Goal: Task Accomplishment & Management: Use online tool/utility

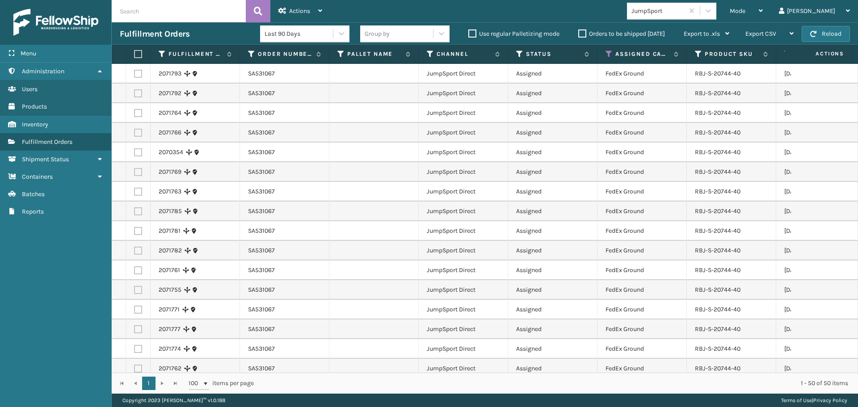
click at [139, 57] on label at bounding box center [136, 54] width 5 height 8
click at [135, 57] on input "checkbox" at bounding box center [134, 54] width 0 height 6
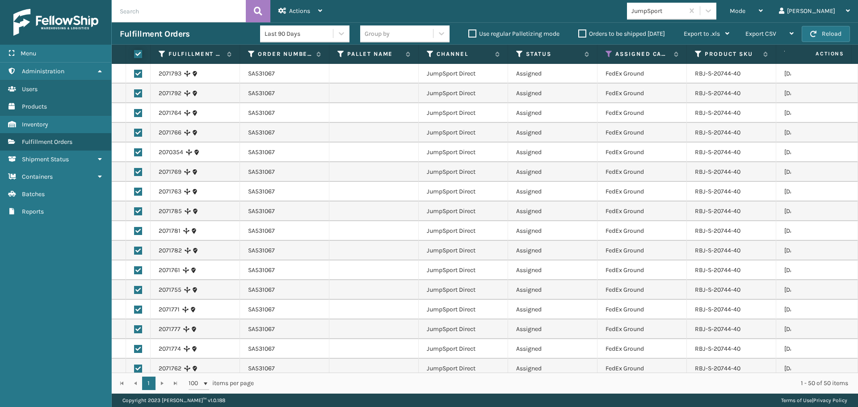
checkbox input "true"
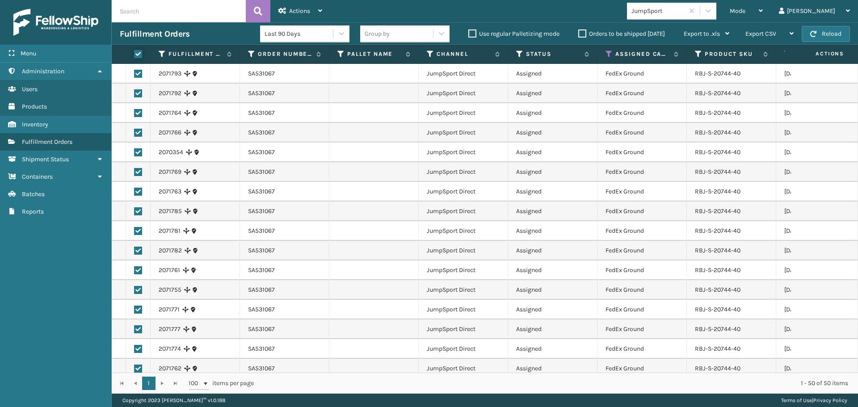
checkbox input "true"
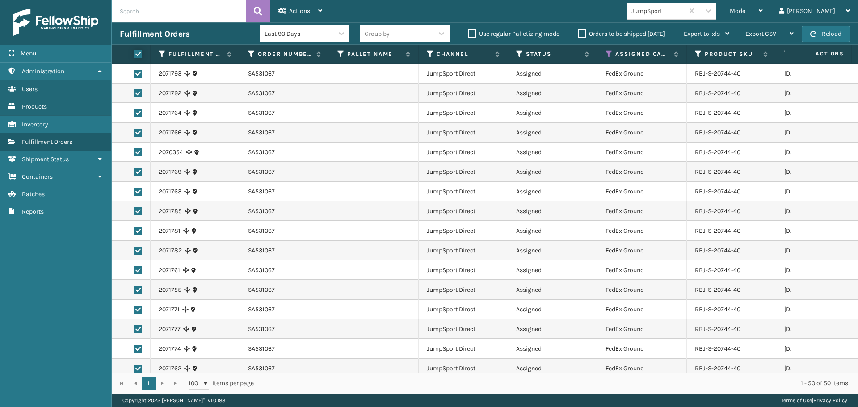
checkbox input "true"
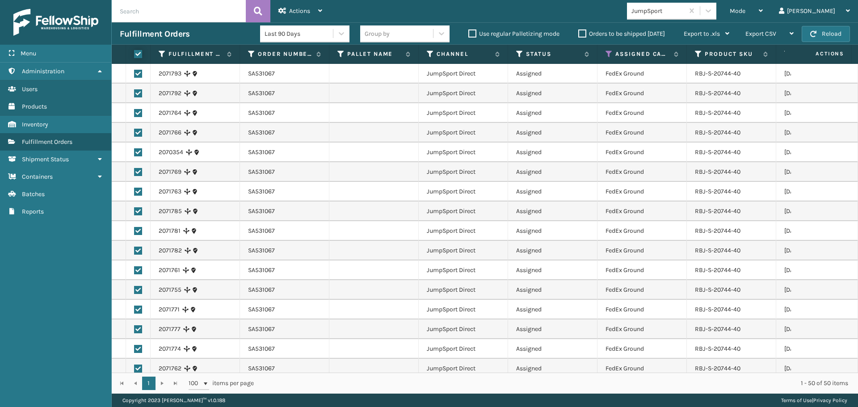
checkbox input "true"
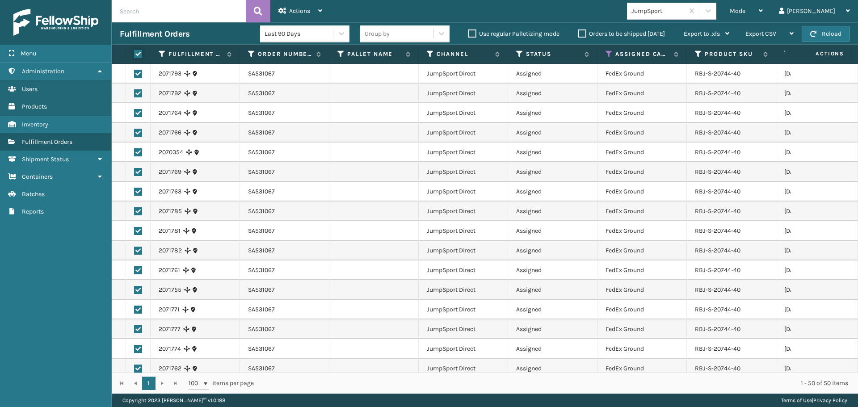
checkbox input "true"
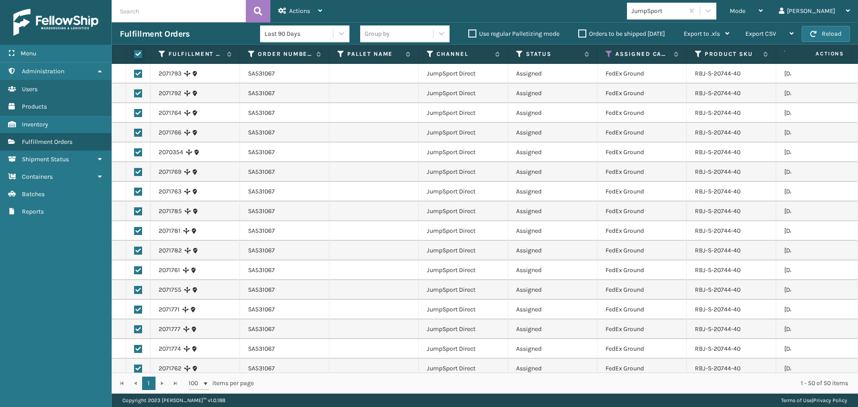
checkbox input "true"
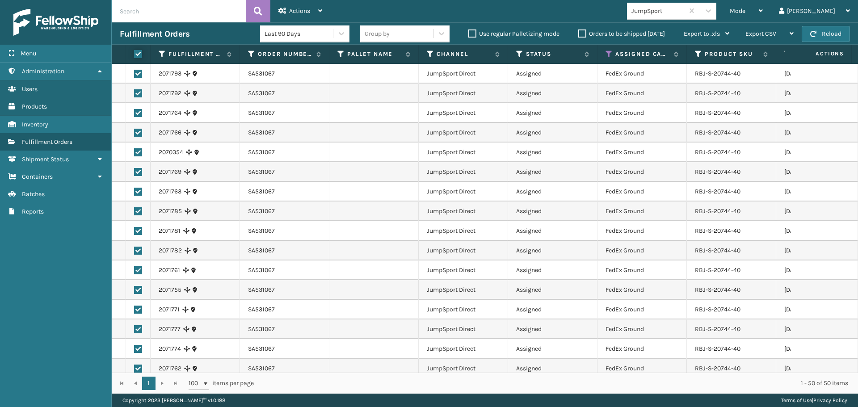
checkbox input "true"
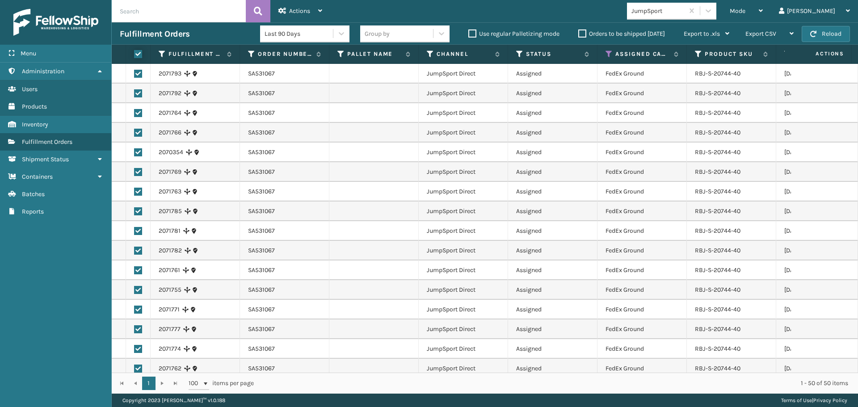
checkbox input "true"
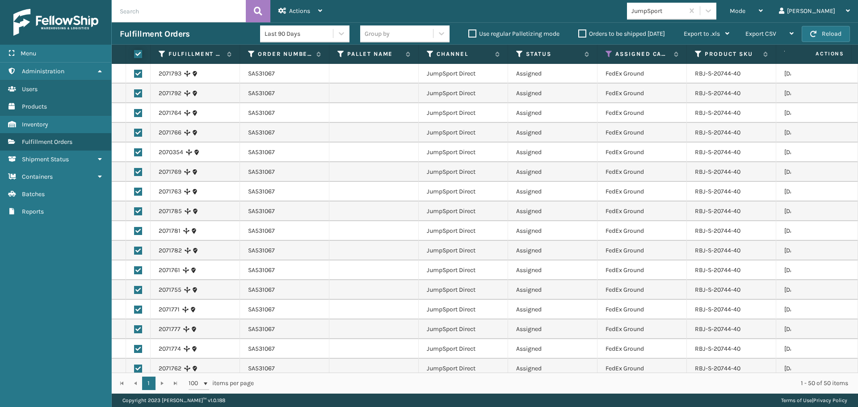
checkbox input "true"
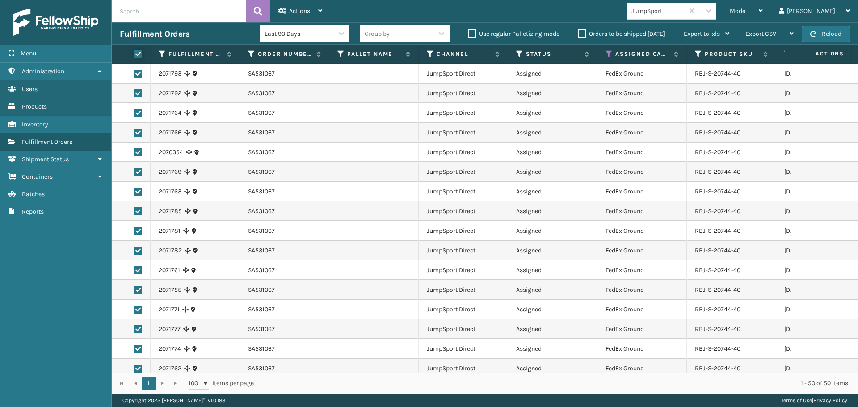
checkbox input "true"
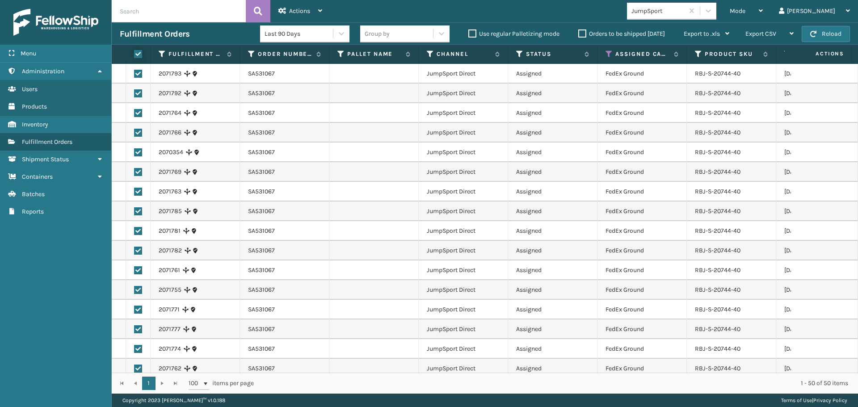
checkbox input "true"
click at [299, 13] on span "Actions" at bounding box center [299, 11] width 21 height 8
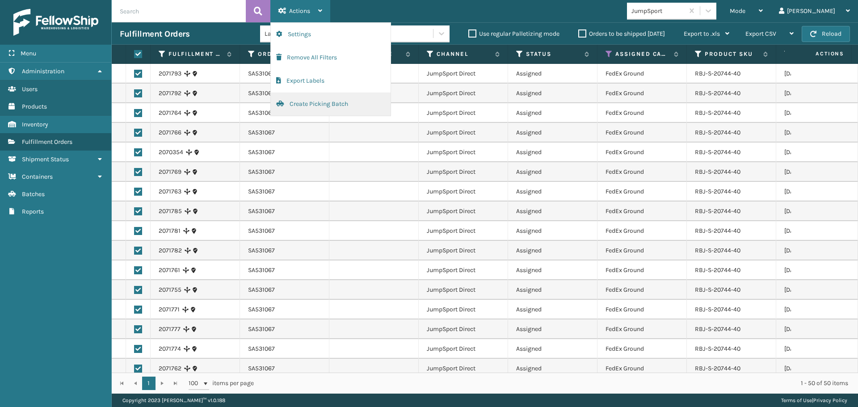
click at [315, 108] on button "Create Picking Batch" at bounding box center [331, 104] width 120 height 23
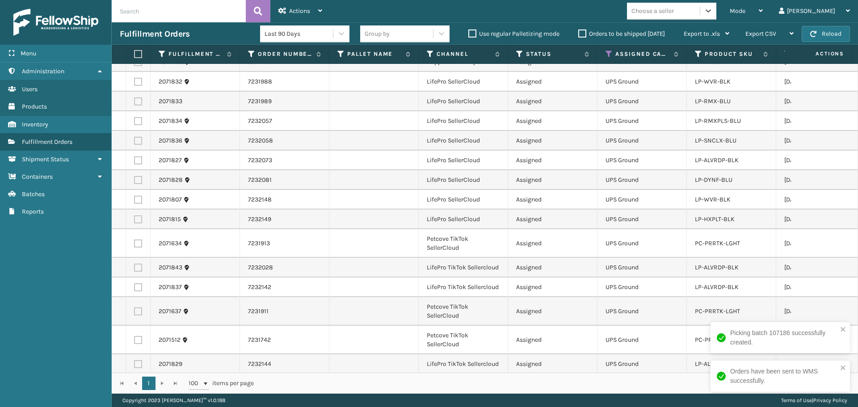
scroll to position [1050, 0]
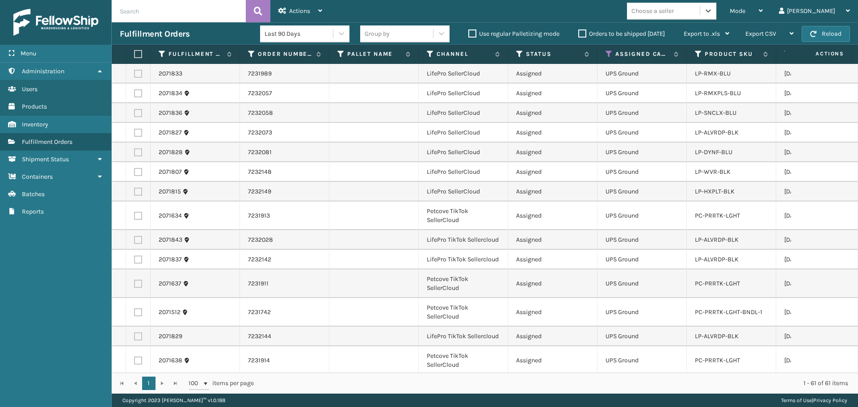
click at [674, 11] on div "Choose a seller" at bounding box center [653, 10] width 42 height 9
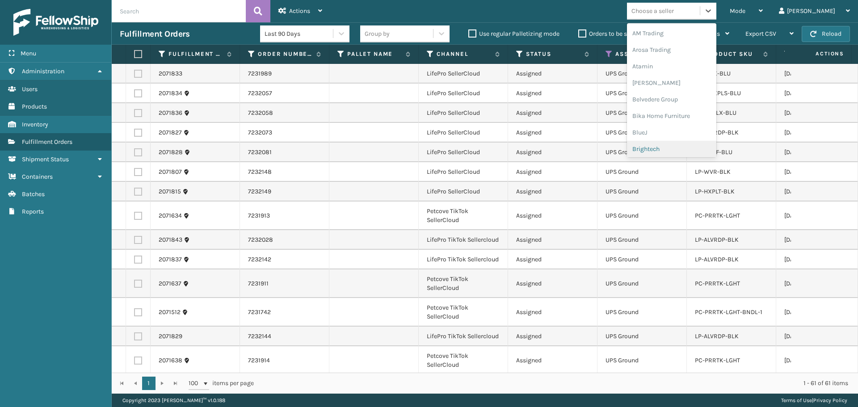
click at [686, 148] on div "Brightech" at bounding box center [671, 149] width 89 height 17
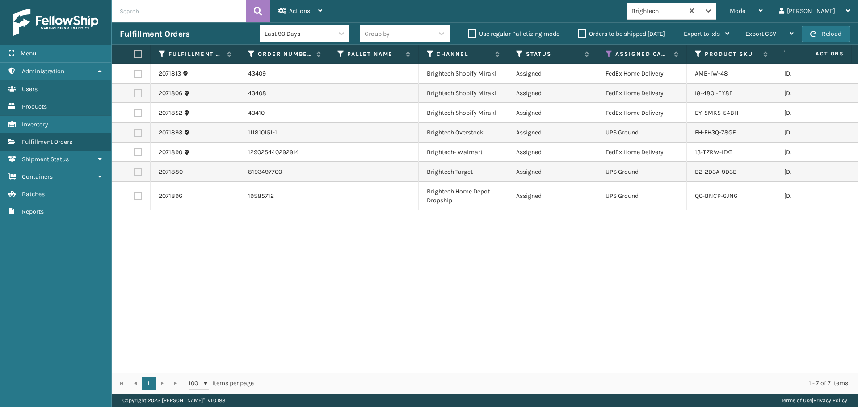
click at [139, 56] on label at bounding box center [136, 54] width 5 height 8
click at [135, 56] on input "checkbox" at bounding box center [134, 54] width 0 height 6
checkbox input "true"
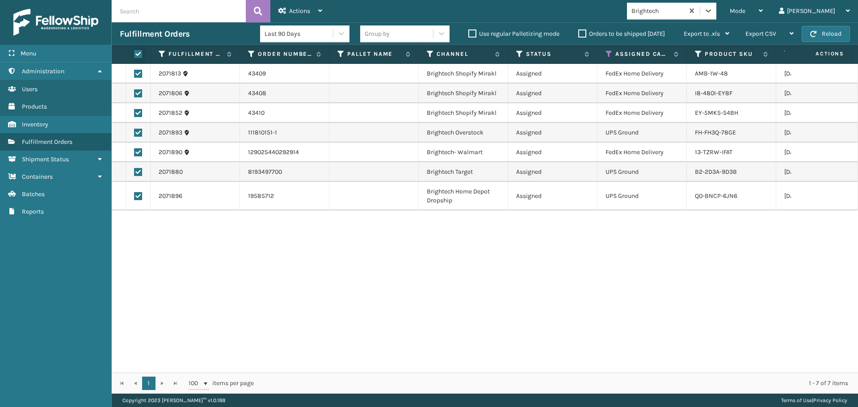
checkbox input "true"
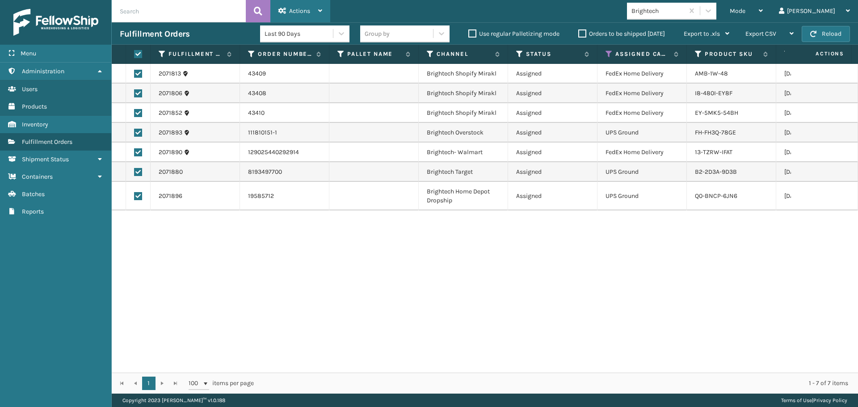
click at [304, 8] on span "Actions" at bounding box center [299, 11] width 21 height 8
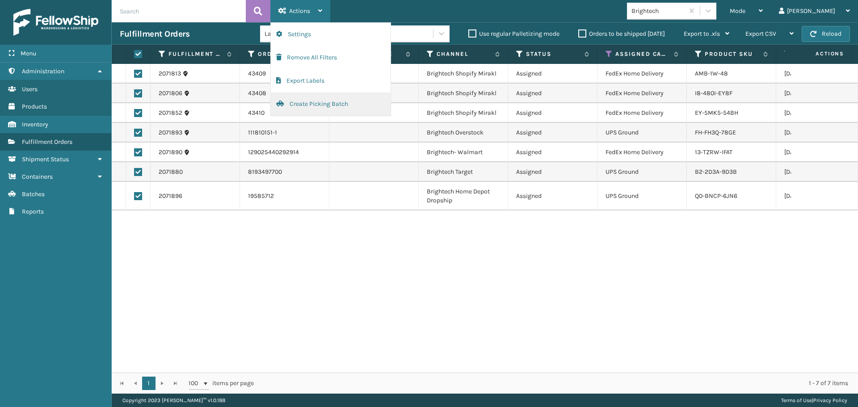
click at [334, 102] on button "Create Picking Batch" at bounding box center [331, 104] width 120 height 23
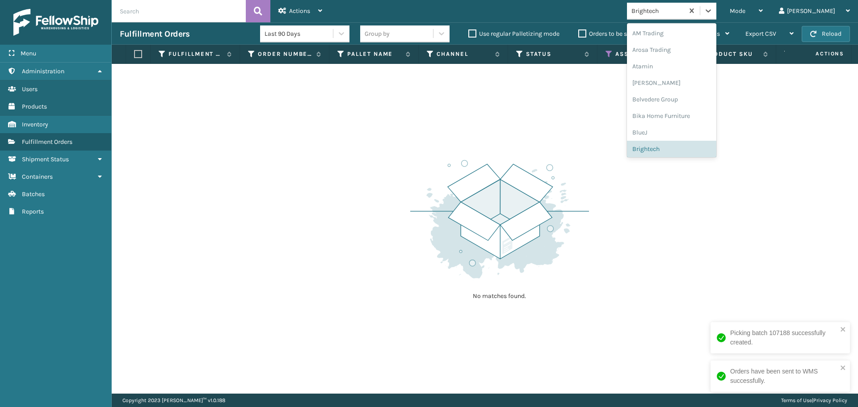
click at [685, 13] on div "Brightech" at bounding box center [658, 10] width 53 height 9
click at [673, 82] on div "LifePro Fitness" at bounding box center [671, 81] width 89 height 17
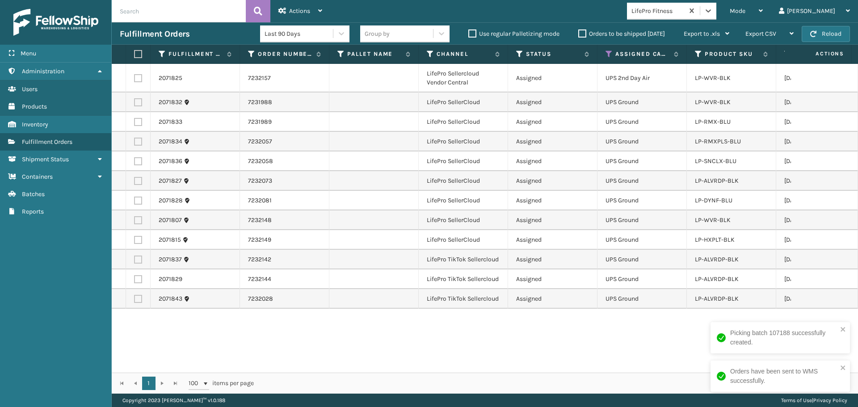
click at [139, 53] on label at bounding box center [136, 54] width 5 height 8
click at [135, 53] on input "checkbox" at bounding box center [134, 54] width 0 height 6
checkbox input "true"
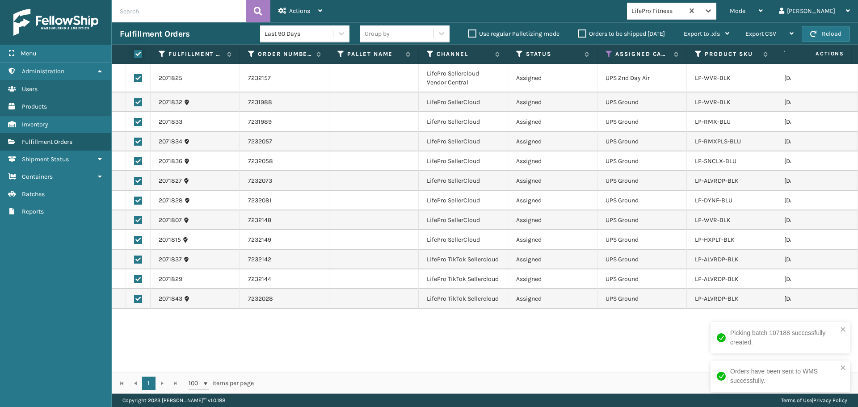
checkbox input "true"
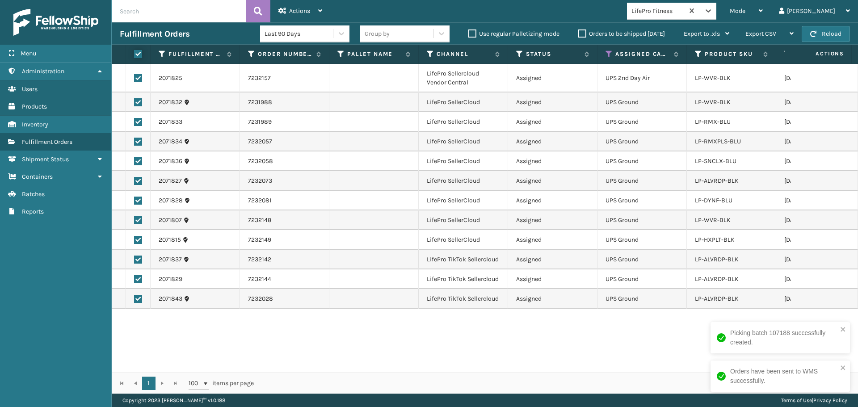
checkbox input "true"
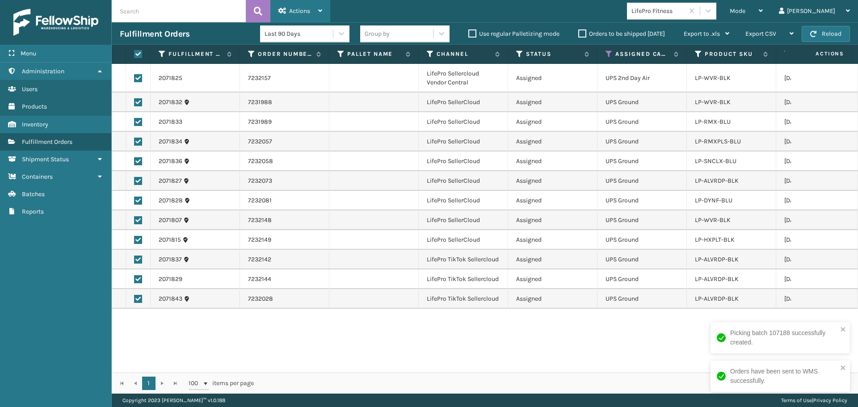
click at [296, 7] on span "Actions" at bounding box center [299, 11] width 21 height 8
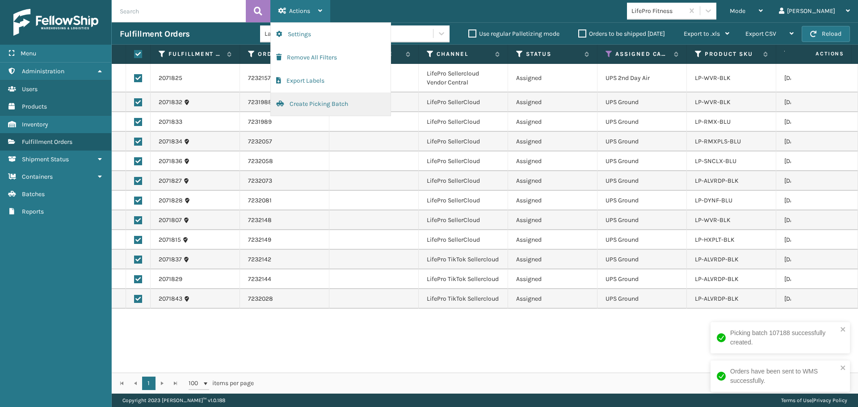
click at [324, 106] on button "Create Picking Batch" at bounding box center [331, 104] width 120 height 23
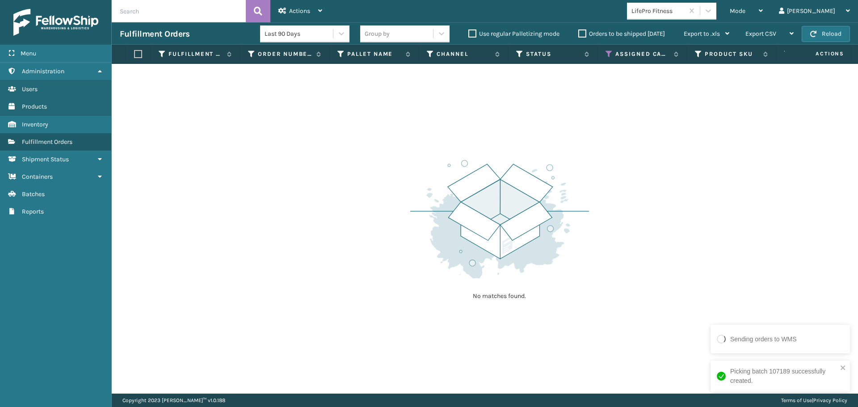
click at [685, 15] on div "LifePro Fitness" at bounding box center [658, 10] width 53 height 9
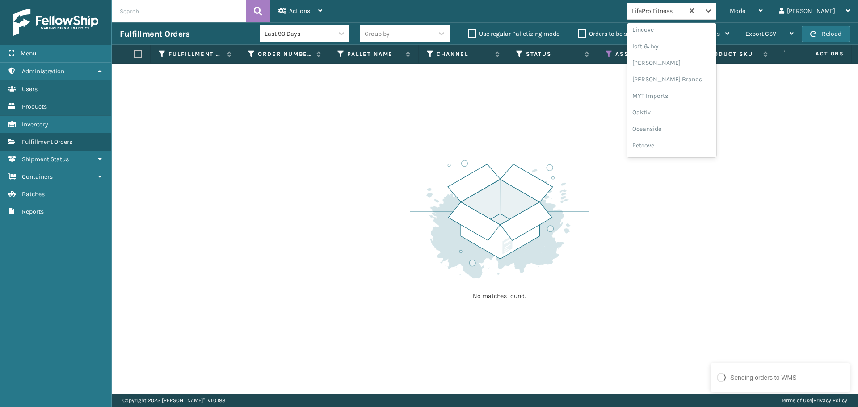
scroll to position [359, 0]
click at [684, 91] on div "[PERSON_NAME] Brands" at bounding box center [671, 88] width 89 height 17
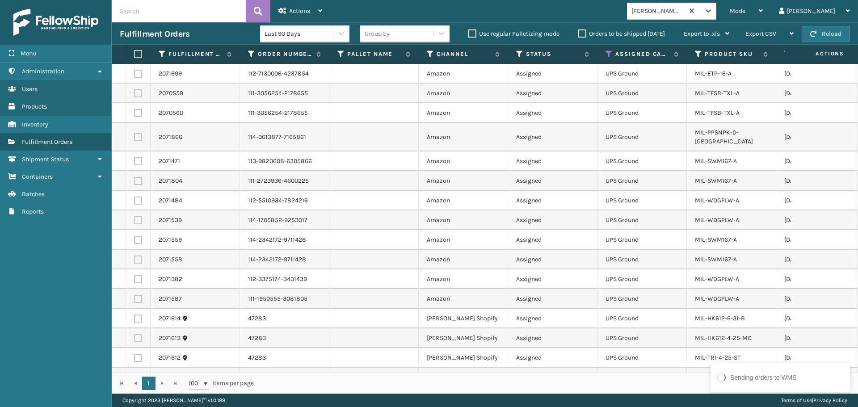
click at [139, 54] on label at bounding box center [136, 54] width 5 height 8
click at [135, 54] on input "checkbox" at bounding box center [134, 54] width 0 height 6
checkbox input "true"
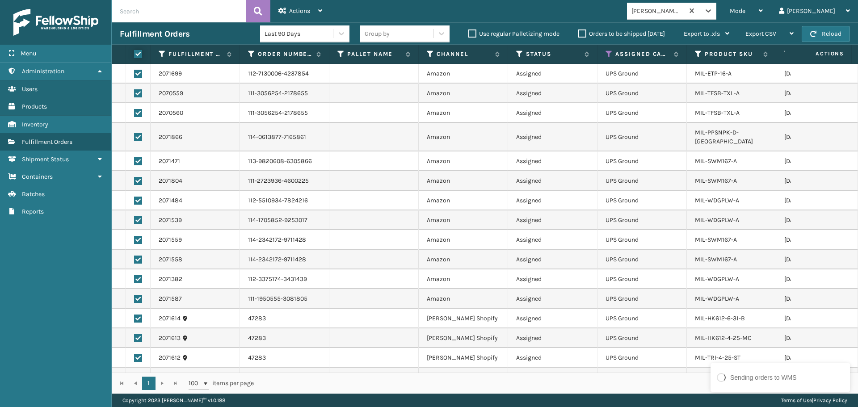
checkbox input "true"
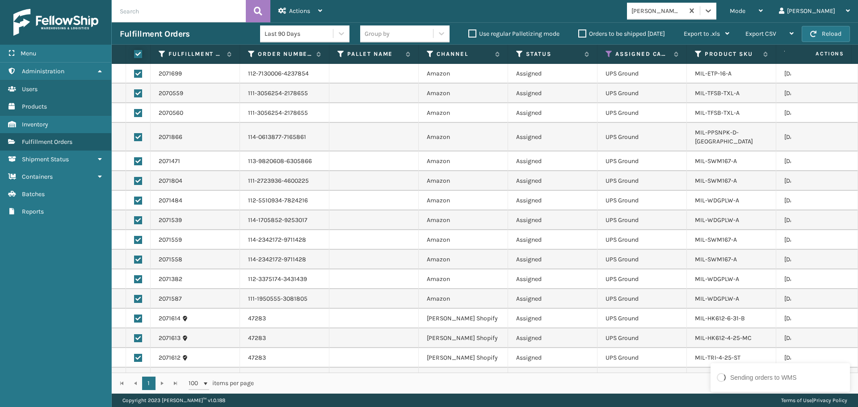
checkbox input "true"
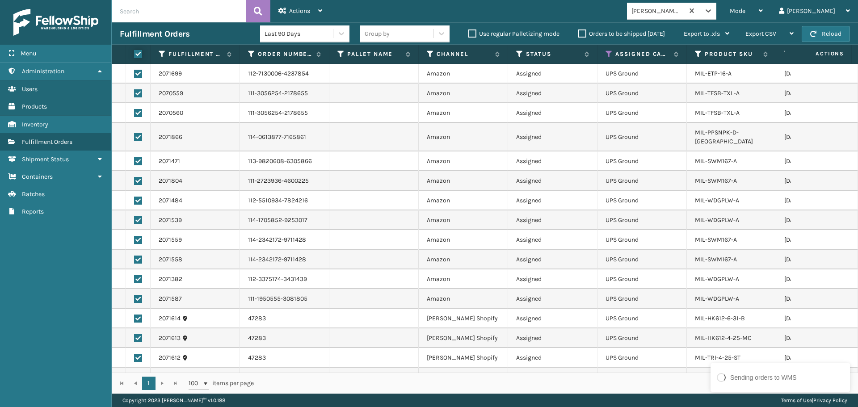
checkbox input "true"
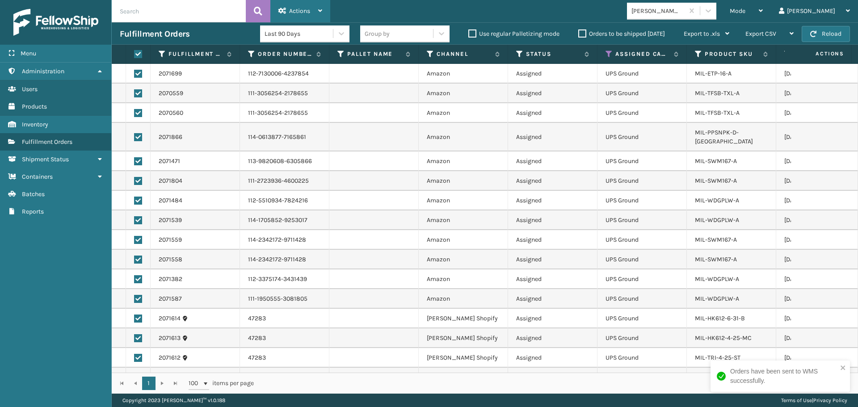
click at [303, 3] on div "Actions" at bounding box center [301, 11] width 44 height 22
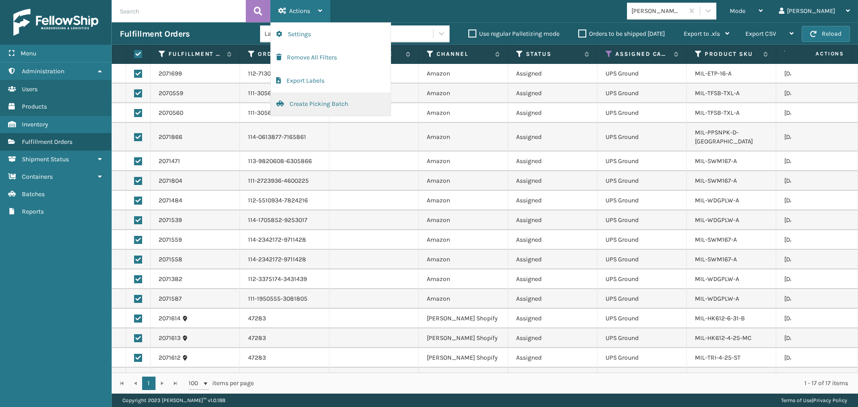
click at [342, 105] on button "Create Picking Batch" at bounding box center [331, 104] width 120 height 23
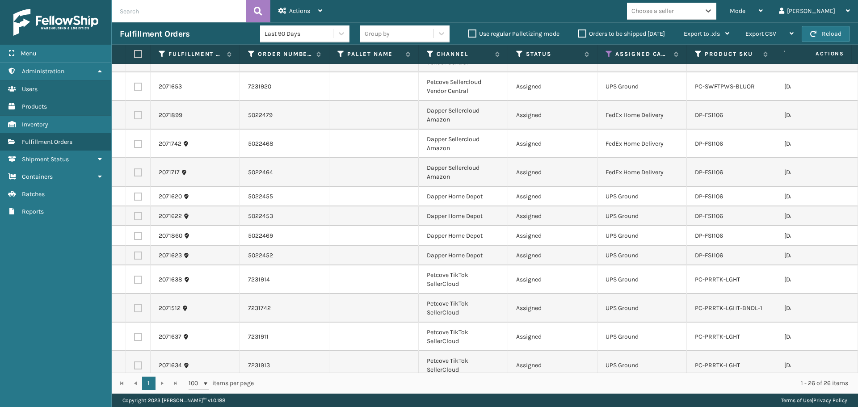
scroll to position [352, 0]
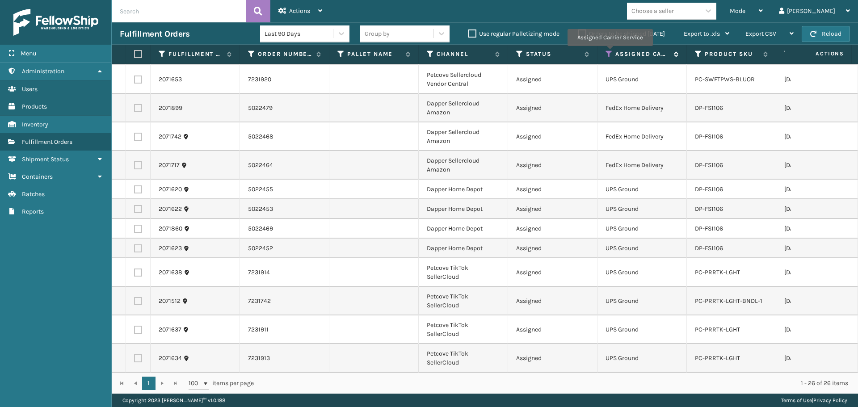
click at [610, 52] on icon at bounding box center [609, 54] width 7 height 8
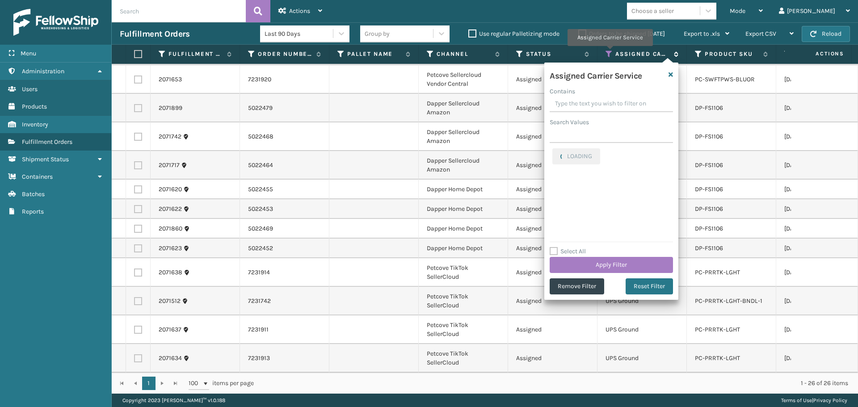
click at [610, 52] on icon at bounding box center [609, 54] width 7 height 8
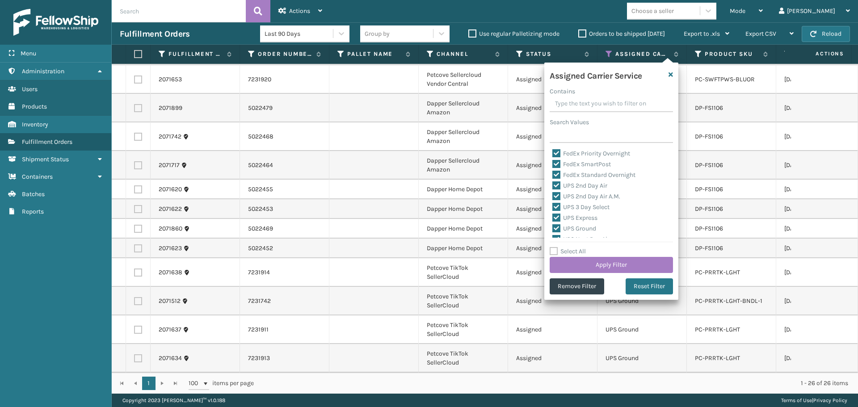
scroll to position [89, 0]
click at [579, 252] on label "Select All" at bounding box center [568, 252] width 36 height 8
click at [579, 247] on input "Select All" at bounding box center [617, 246] width 134 height 1
checkbox input "true"
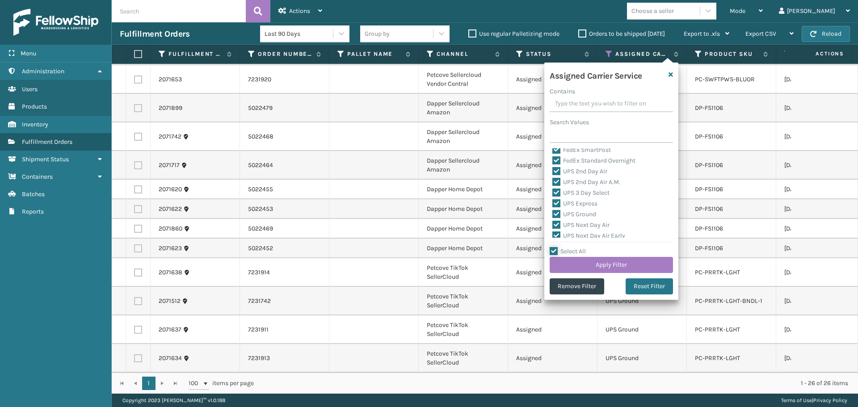
checkbox input "true"
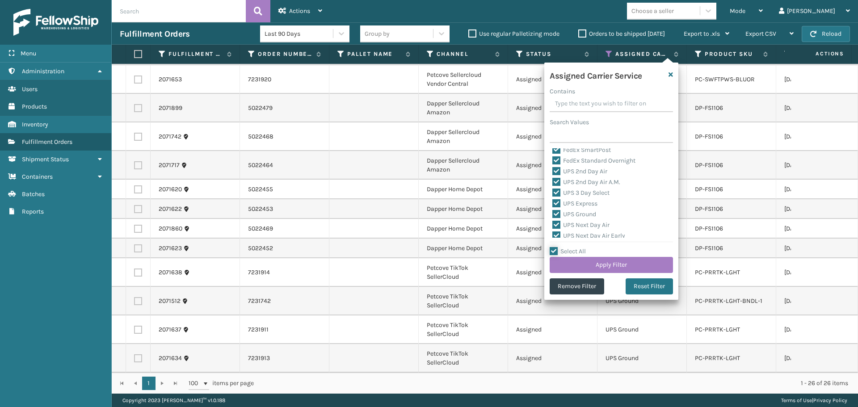
checkbox input "true"
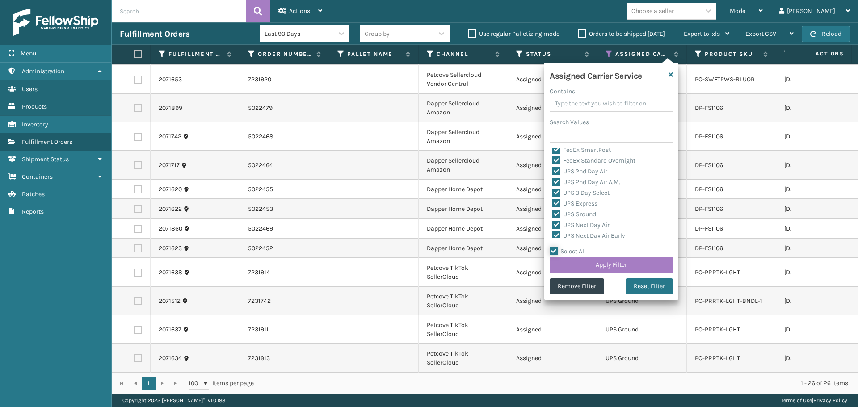
checkbox input "true"
click at [579, 252] on label "Select All" at bounding box center [568, 252] width 36 height 8
click at [579, 247] on input "Select All" at bounding box center [617, 246] width 134 height 1
checkbox input "false"
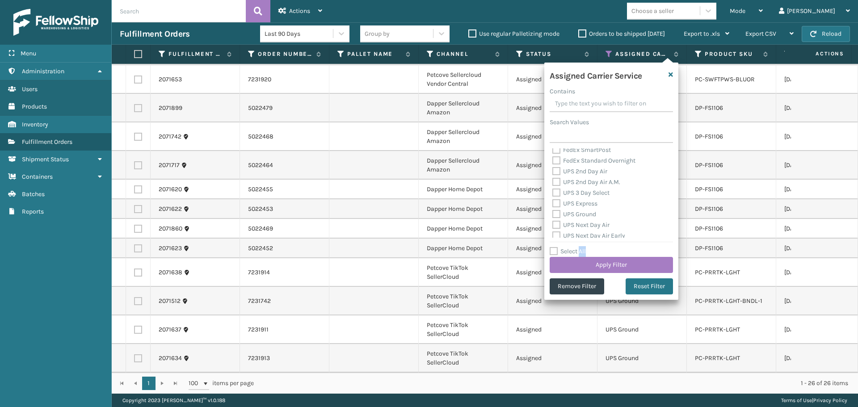
checkbox input "false"
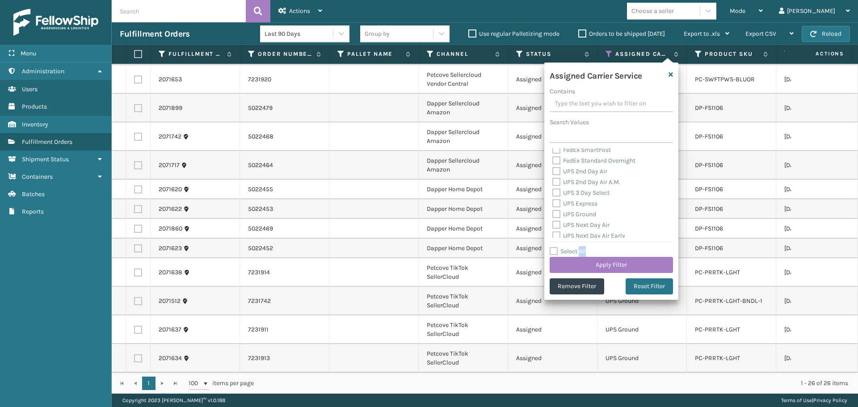
checkbox input "false"
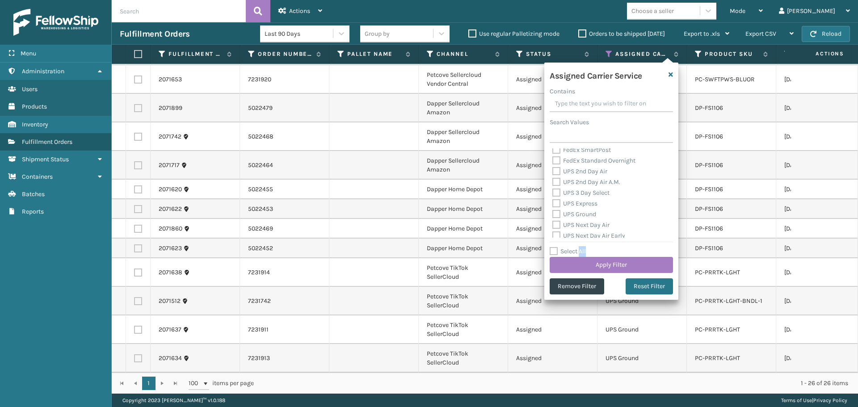
checkbox input "false"
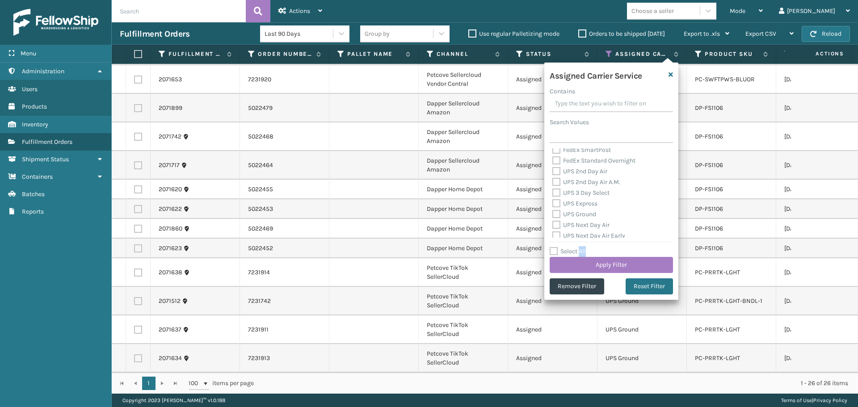
checkbox input "false"
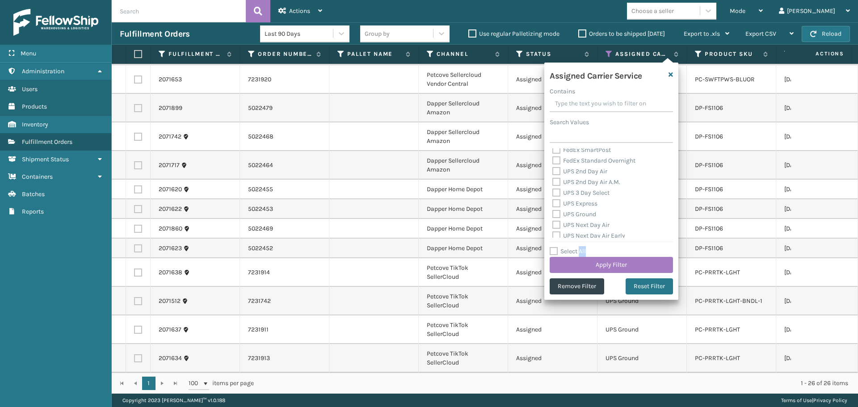
checkbox input "false"
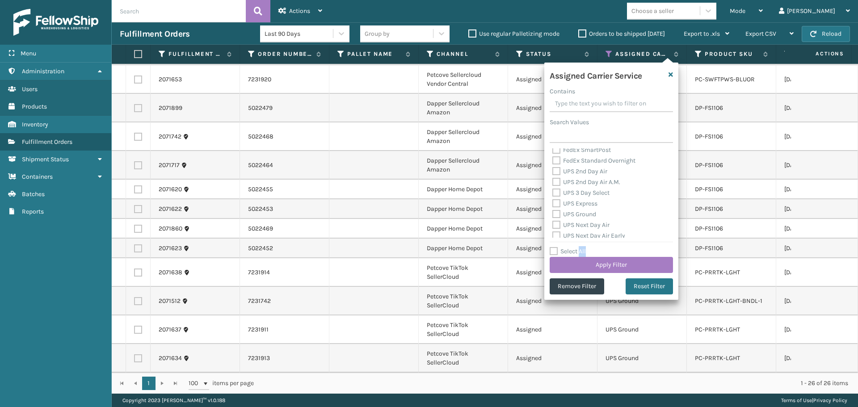
checkbox input "false"
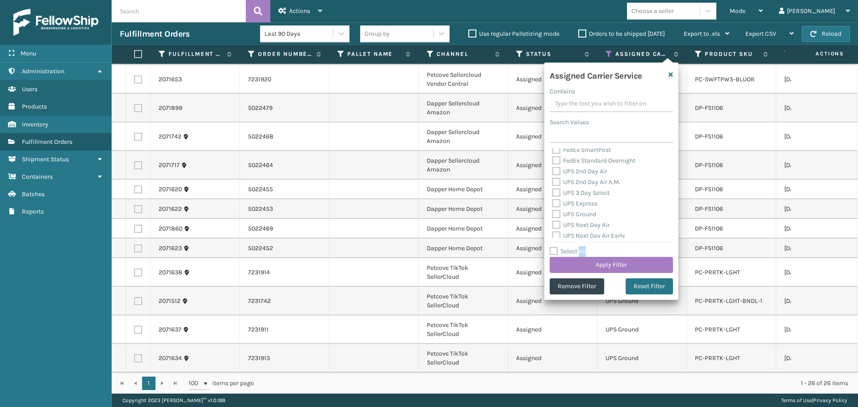
checkbox input "false"
click at [573, 181] on label "UPS 2nd Day Air A.M." at bounding box center [587, 182] width 68 height 8
click at [553, 181] on input "UPS 2nd Day Air A.M." at bounding box center [553, 180] width 0 height 6
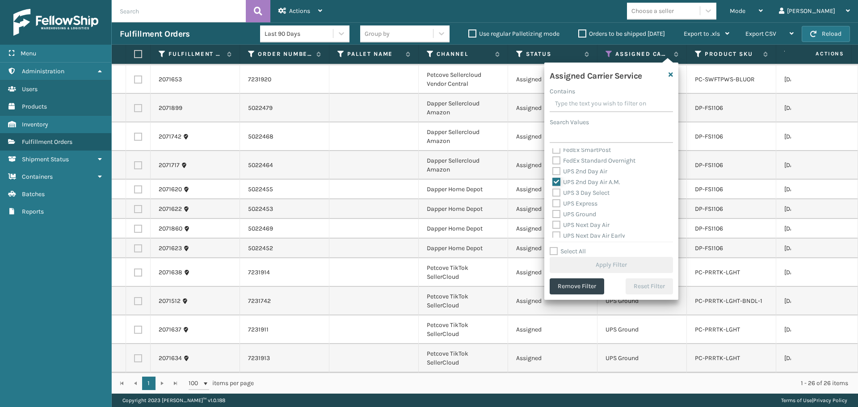
checkbox input "true"
click at [573, 173] on label "UPS 2nd Day Air" at bounding box center [580, 172] width 55 height 8
click at [553, 172] on input "UPS 2nd Day Air" at bounding box center [553, 169] width 0 height 6
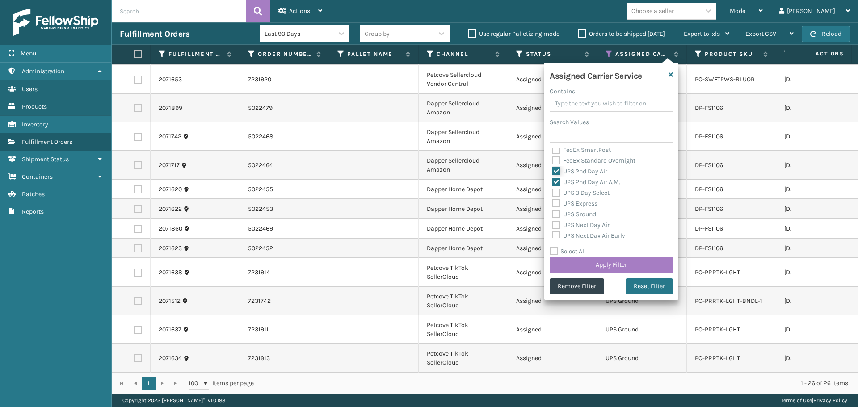
checkbox input "true"
click at [577, 190] on label "UPS 3 Day Select" at bounding box center [581, 193] width 57 height 8
click at [553, 190] on input "UPS 3 Day Select" at bounding box center [553, 191] width 0 height 6
checkbox input "true"
click at [579, 201] on label "UPS Express" at bounding box center [575, 204] width 45 height 8
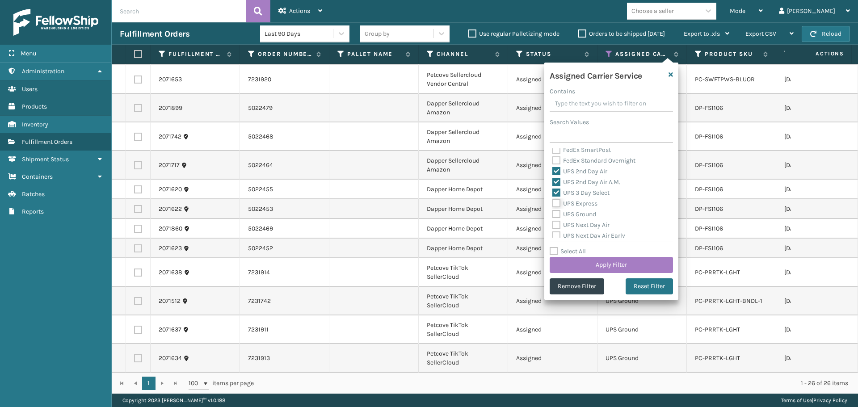
click at [553, 201] on input "UPS Express" at bounding box center [553, 201] width 0 height 6
checkbox input "true"
click at [582, 209] on div "UPS Ground" at bounding box center [612, 214] width 118 height 11
click at [582, 213] on label "UPS Ground" at bounding box center [575, 215] width 44 height 8
click at [553, 213] on input "UPS Ground" at bounding box center [553, 212] width 0 height 6
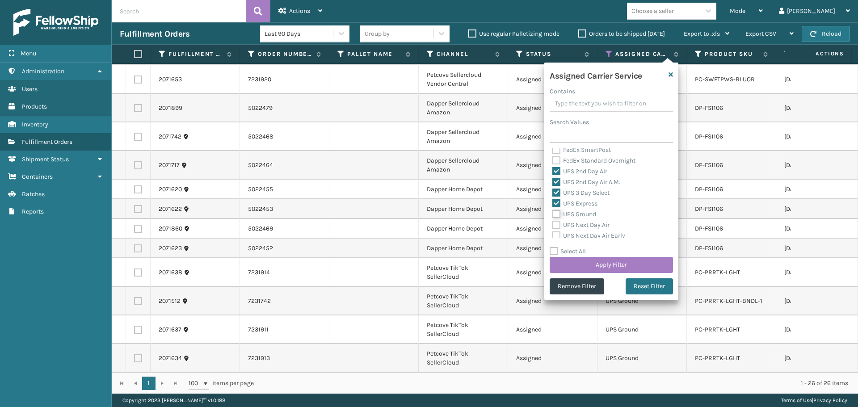
checkbox input "true"
click at [586, 227] on label "UPS Next Day Air" at bounding box center [581, 225] width 57 height 8
click at [553, 226] on input "UPS Next Day Air" at bounding box center [553, 223] width 0 height 6
checkbox input "true"
click at [587, 235] on label "UPS Next Day Air Early" at bounding box center [589, 236] width 73 height 8
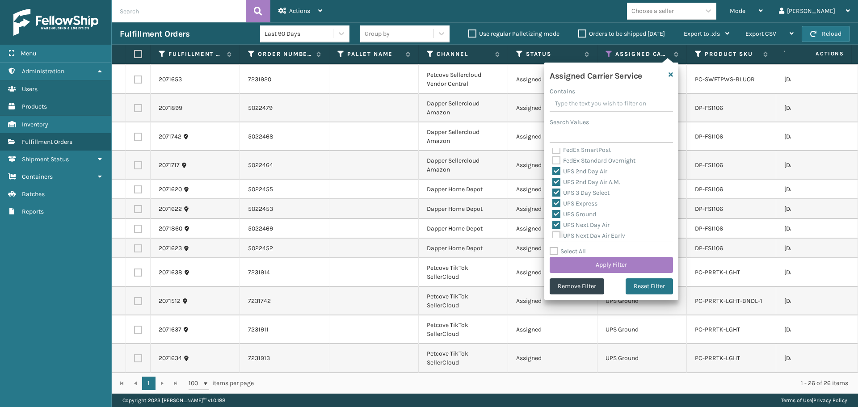
click at [553, 235] on input "UPS Next Day Air Early" at bounding box center [553, 234] width 0 height 6
checkbox input "true"
click at [576, 199] on label "UPS Next Day Air Saver" at bounding box center [590, 202] width 74 height 8
click at [553, 199] on input "UPS Next Day Air Saver" at bounding box center [553, 200] width 0 height 6
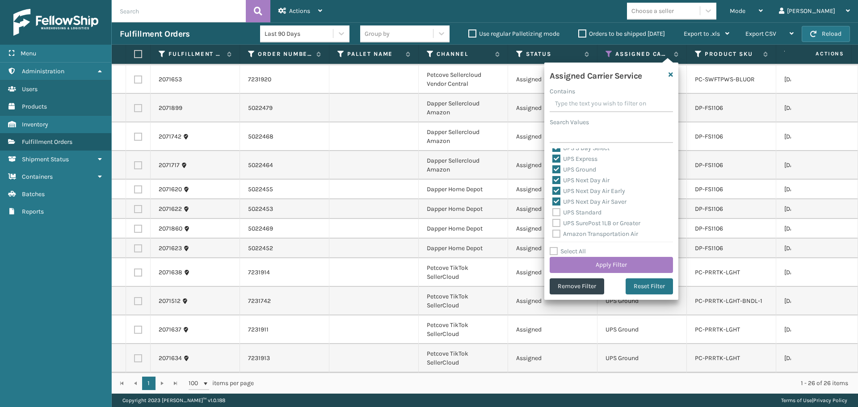
click at [577, 203] on label "UPS Next Day Air Saver" at bounding box center [590, 202] width 74 height 8
click at [553, 203] on input "UPS Next Day Air Saver" at bounding box center [553, 200] width 0 height 6
click at [574, 203] on label "UPS Next Day Air Saver" at bounding box center [590, 202] width 74 height 8
click at [553, 203] on input "UPS Next Day Air Saver" at bounding box center [553, 200] width 0 height 6
checkbox input "true"
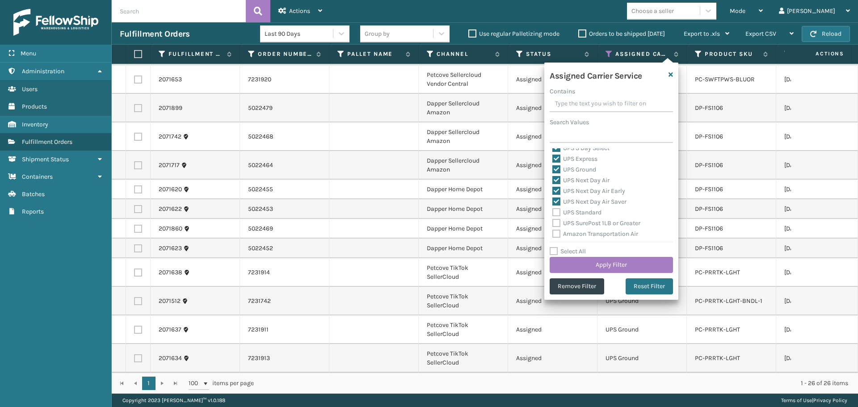
click at [575, 211] on label "UPS Standard" at bounding box center [577, 213] width 49 height 8
click at [553, 211] on input "UPS Standard" at bounding box center [553, 210] width 0 height 6
checkbox input "true"
click at [577, 221] on label "UPS SurePost 1LB or Greater" at bounding box center [597, 223] width 88 height 8
click at [553, 221] on input "UPS SurePost 1LB or Greater" at bounding box center [553, 221] width 0 height 6
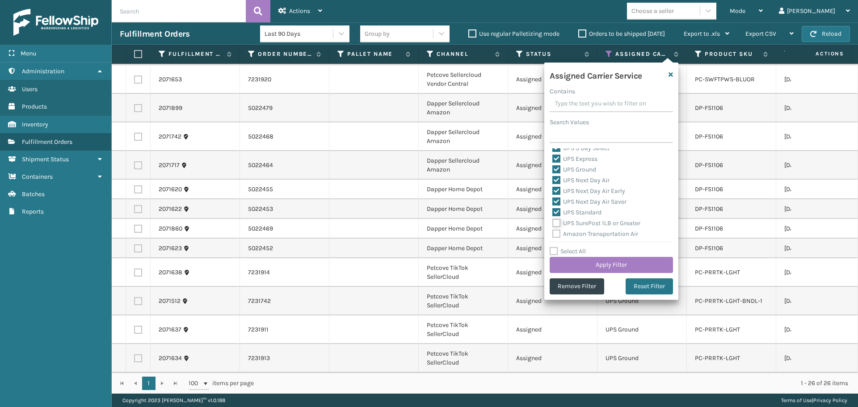
checkbox input "true"
click at [602, 264] on button "Apply Filter" at bounding box center [611, 265] width 123 height 16
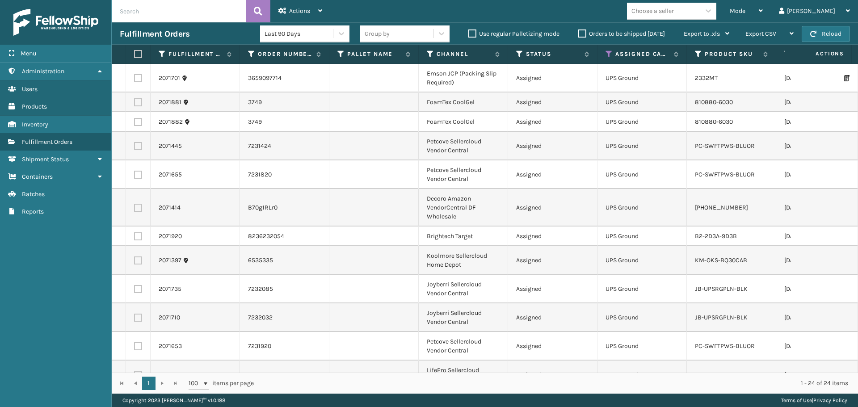
click at [139, 54] on label at bounding box center [136, 54] width 5 height 8
click at [135, 54] on input "checkbox" at bounding box center [134, 54] width 0 height 6
checkbox input "true"
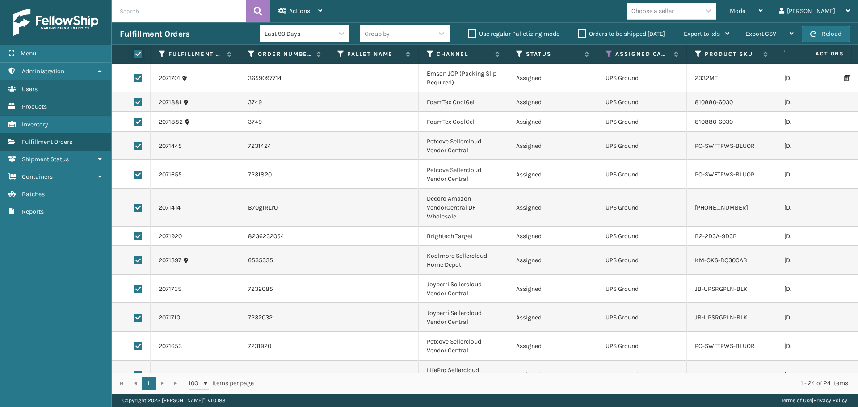
checkbox input "true"
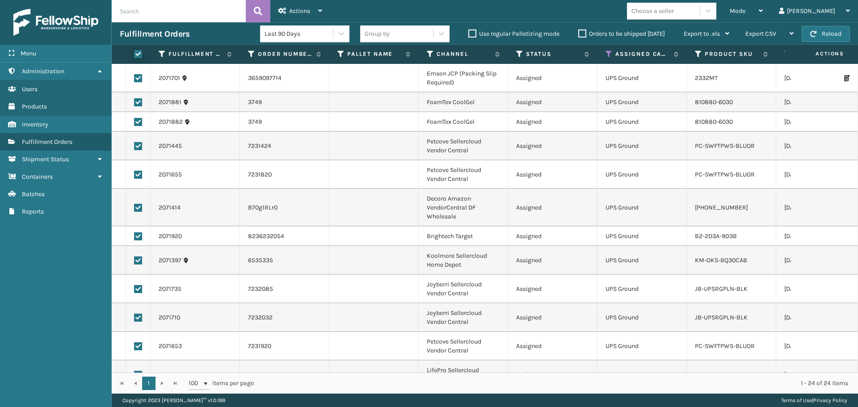
checkbox input "true"
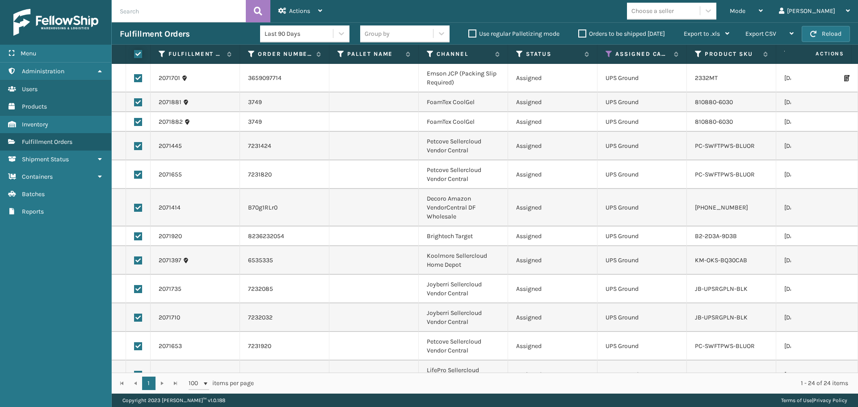
checkbox input "true"
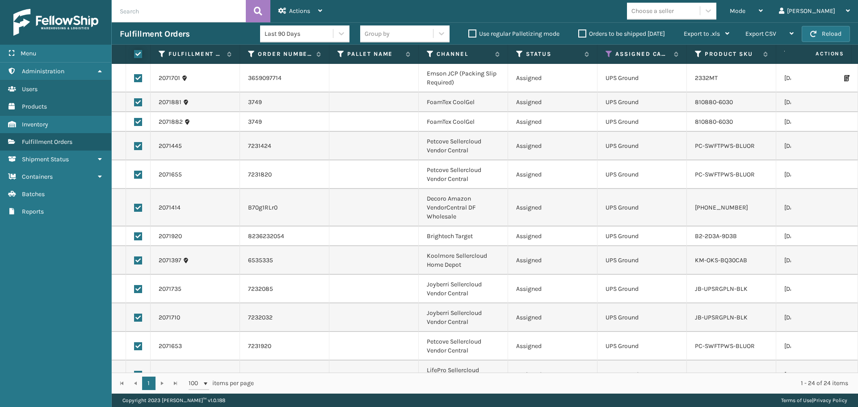
checkbox input "true"
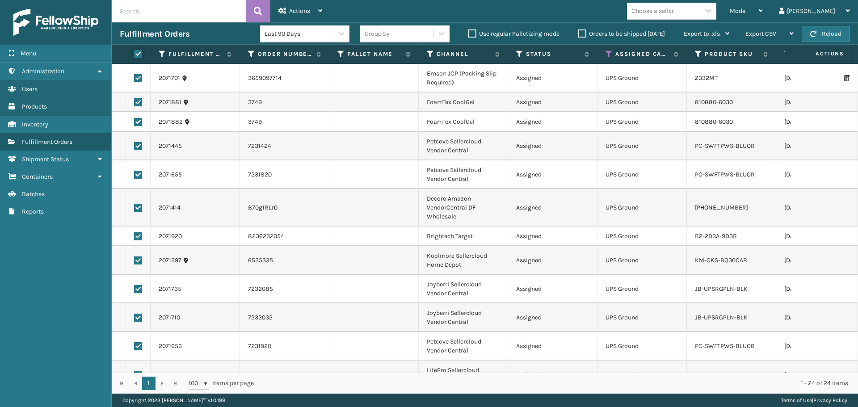
checkbox input "true"
click at [317, 13] on div "Actions" at bounding box center [301, 11] width 44 height 22
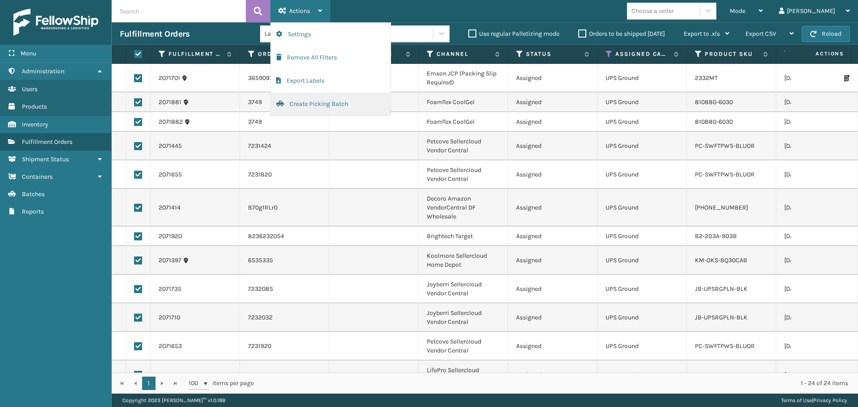
click at [317, 105] on button "Create Picking Batch" at bounding box center [331, 104] width 120 height 23
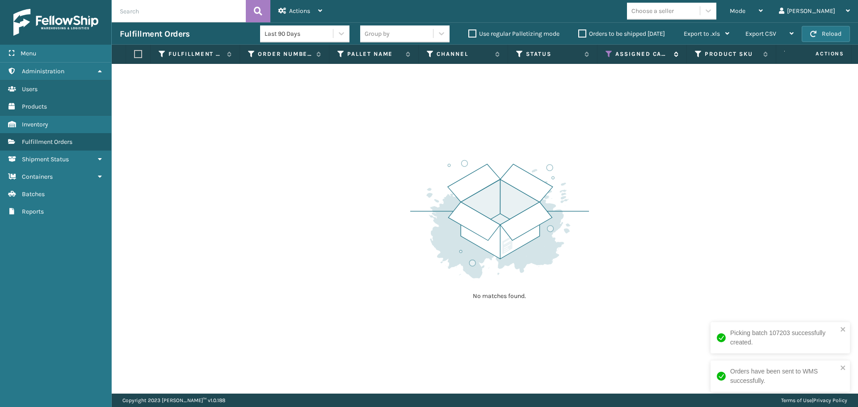
click at [608, 51] on icon at bounding box center [609, 54] width 7 height 8
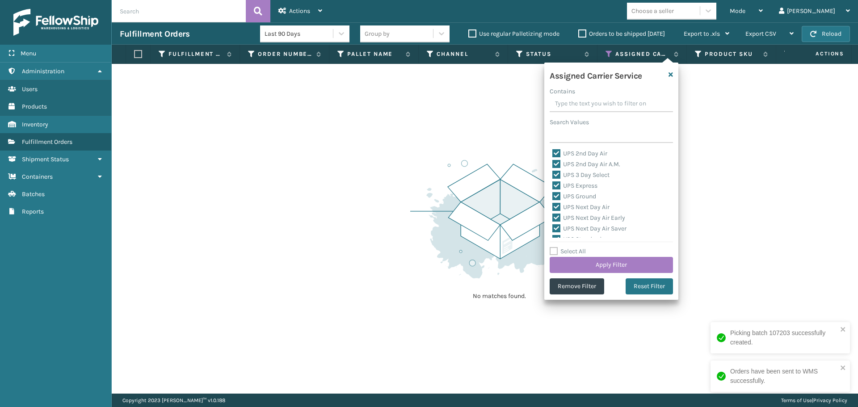
click at [584, 248] on label "Select All" at bounding box center [568, 252] width 36 height 8
click at [584, 247] on input "Select All" at bounding box center [617, 246] width 134 height 1
checkbox input "true"
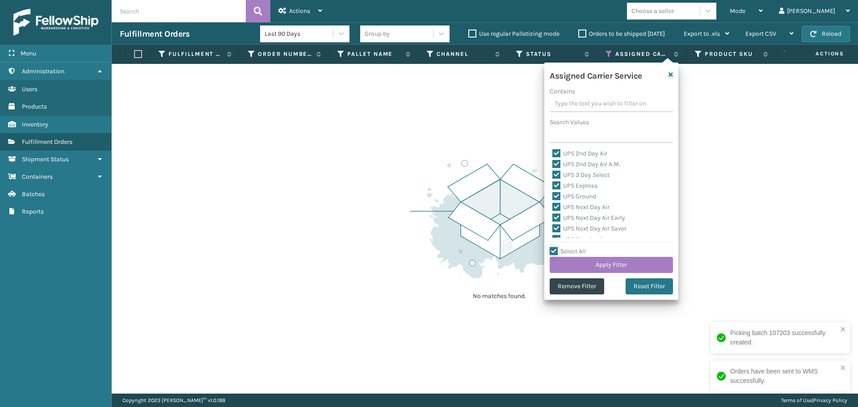
checkbox input "true"
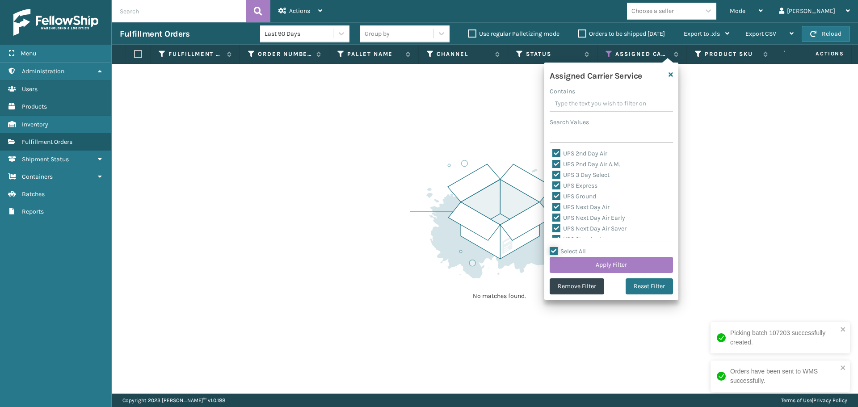
checkbox input "true"
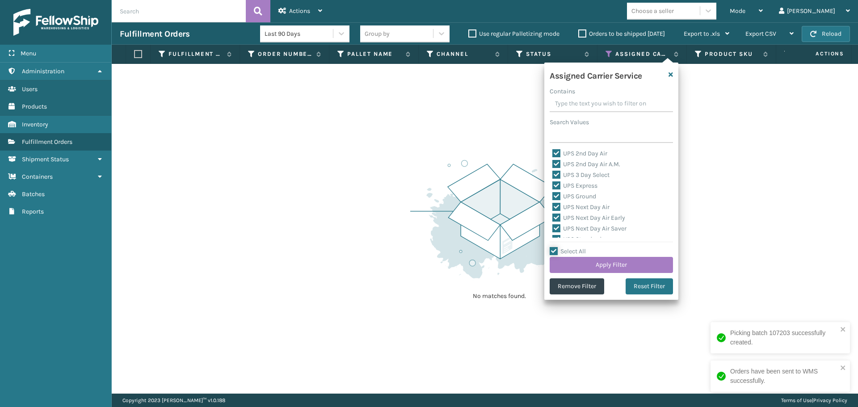
checkbox input "true"
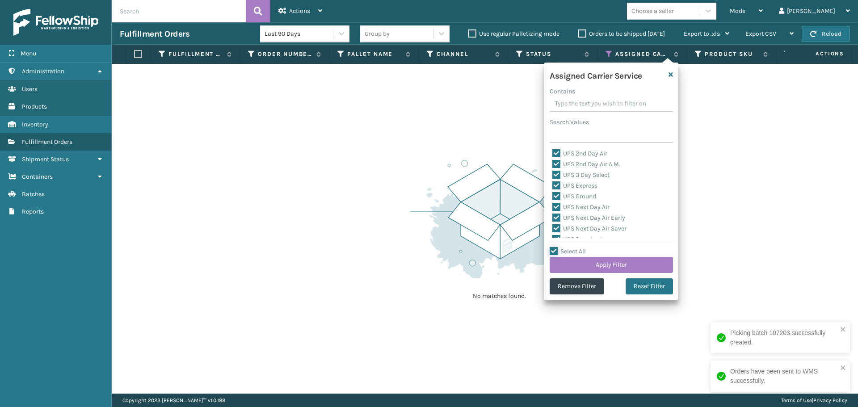
checkbox input "true"
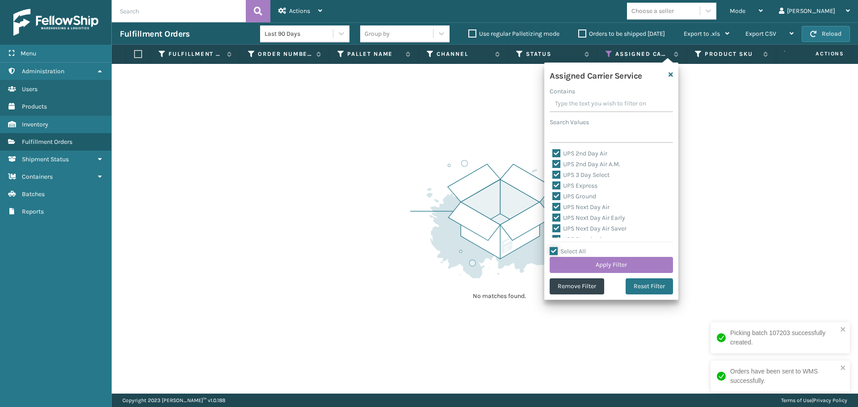
checkbox input "true"
click at [584, 248] on label "Select All" at bounding box center [568, 252] width 36 height 8
click at [584, 247] on input "Select All" at bounding box center [617, 246] width 134 height 1
checkbox input "false"
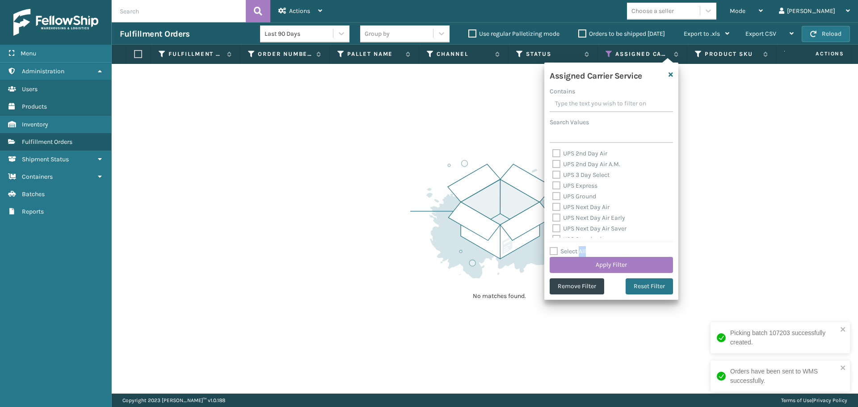
checkbox input "false"
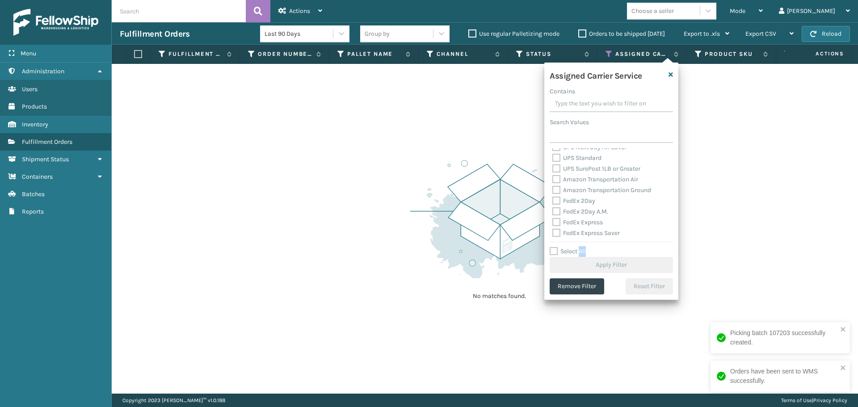
scroll to position [89, 0]
click at [584, 195] on label "FedEx 2Day" at bounding box center [574, 193] width 43 height 8
click at [553, 194] on input "FedEx 2Day" at bounding box center [553, 191] width 0 height 6
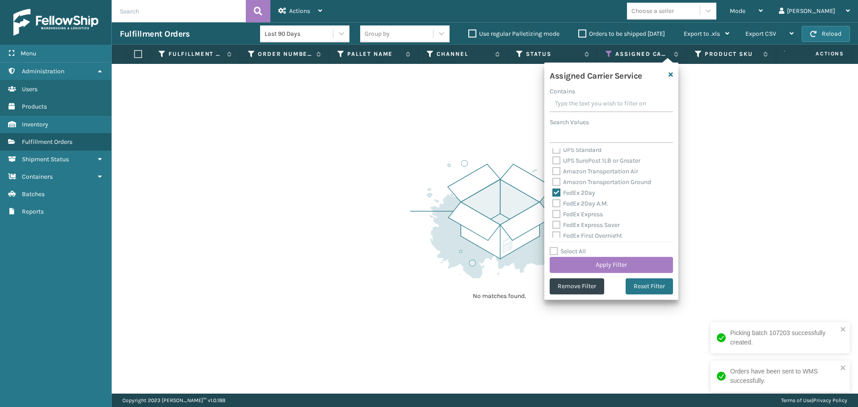
click at [584, 203] on label "FedEx 2Day A.M." at bounding box center [581, 204] width 56 height 8
click at [553, 203] on input "FedEx 2Day A.M." at bounding box center [553, 201] width 0 height 6
click at [583, 215] on label "FedEx Express" at bounding box center [578, 215] width 51 height 8
click at [553, 215] on input "FedEx Express" at bounding box center [553, 212] width 0 height 6
click at [584, 228] on label "FedEx Express Saver" at bounding box center [587, 225] width 68 height 8
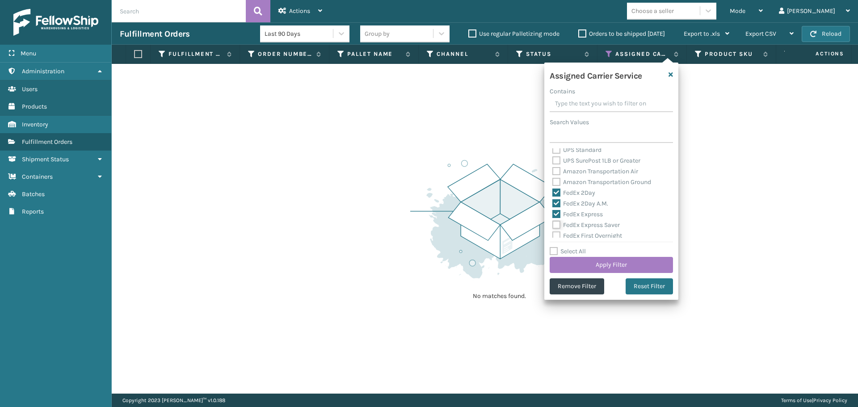
click at [553, 226] on input "FedEx Express Saver" at bounding box center [553, 223] width 0 height 6
click at [586, 236] on label "FedEx First Overnight" at bounding box center [588, 236] width 70 height 8
click at [553, 236] on input "FedEx First Overnight" at bounding box center [553, 234] width 0 height 6
click at [579, 155] on label "FedEx Ground" at bounding box center [577, 157] width 49 height 8
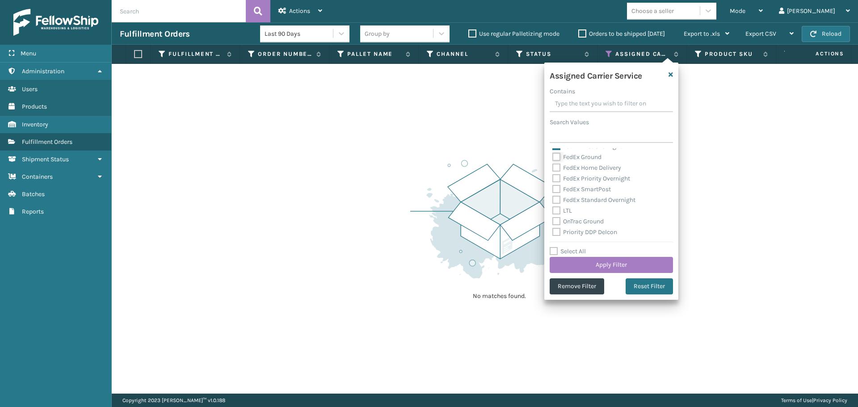
click at [553, 155] on input "FedEx Ground" at bounding box center [553, 155] width 0 height 6
click at [578, 170] on label "FedEx Home Delivery" at bounding box center [587, 168] width 69 height 8
click at [553, 169] on input "FedEx Home Delivery" at bounding box center [553, 166] width 0 height 6
click at [581, 179] on label "FedEx Priority Overnight" at bounding box center [592, 179] width 78 height 8
click at [553, 179] on input "FedEx Priority Overnight" at bounding box center [553, 176] width 0 height 6
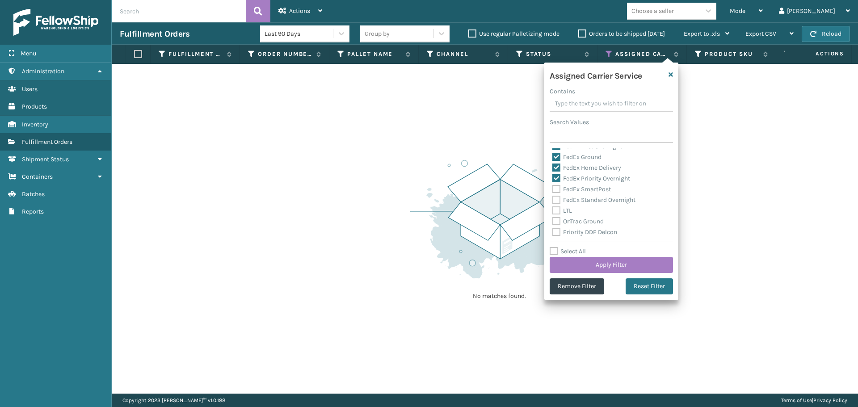
click at [582, 186] on label "FedEx SmartPost" at bounding box center [582, 190] width 59 height 8
click at [553, 186] on input "FedEx SmartPost" at bounding box center [553, 187] width 0 height 6
drag, startPoint x: 583, startPoint y: 195, endPoint x: 585, endPoint y: 200, distance: 5.5
click at [583, 195] on div "FedEx Standard Overnight" at bounding box center [612, 200] width 118 height 11
click at [585, 201] on label "FedEx Standard Overnight" at bounding box center [594, 200] width 83 height 8
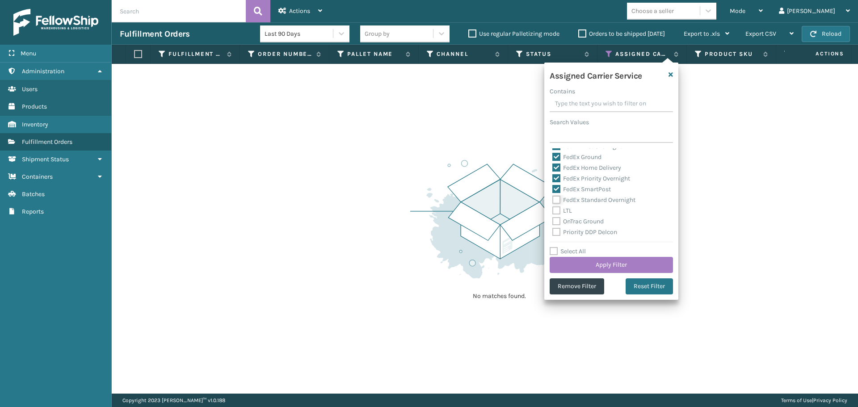
click at [553, 201] on input "FedEx Standard Overnight" at bounding box center [553, 198] width 0 height 6
click at [599, 264] on button "Apply Filter" at bounding box center [611, 265] width 123 height 16
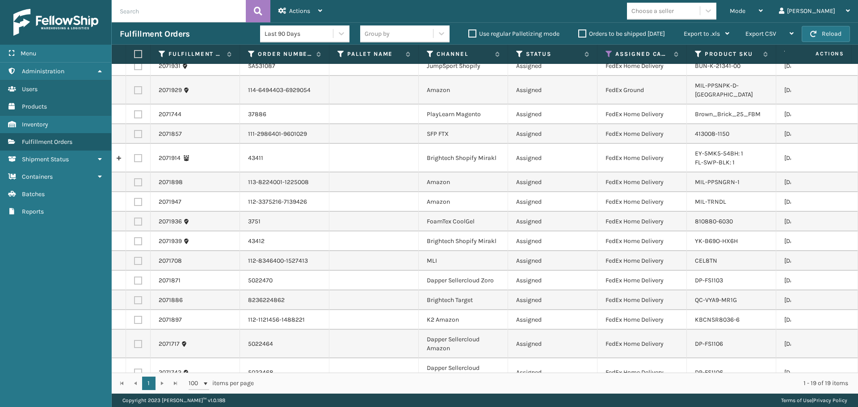
scroll to position [0, 0]
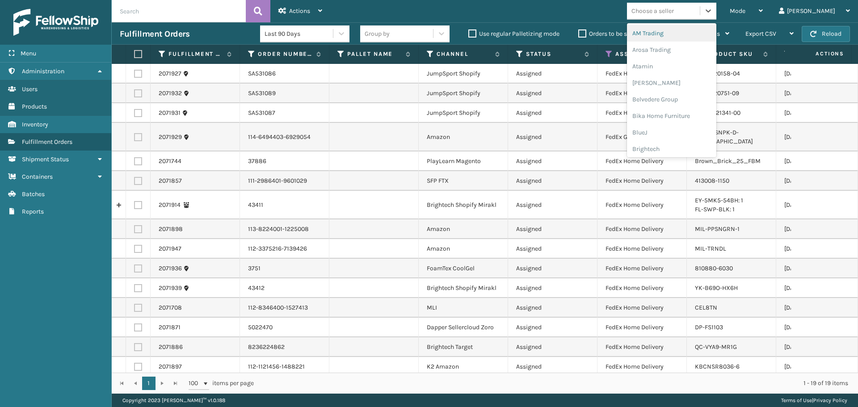
click at [674, 10] on div "Choose a seller" at bounding box center [653, 10] width 42 height 9
click at [689, 147] on div "Brightech" at bounding box center [671, 149] width 89 height 17
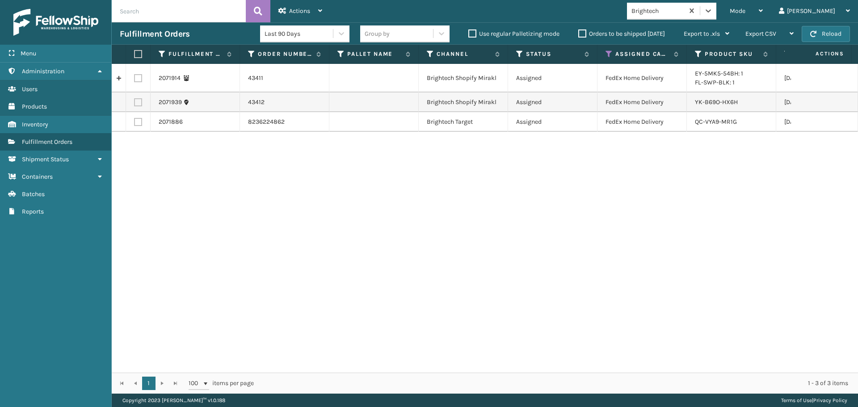
click at [685, 6] on div "Brightech" at bounding box center [658, 10] width 53 height 9
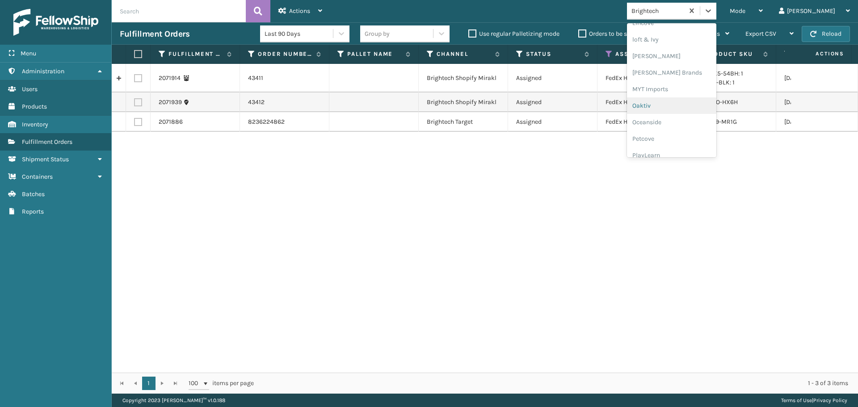
scroll to position [448, 0]
click at [684, 139] on div "Sunn Brands" at bounding box center [671, 147] width 89 height 17
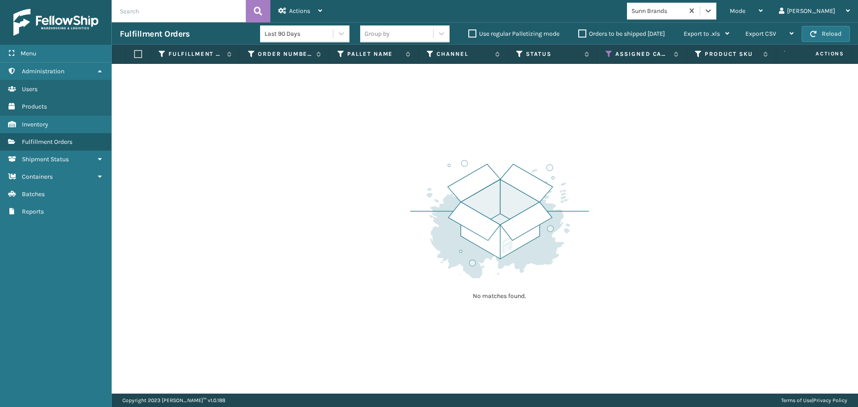
click at [680, 8] on div "Sunn Brands" at bounding box center [658, 10] width 53 height 9
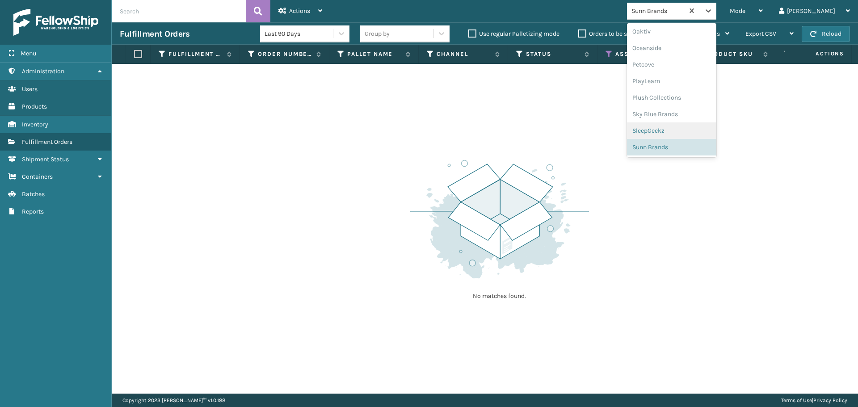
click at [696, 130] on div "SleepGeekz" at bounding box center [671, 130] width 89 height 17
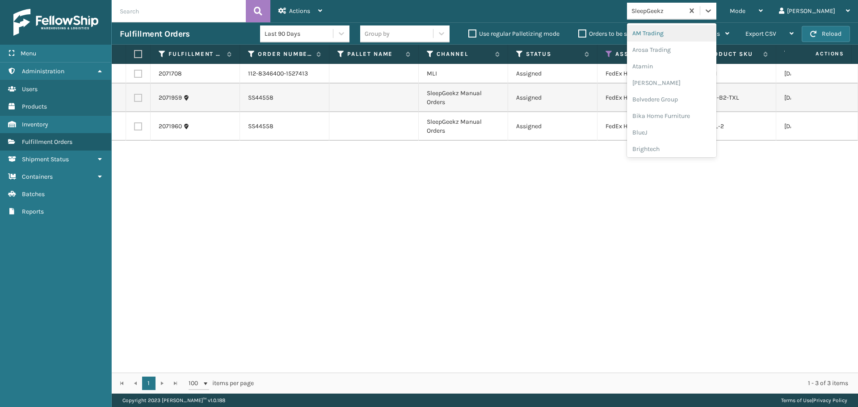
click at [684, 5] on div "SleepGeekz" at bounding box center [655, 11] width 57 height 15
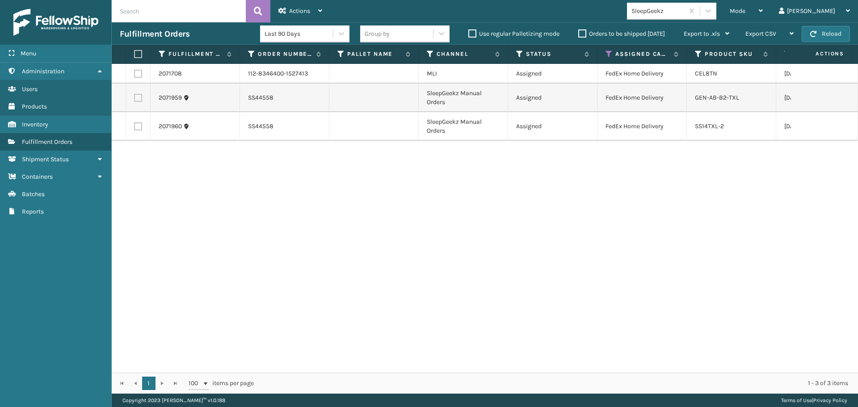
drag, startPoint x: 564, startPoint y: 179, endPoint x: 8, endPoint y: 11, distance: 580.5
click at [563, 179] on div "2071708 112-8346400-1527413 MLI Assigned FedEx Home Delivery CEL8TN [DATE] 1 Fe…" at bounding box center [485, 218] width 747 height 309
click at [608, 55] on icon at bounding box center [609, 54] width 7 height 8
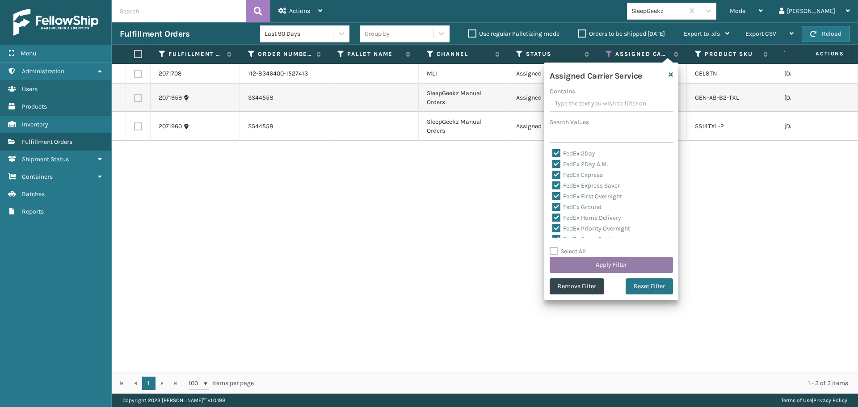
click at [613, 263] on button "Apply Filter" at bounding box center [611, 265] width 123 height 16
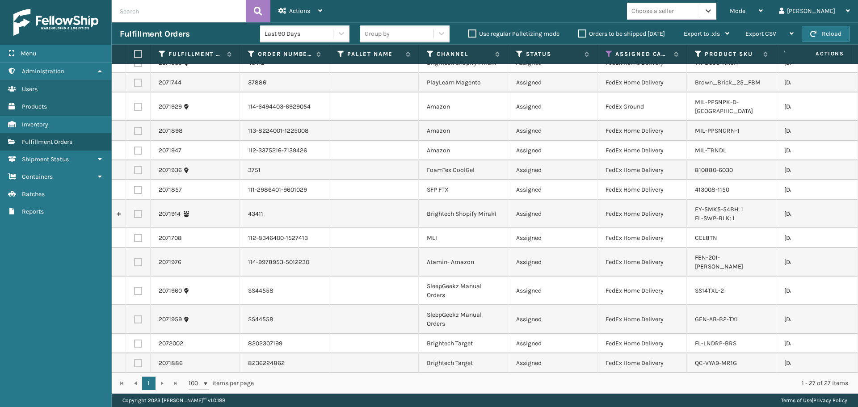
scroll to position [0, 0]
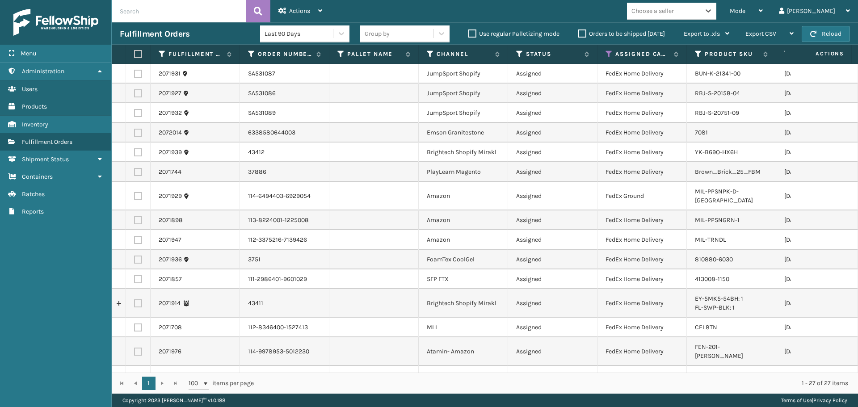
click at [138, 52] on label at bounding box center [136, 54] width 5 height 8
click at [135, 52] on input "checkbox" at bounding box center [134, 54] width 0 height 6
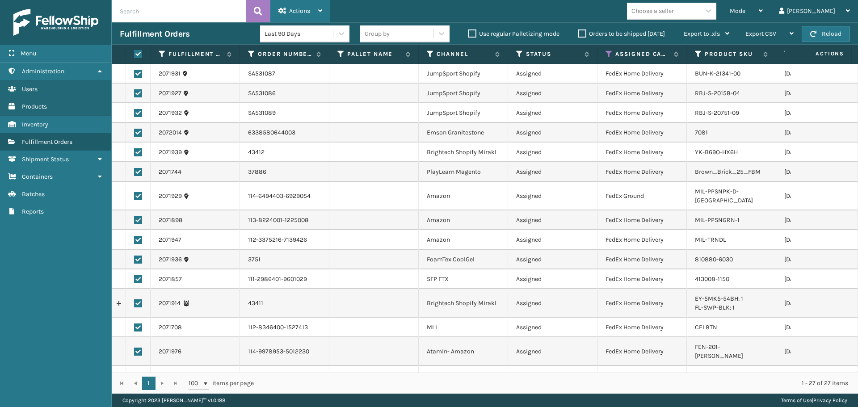
click at [287, 7] on div "Actions" at bounding box center [301, 11] width 44 height 22
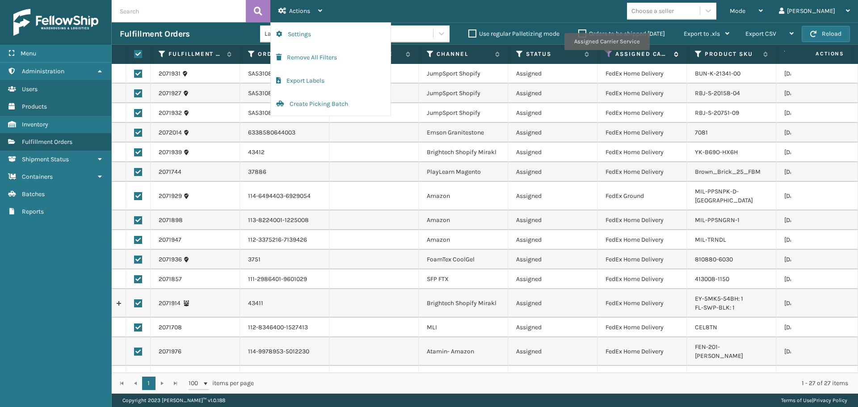
click at [609, 56] on icon at bounding box center [609, 54] width 7 height 8
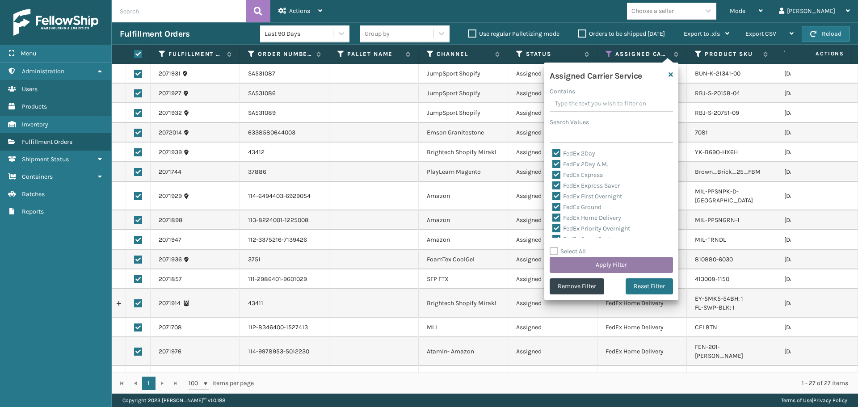
click at [578, 262] on button "Apply Filter" at bounding box center [611, 265] width 123 height 16
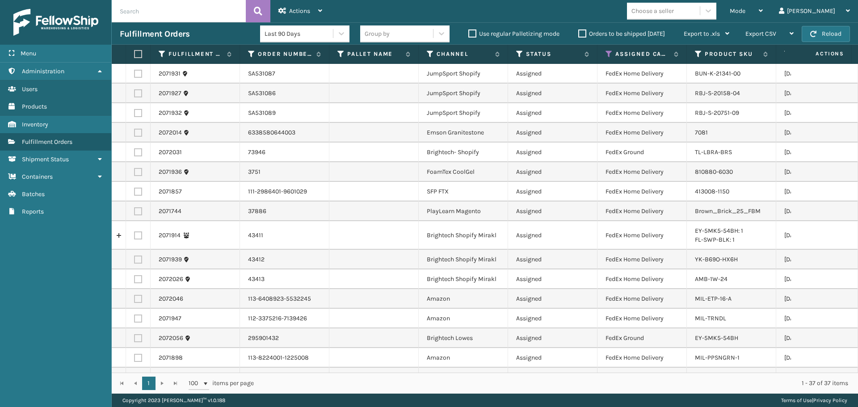
click at [135, 54] on label at bounding box center [136, 54] width 5 height 8
click at [135, 54] on input "checkbox" at bounding box center [134, 54] width 0 height 6
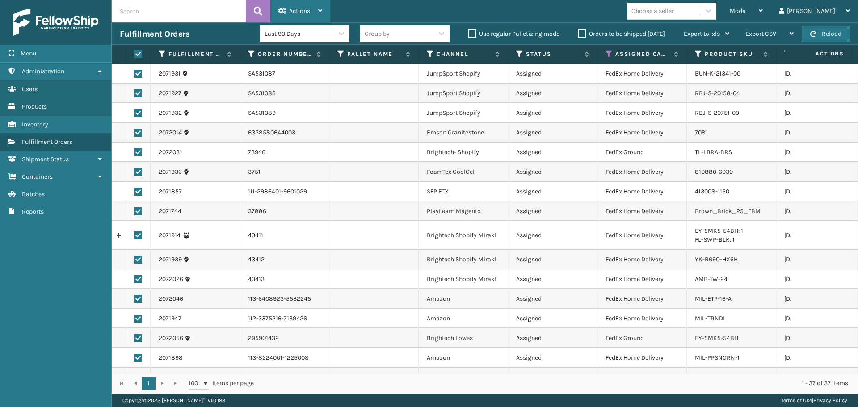
click at [296, 7] on span "Actions" at bounding box center [299, 11] width 21 height 8
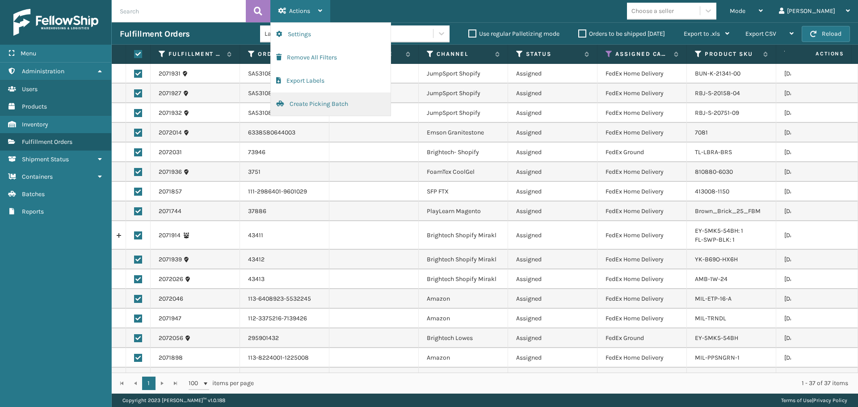
click at [326, 105] on button "Create Picking Batch" at bounding box center [331, 104] width 120 height 23
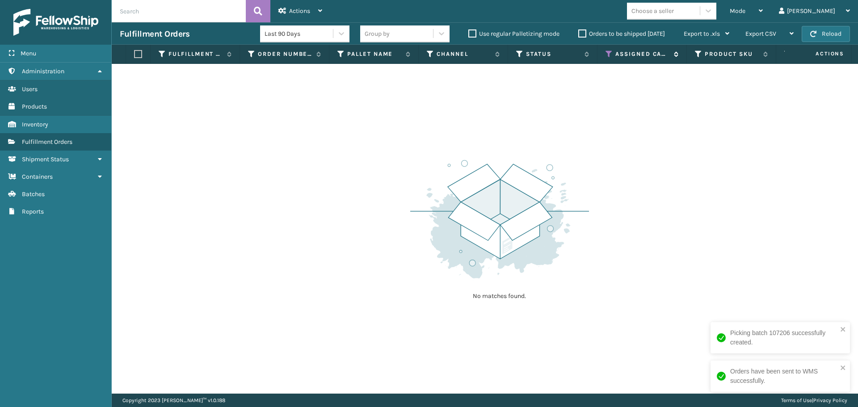
click at [606, 55] on icon at bounding box center [609, 54] width 7 height 8
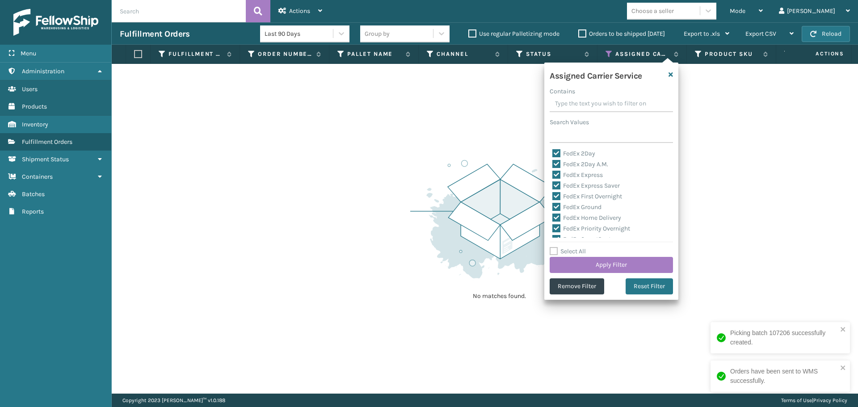
click at [583, 250] on label "Select All" at bounding box center [568, 252] width 36 height 8
click at [583, 247] on input "Select All" at bounding box center [617, 246] width 134 height 1
click at [583, 250] on label "Select All" at bounding box center [568, 252] width 36 height 8
click at [583, 247] on input "Select All" at bounding box center [617, 246] width 134 height 1
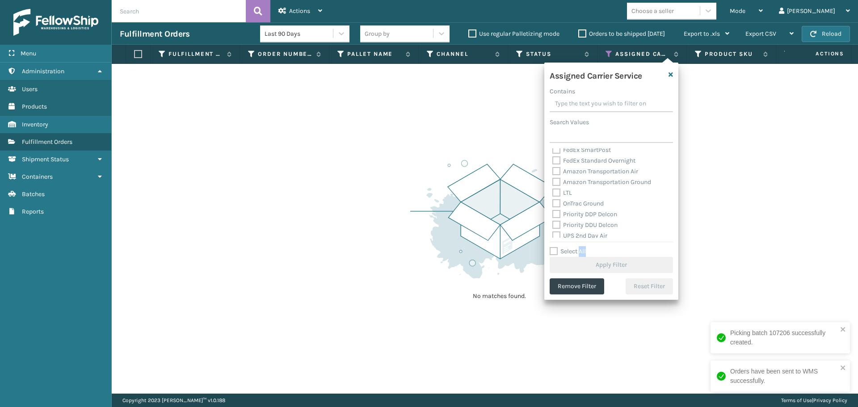
scroll to position [134, 0]
click at [582, 192] on label "UPS 2nd Day Air" at bounding box center [580, 191] width 55 height 8
click at [553, 192] on input "UPS 2nd Day Air" at bounding box center [553, 189] width 0 height 6
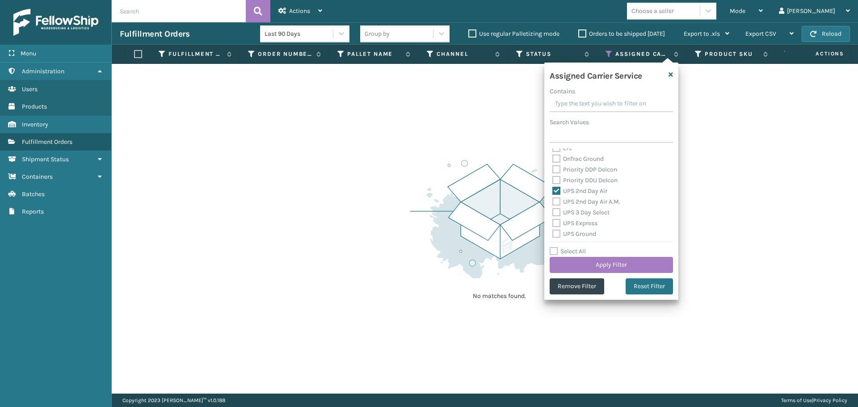
click at [587, 203] on label "UPS 2nd Day Air A.M." at bounding box center [587, 202] width 68 height 8
click at [553, 203] on input "UPS 2nd Day Air A.M." at bounding box center [553, 200] width 0 height 6
click at [592, 215] on label "UPS 3 Day Select" at bounding box center [581, 213] width 57 height 8
click at [553, 213] on input "UPS 3 Day Select" at bounding box center [553, 210] width 0 height 6
click at [594, 225] on label "UPS Express" at bounding box center [575, 223] width 45 height 8
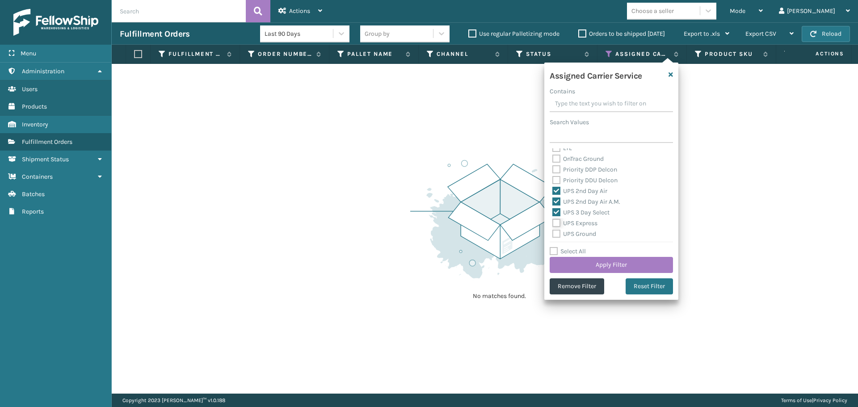
click at [553, 224] on input "UPS Express" at bounding box center [553, 221] width 0 height 6
click at [590, 232] on label "UPS Ground" at bounding box center [575, 234] width 44 height 8
click at [553, 232] on input "UPS Ground" at bounding box center [553, 232] width 0 height 6
click at [578, 191] on label "UPS Standard" at bounding box center [577, 188] width 49 height 8
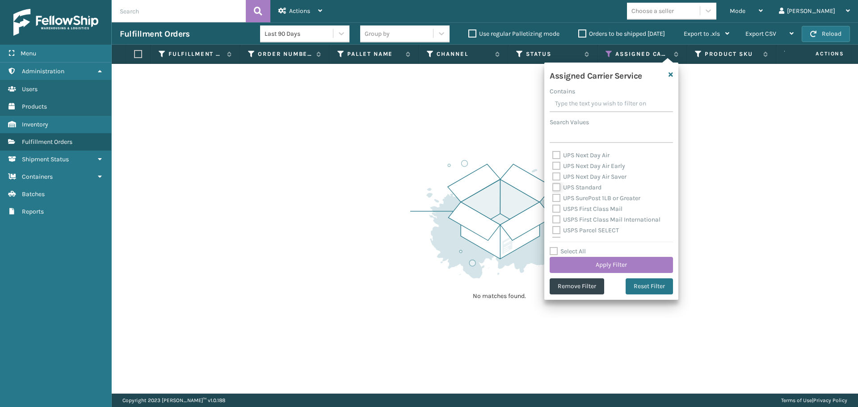
click at [553, 188] on input "UPS Standard" at bounding box center [553, 185] width 0 height 6
click at [579, 200] on label "UPS SurePost 1LB or Greater" at bounding box center [597, 198] width 88 height 8
click at [553, 199] on input "UPS SurePost 1LB or Greater" at bounding box center [553, 196] width 0 height 6
click at [577, 178] on label "UPS Next Day Air Saver" at bounding box center [590, 177] width 74 height 8
click at [553, 177] on input "UPS Next Day Air Saver" at bounding box center [553, 175] width 0 height 6
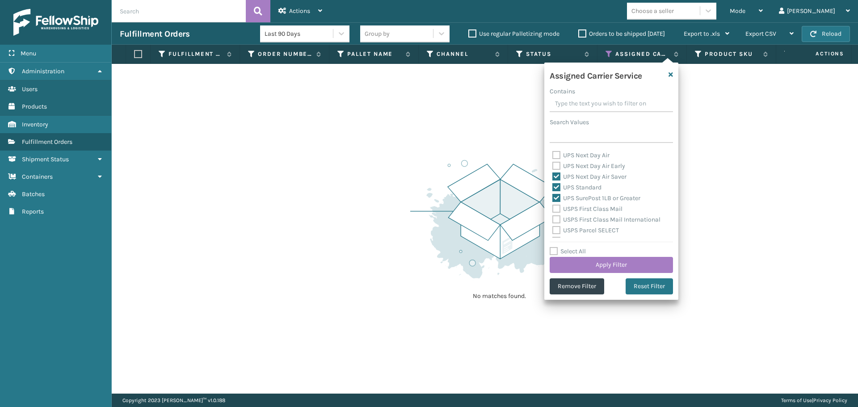
click at [575, 166] on label "UPS Next Day Air Early" at bounding box center [589, 166] width 73 height 8
click at [553, 166] on input "UPS Next Day Air Early" at bounding box center [553, 164] width 0 height 6
click at [574, 155] on label "UPS Next Day Air" at bounding box center [581, 156] width 57 height 8
click at [553, 155] on input "UPS Next Day Air" at bounding box center [553, 153] width 0 height 6
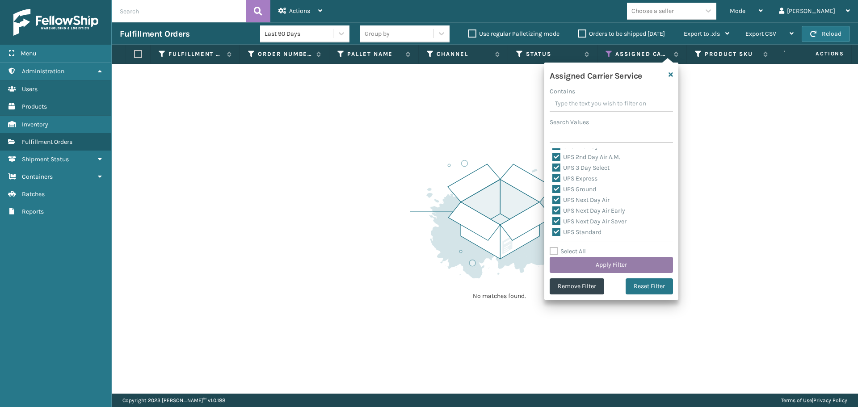
click at [612, 264] on button "Apply Filter" at bounding box center [611, 265] width 123 height 16
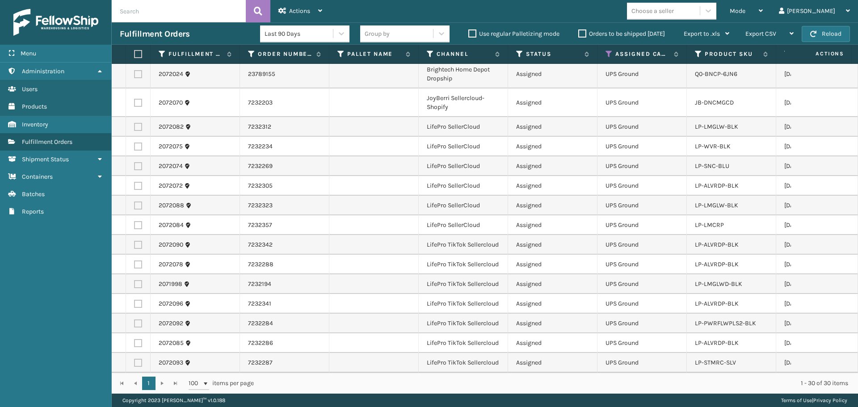
scroll to position [342, 0]
click at [674, 11] on div "Choose a seller" at bounding box center [653, 10] width 42 height 9
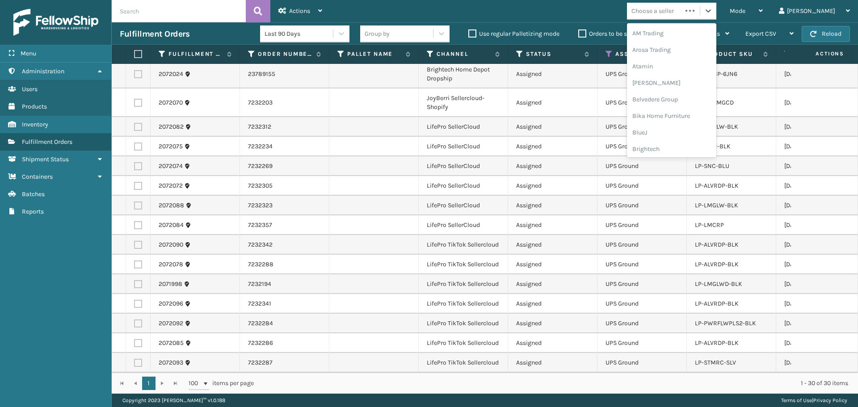
scroll to position [283, 0]
click at [681, 82] on div "LifePro Fitness" at bounding box center [671, 81] width 89 height 17
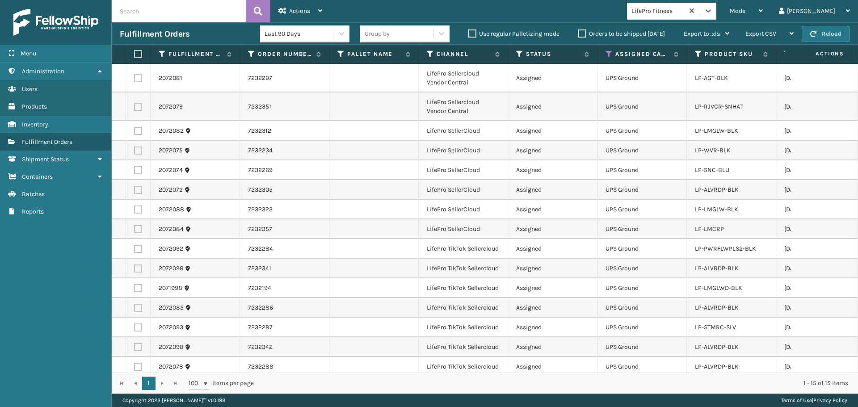
click at [137, 56] on label at bounding box center [136, 54] width 5 height 8
click at [135, 56] on input "checkbox" at bounding box center [134, 54] width 0 height 6
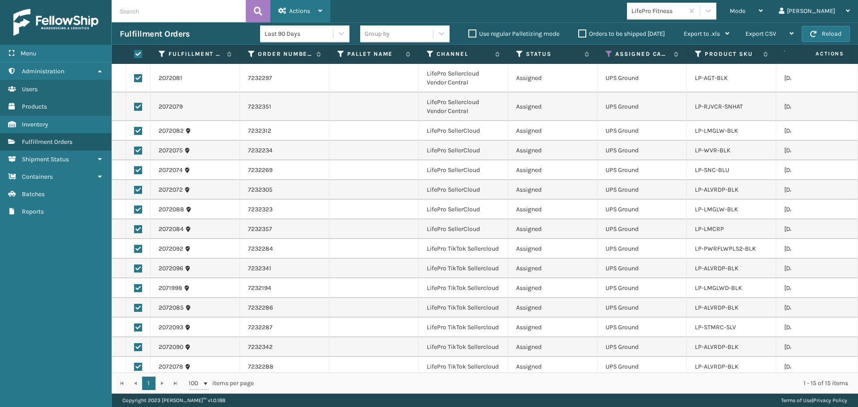
click at [290, 8] on span "Actions" at bounding box center [299, 11] width 21 height 8
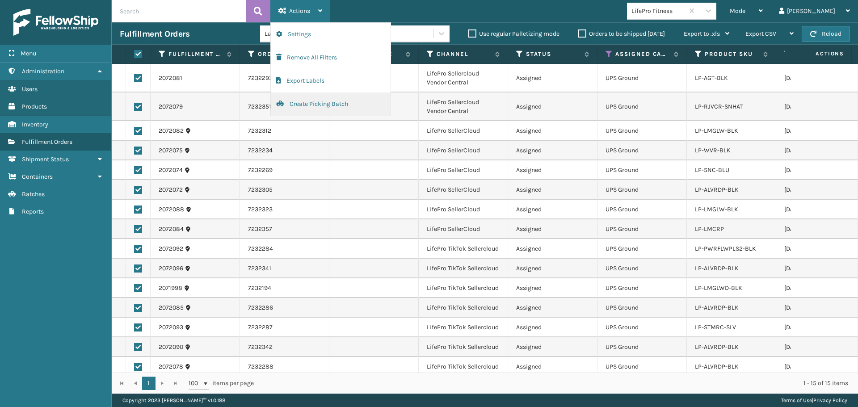
click at [331, 106] on button "Create Picking Batch" at bounding box center [331, 104] width 120 height 23
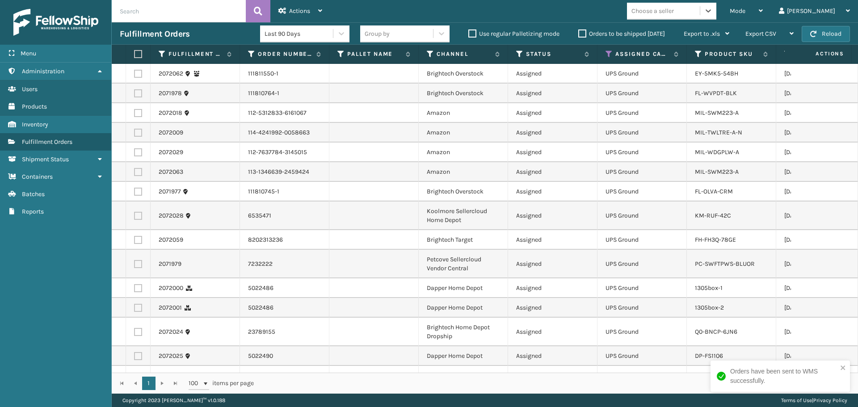
scroll to position [29, 0]
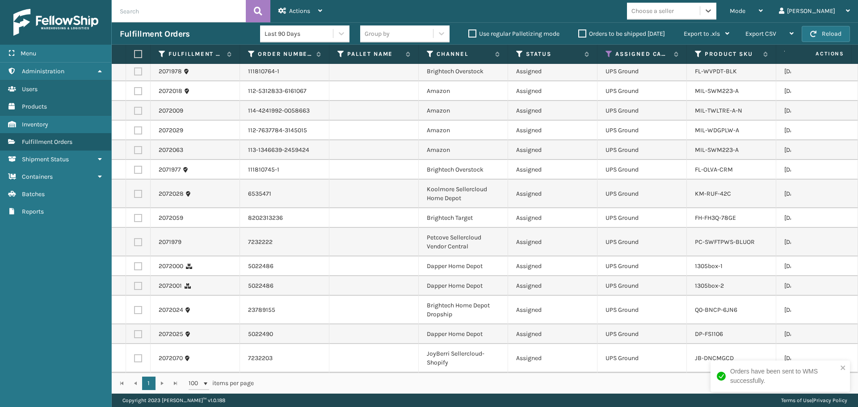
click at [674, 13] on div "Choose a seller" at bounding box center [653, 10] width 42 height 9
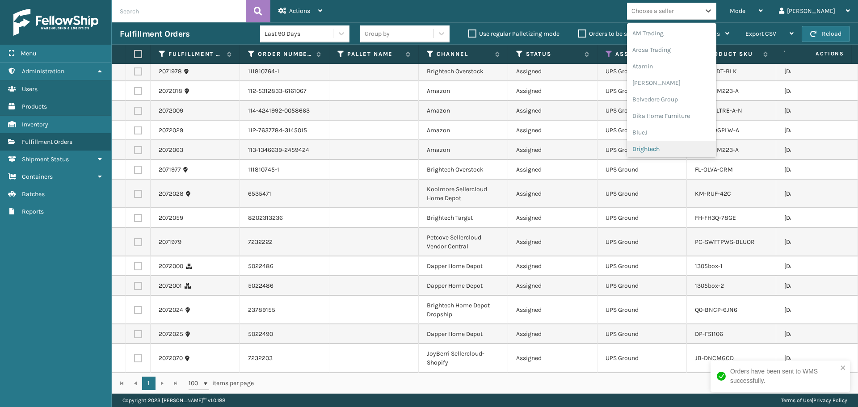
click at [685, 148] on div "Brightech" at bounding box center [671, 149] width 89 height 17
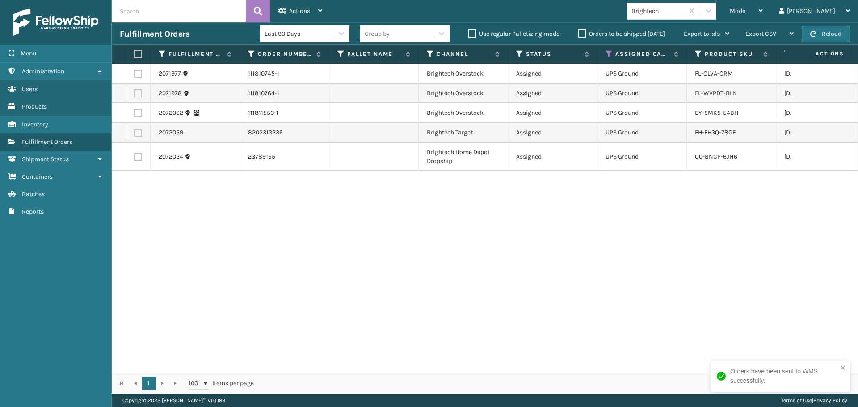
click at [138, 55] on label at bounding box center [136, 54] width 5 height 8
click at [135, 55] on input "checkbox" at bounding box center [134, 54] width 0 height 6
click at [293, 15] on div "Actions" at bounding box center [301, 11] width 44 height 22
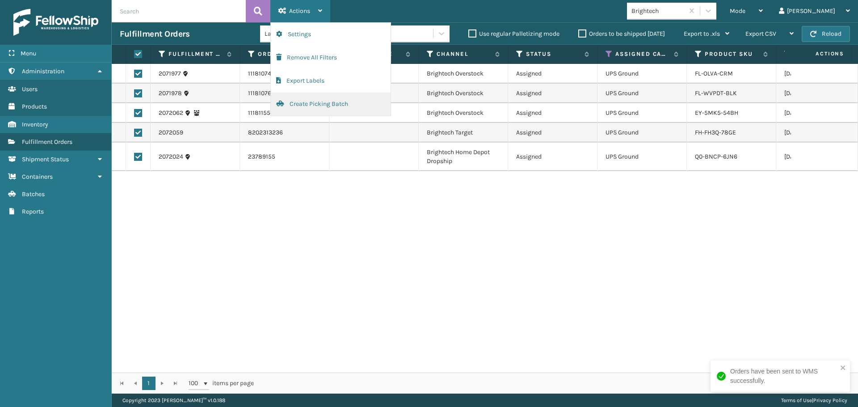
click at [328, 103] on button "Create Picking Batch" at bounding box center [331, 104] width 120 height 23
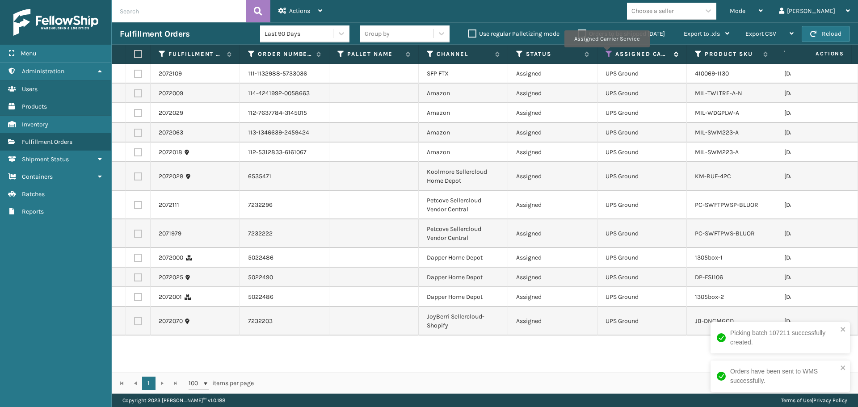
click at [607, 54] on icon at bounding box center [609, 54] width 7 height 8
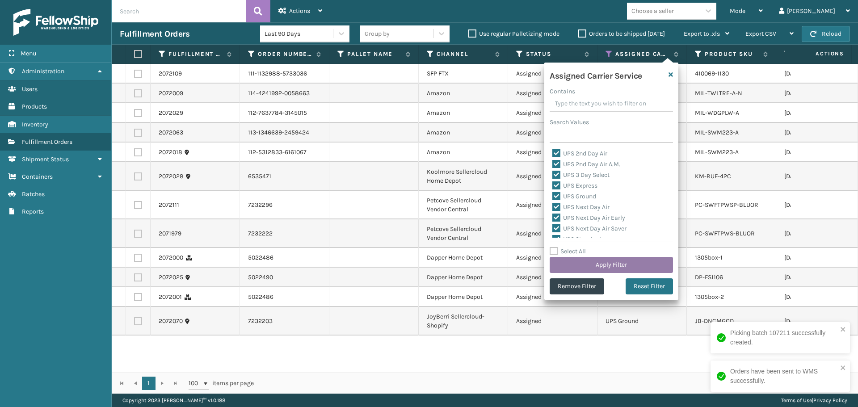
click at [600, 263] on button "Apply Filter" at bounding box center [611, 265] width 123 height 16
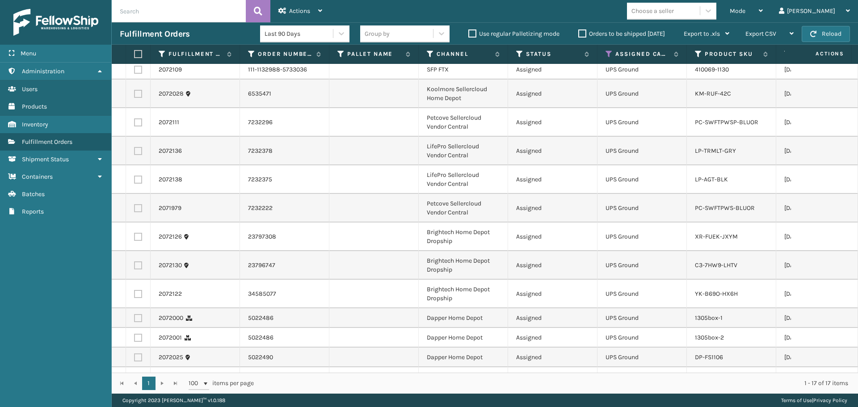
scroll to position [113, 0]
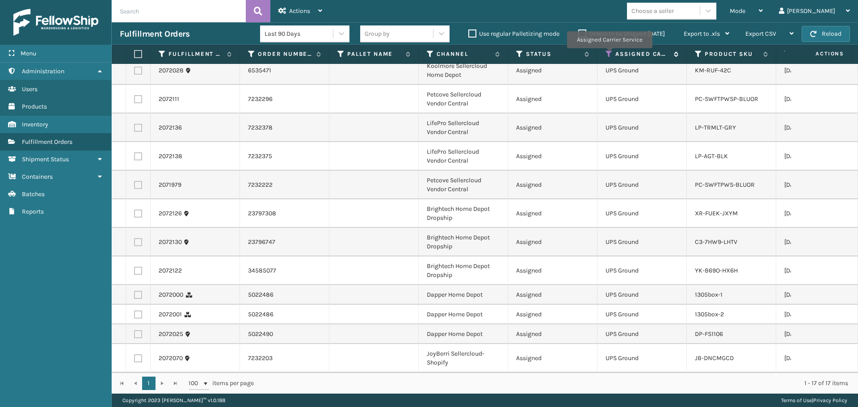
click at [609, 55] on icon at bounding box center [609, 54] width 7 height 8
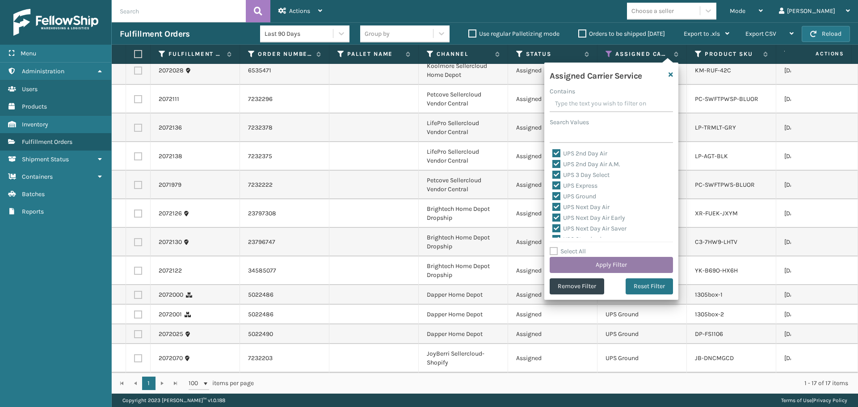
click at [625, 266] on button "Apply Filter" at bounding box center [611, 265] width 123 height 16
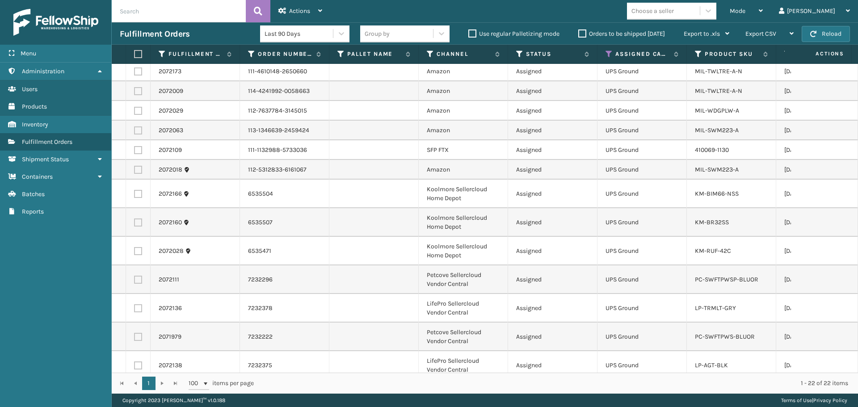
scroll to position [0, 0]
click at [136, 51] on th at bounding box center [138, 54] width 25 height 19
click at [139, 52] on label at bounding box center [136, 54] width 5 height 8
click at [135, 52] on input "checkbox" at bounding box center [134, 54] width 0 height 6
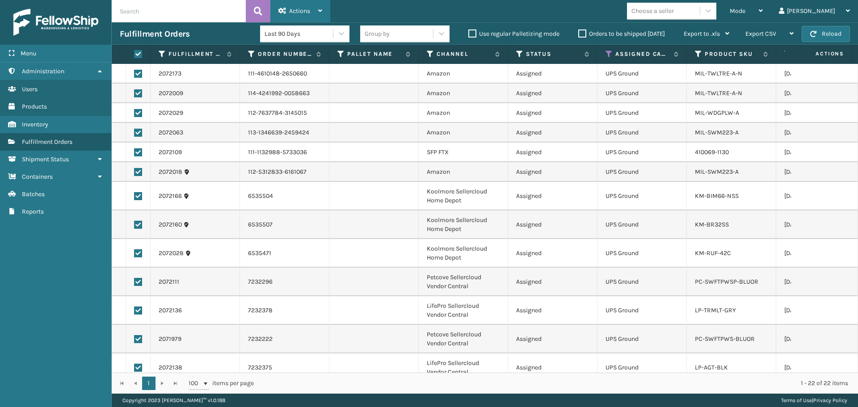
click at [299, 13] on span "Actions" at bounding box center [299, 11] width 21 height 8
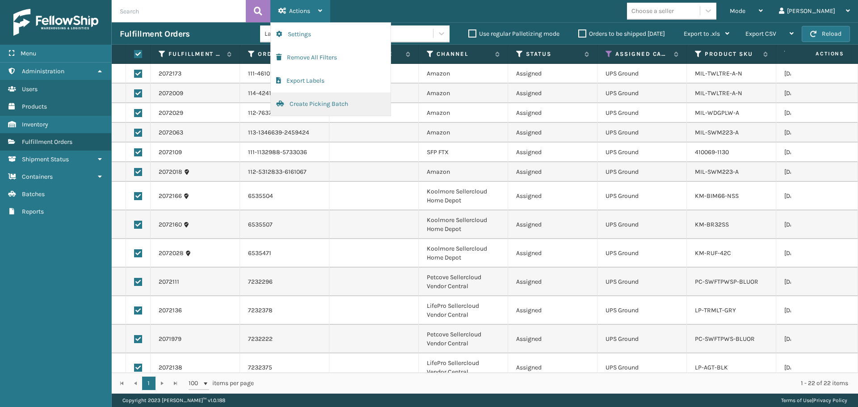
click at [300, 107] on button "Create Picking Batch" at bounding box center [331, 104] width 120 height 23
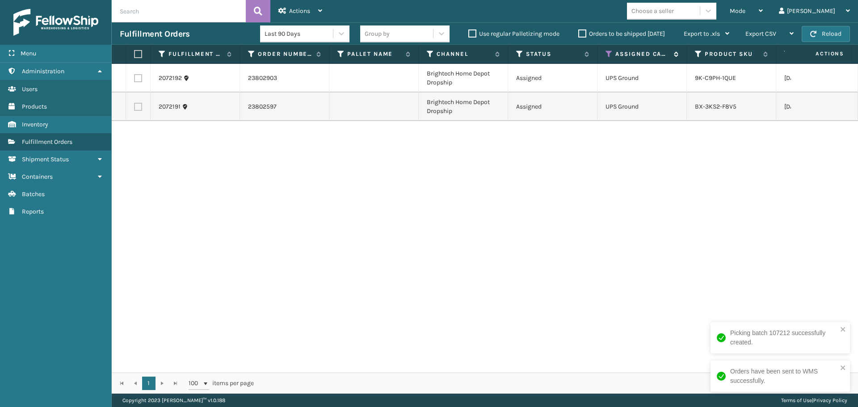
click at [613, 54] on div "Assigned Carrier Service" at bounding box center [642, 54] width 73 height 8
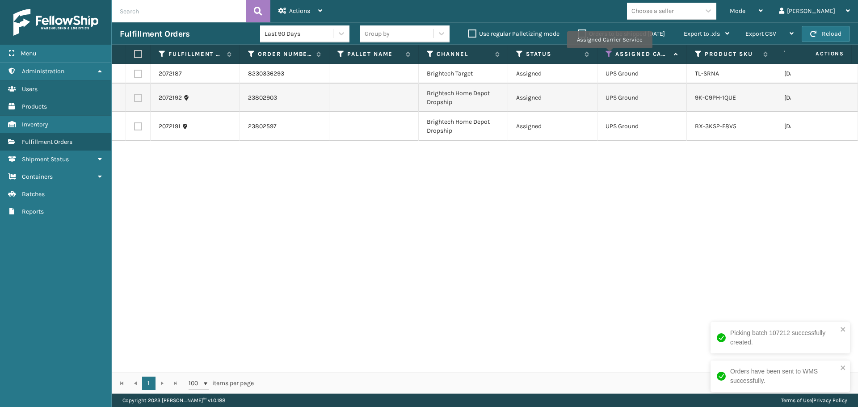
click at [609, 54] on icon at bounding box center [609, 54] width 7 height 8
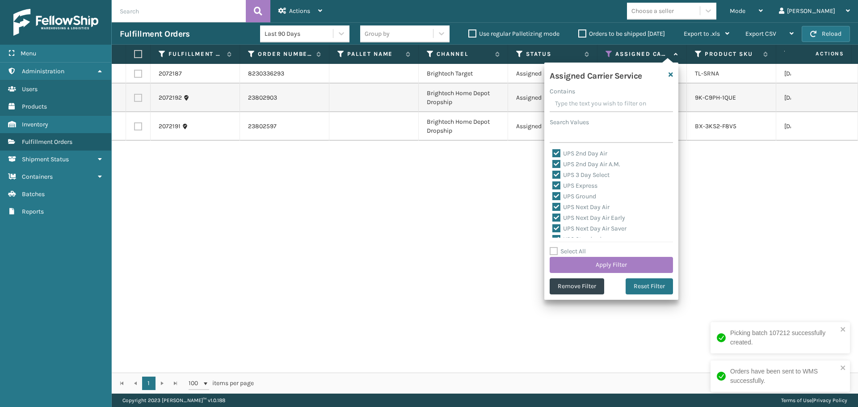
click at [584, 253] on label "Select All" at bounding box center [568, 252] width 36 height 8
click at [584, 247] on input "Select All" at bounding box center [617, 246] width 134 height 1
click at [584, 253] on label "Select All" at bounding box center [568, 252] width 36 height 8
click at [584, 247] on input "Select All" at bounding box center [617, 246] width 134 height 1
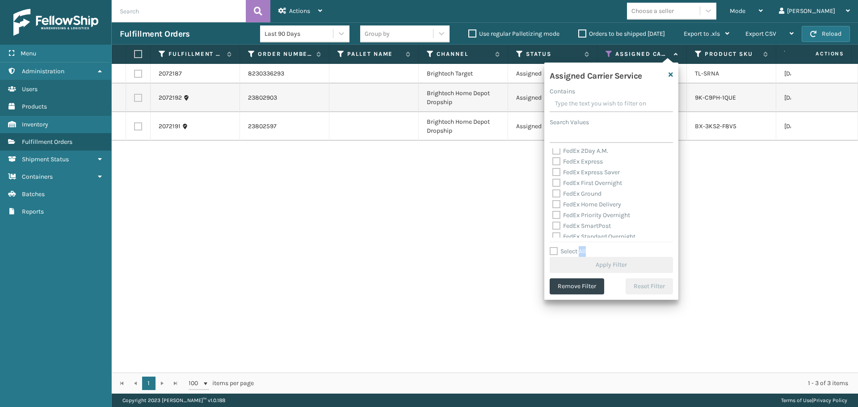
scroll to position [89, 0]
click at [578, 196] on label "FedEx 2Day" at bounding box center [574, 193] width 43 height 8
click at [553, 194] on input "FedEx 2Day" at bounding box center [553, 191] width 0 height 6
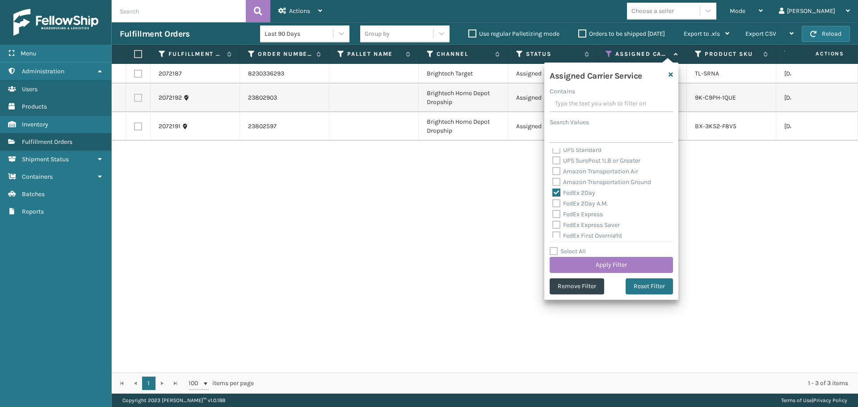
click at [582, 201] on label "FedEx 2Day A.M." at bounding box center [581, 204] width 56 height 8
click at [553, 201] on input "FedEx 2Day A.M." at bounding box center [553, 201] width 0 height 6
click at [588, 216] on label "FedEx Express" at bounding box center [578, 215] width 51 height 8
click at [553, 215] on input "FedEx Express" at bounding box center [553, 212] width 0 height 6
click at [588, 219] on div "FedEx Express" at bounding box center [612, 214] width 118 height 11
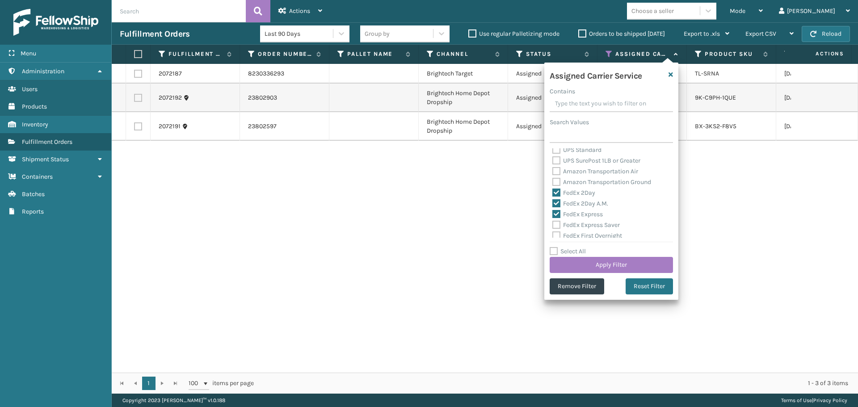
click at [589, 224] on label "FedEx Express Saver" at bounding box center [587, 225] width 68 height 8
click at [553, 224] on input "FedEx Express Saver" at bounding box center [553, 223] width 0 height 6
click at [591, 231] on div "UPS 2nd Day Air UPS 2nd Day Air A.M. UPS 3 Day Select UPS Express UPS Ground UP…" at bounding box center [611, 192] width 123 height 89
click at [590, 229] on label "FedEx First Overnight" at bounding box center [588, 232] width 70 height 8
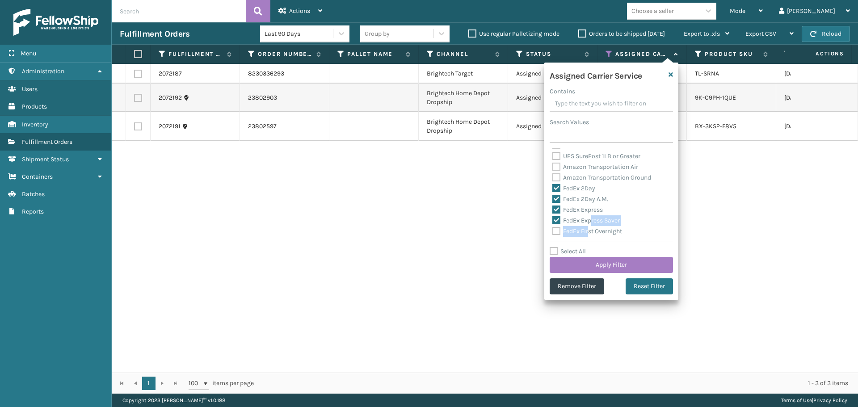
click at [553, 229] on input "FedEx First Overnight" at bounding box center [553, 229] width 0 height 6
click at [582, 197] on label "FedEx Ground" at bounding box center [577, 198] width 49 height 8
click at [553, 197] on input "FedEx Ground" at bounding box center [553, 195] width 0 height 6
click at [580, 207] on label "FedEx Home Delivery" at bounding box center [587, 208] width 69 height 8
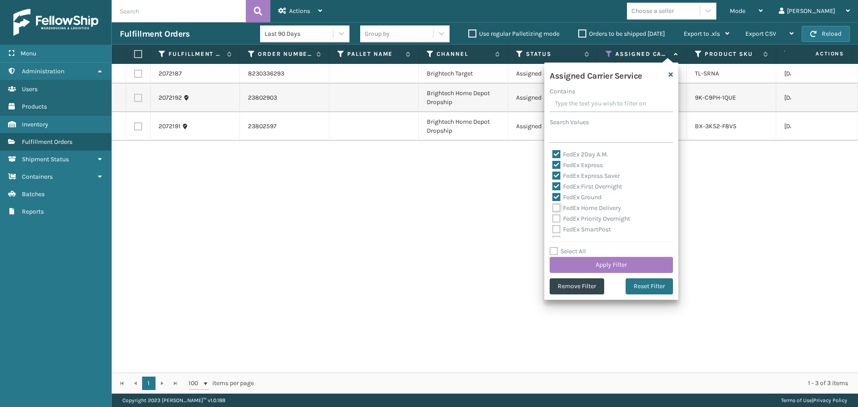
click at [553, 207] on input "FedEx Home Delivery" at bounding box center [553, 206] width 0 height 6
click at [582, 217] on label "FedEx Priority Overnight" at bounding box center [592, 219] width 78 height 8
click at [553, 217] on input "FedEx Priority Overnight" at bounding box center [553, 217] width 0 height 6
click at [587, 225] on div "FedEx SmartPost" at bounding box center [612, 229] width 118 height 11
click at [583, 226] on label "FedEx SmartPost" at bounding box center [582, 230] width 59 height 8
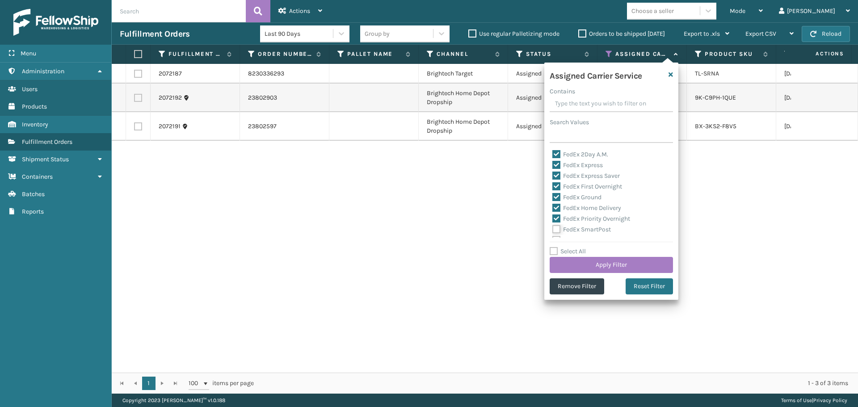
click at [553, 226] on input "FedEx SmartPost" at bounding box center [553, 227] width 0 height 6
click at [606, 259] on button "Apply Filter" at bounding box center [611, 265] width 123 height 16
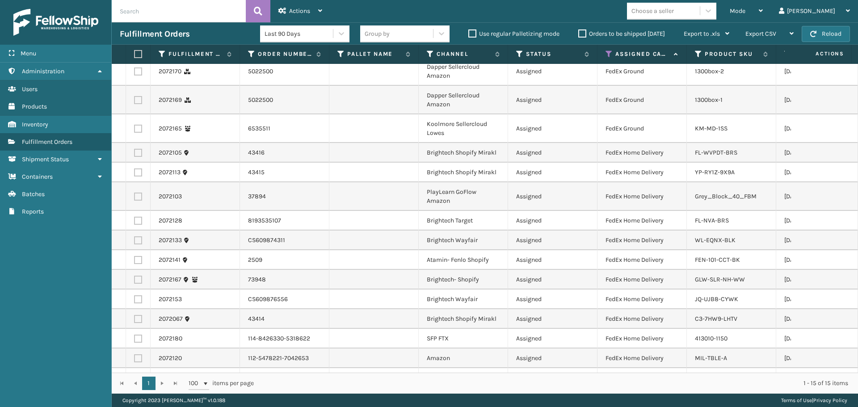
scroll to position [0, 0]
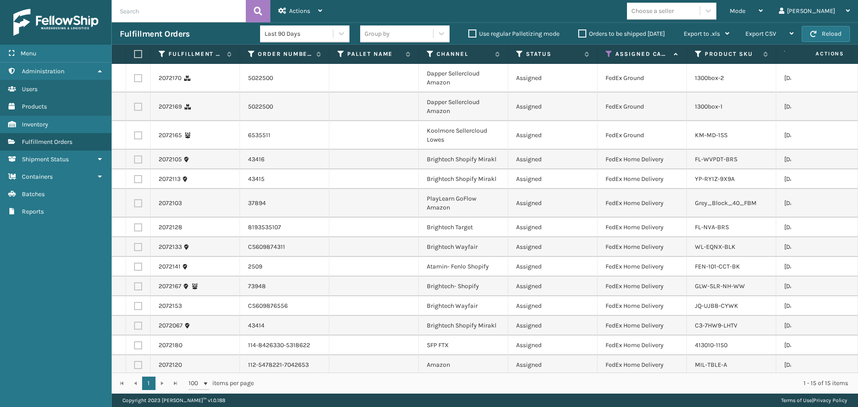
click at [510, 146] on td "Assigned" at bounding box center [552, 135] width 89 height 29
click at [607, 55] on icon at bounding box center [609, 54] width 7 height 8
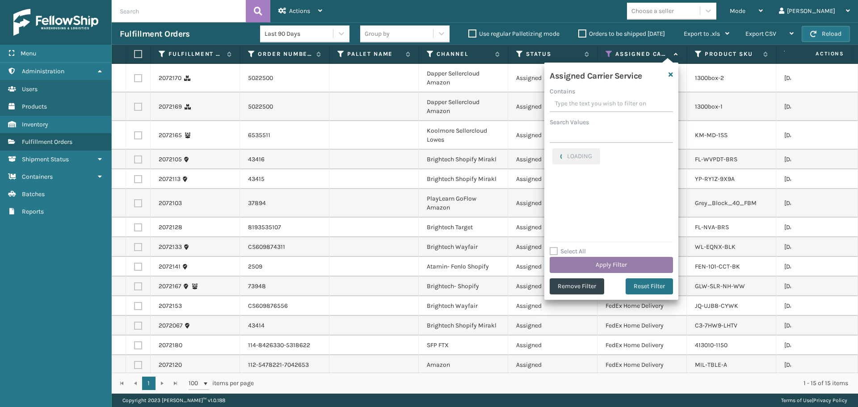
click at [601, 261] on button "Apply Filter" at bounding box center [611, 265] width 123 height 16
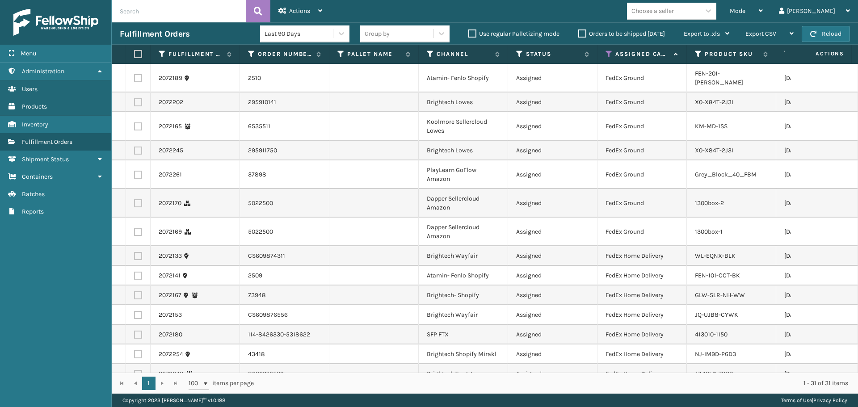
click at [136, 55] on label at bounding box center [136, 54] width 5 height 8
click at [135, 55] on input "checkbox" at bounding box center [134, 54] width 0 height 6
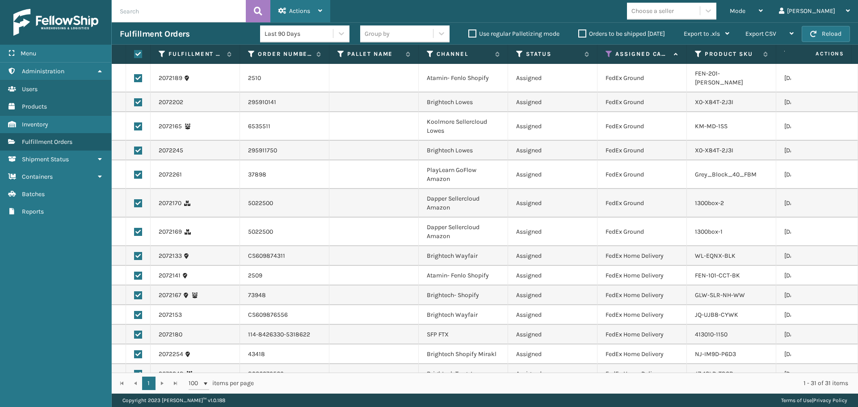
click at [310, 6] on div "Actions" at bounding box center [301, 11] width 44 height 22
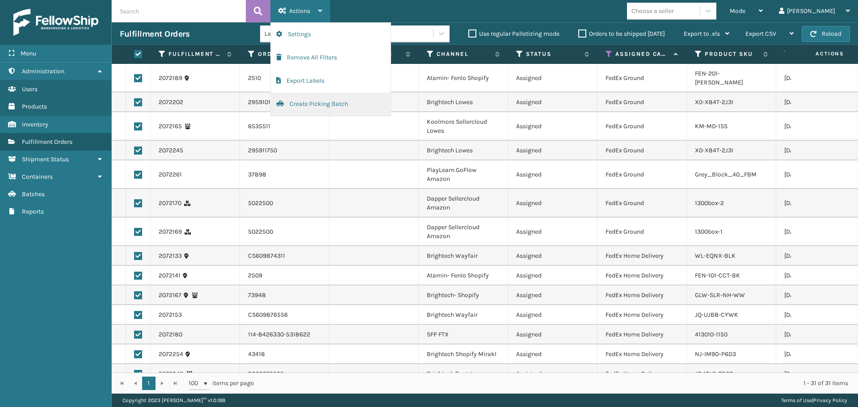
click at [326, 108] on button "Create Picking Batch" at bounding box center [331, 104] width 120 height 23
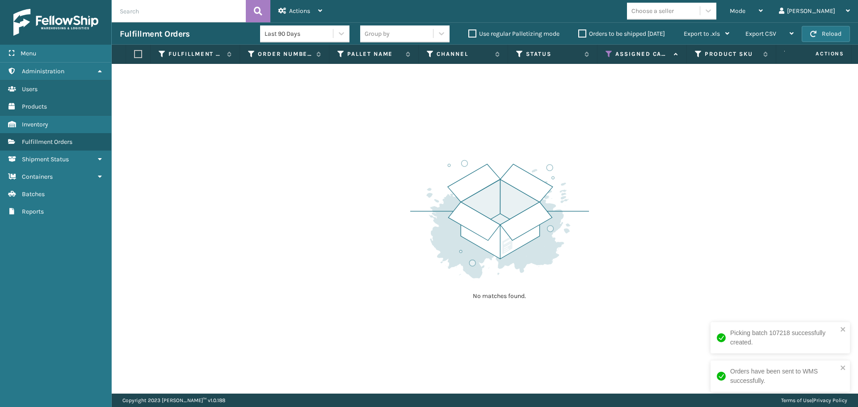
click at [610, 52] on icon at bounding box center [609, 54] width 7 height 8
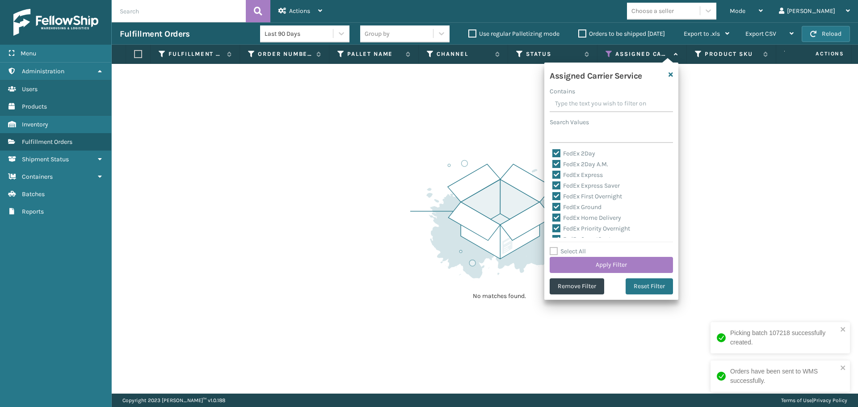
click at [563, 253] on label "Select All" at bounding box center [568, 252] width 36 height 8
click at [563, 247] on input "Select All" at bounding box center [617, 246] width 134 height 1
click at [563, 253] on label "Select All" at bounding box center [568, 252] width 36 height 8
click at [563, 247] on input "Select All" at bounding box center [617, 246] width 134 height 1
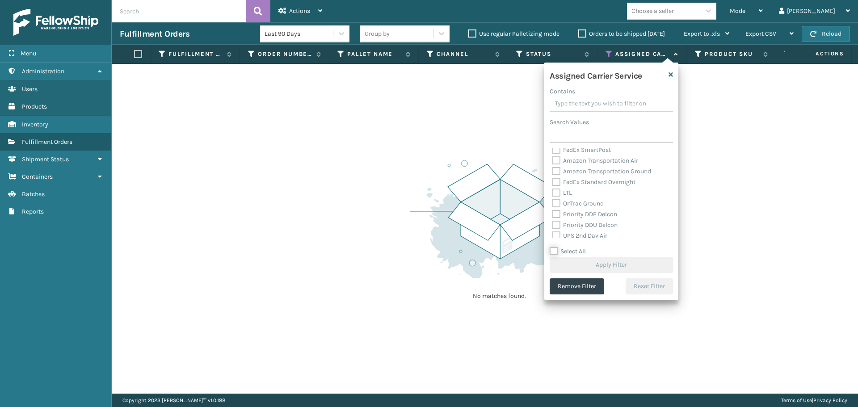
scroll to position [179, 0]
click at [574, 163] on div "UPS 3 Day Select" at bounding box center [612, 168] width 118 height 11
click at [585, 234] on label "UPS Standard" at bounding box center [577, 232] width 49 height 8
click at [553, 233] on input "UPS Standard" at bounding box center [553, 230] width 0 height 6
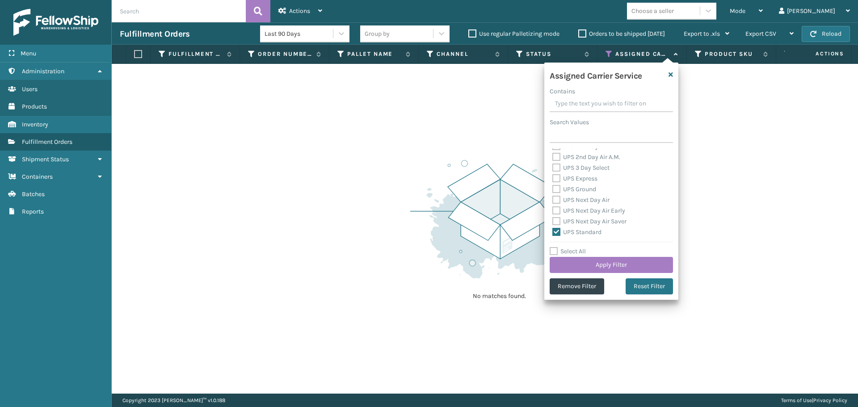
click at [581, 222] on label "UPS Next Day Air Saver" at bounding box center [590, 222] width 74 height 8
click at [553, 222] on input "UPS Next Day Air Saver" at bounding box center [553, 219] width 0 height 6
click at [581, 211] on label "UPS Next Day Air Early" at bounding box center [589, 211] width 73 height 8
click at [553, 211] on input "UPS Next Day Air Early" at bounding box center [553, 209] width 0 height 6
click at [582, 202] on label "UPS Next Day Air" at bounding box center [581, 200] width 57 height 8
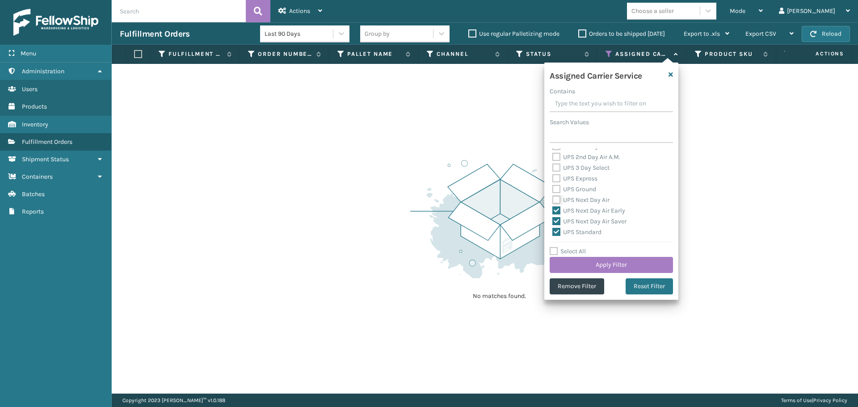
click at [553, 201] on input "UPS Next Day Air" at bounding box center [553, 198] width 0 height 6
click at [577, 184] on div "UPS Ground" at bounding box center [612, 189] width 118 height 11
click at [576, 188] on label "UPS Ground" at bounding box center [575, 190] width 44 height 8
click at [553, 188] on input "UPS Ground" at bounding box center [553, 187] width 0 height 6
click at [577, 177] on label "UPS Express" at bounding box center [575, 179] width 45 height 8
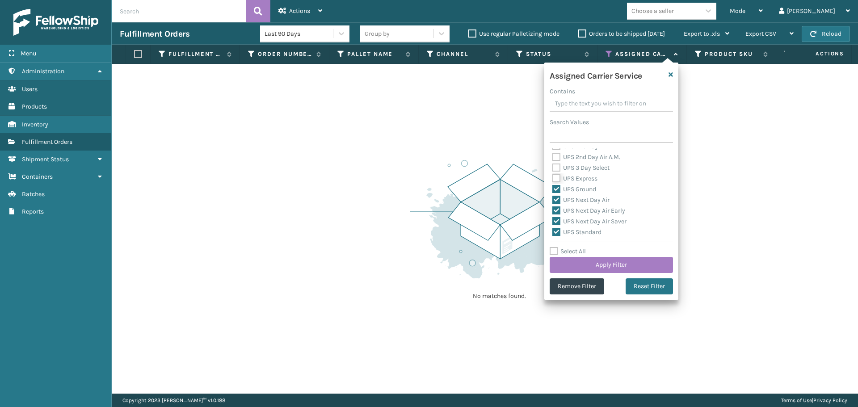
click at [553, 177] on input "UPS Express" at bounding box center [553, 176] width 0 height 6
click at [575, 169] on label "UPS 3 Day Select" at bounding box center [581, 168] width 57 height 8
click at [577, 160] on label "UPS 2nd Day Air A.M." at bounding box center [587, 157] width 68 height 8
click at [553, 158] on input "UPS 2nd Day Air A.M." at bounding box center [553, 155] width 0 height 6
click at [572, 165] on label "UPS 3 Day Select" at bounding box center [581, 168] width 57 height 8
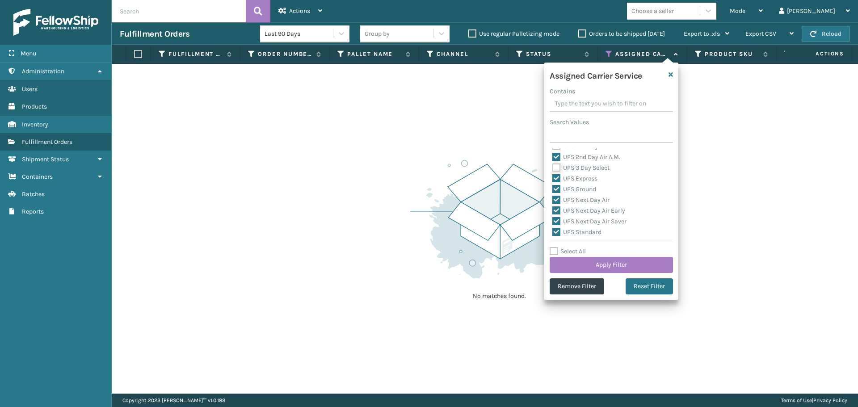
click at [553, 165] on input "UPS 3 Day Select" at bounding box center [553, 166] width 0 height 6
click at [580, 191] on label "UPS 2nd Day Air" at bounding box center [580, 191] width 55 height 8
click at [553, 191] on input "UPS 2nd Day Air" at bounding box center [553, 189] width 0 height 6
click at [582, 200] on label "UPS SurePost 1LB or Greater" at bounding box center [597, 198] width 88 height 8
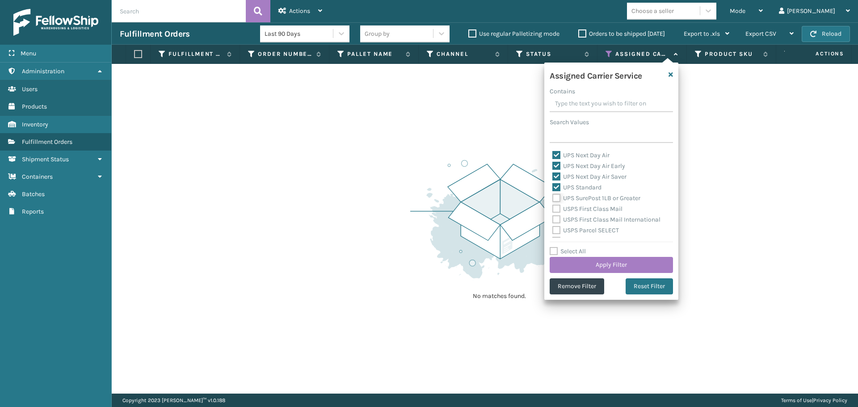
click at [553, 199] on input "UPS SurePost 1LB or Greater" at bounding box center [553, 196] width 0 height 6
click at [606, 270] on button "Apply Filter" at bounding box center [611, 265] width 123 height 16
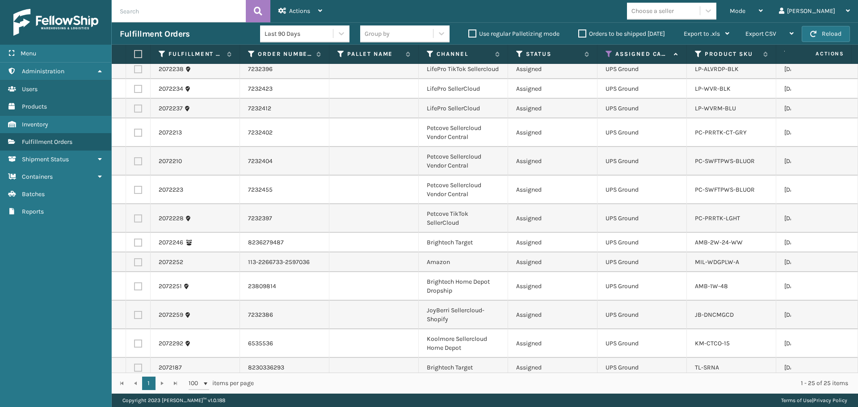
scroll to position [288, 0]
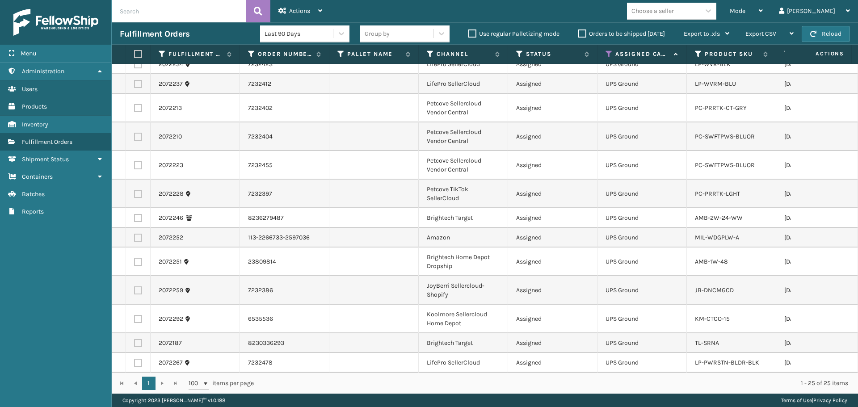
click at [700, 17] on div "Choose a seller" at bounding box center [663, 11] width 73 height 15
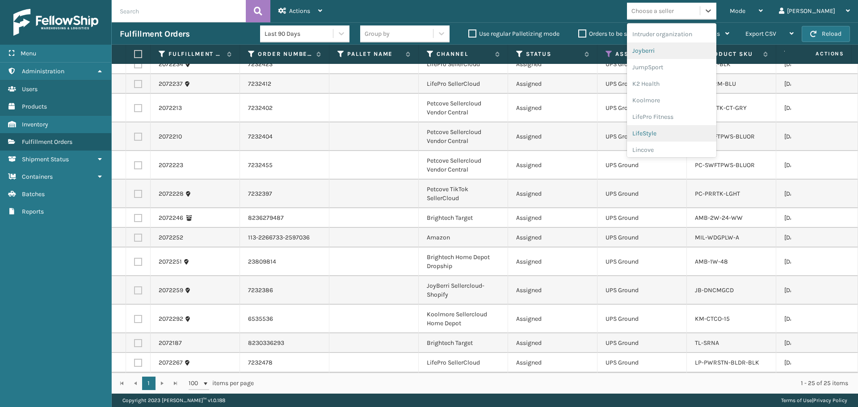
scroll to position [268, 0]
click at [693, 97] on div "LifePro Fitness" at bounding box center [671, 96] width 89 height 17
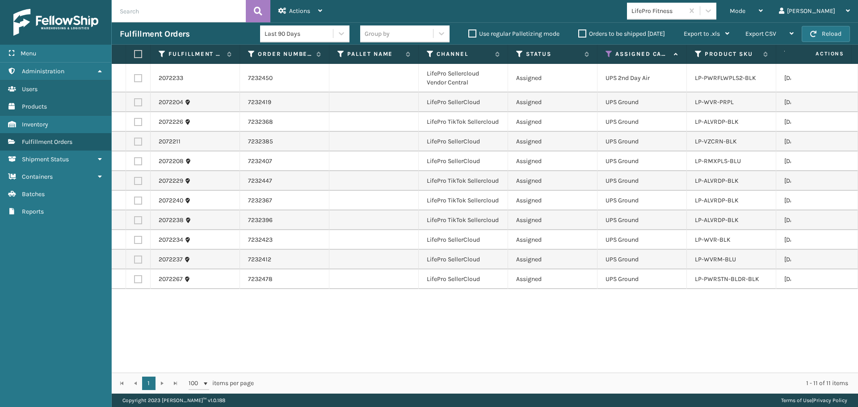
click at [139, 55] on label at bounding box center [136, 54] width 5 height 8
click at [135, 55] on input "checkbox" at bounding box center [134, 54] width 0 height 6
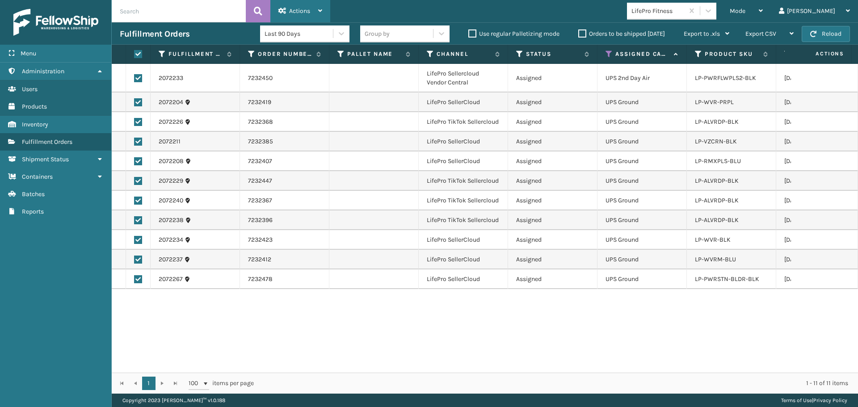
click at [293, 8] on span "Actions" at bounding box center [299, 11] width 21 height 8
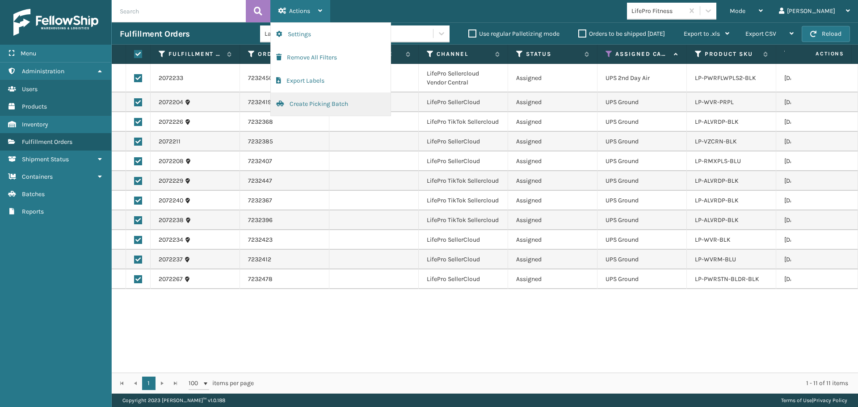
click at [326, 108] on button "Create Picking Batch" at bounding box center [331, 104] width 120 height 23
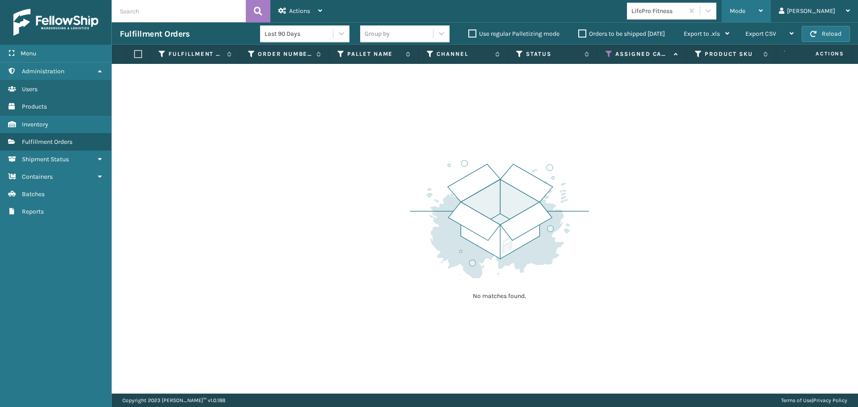
click at [763, 6] on div "Mode" at bounding box center [746, 11] width 33 height 22
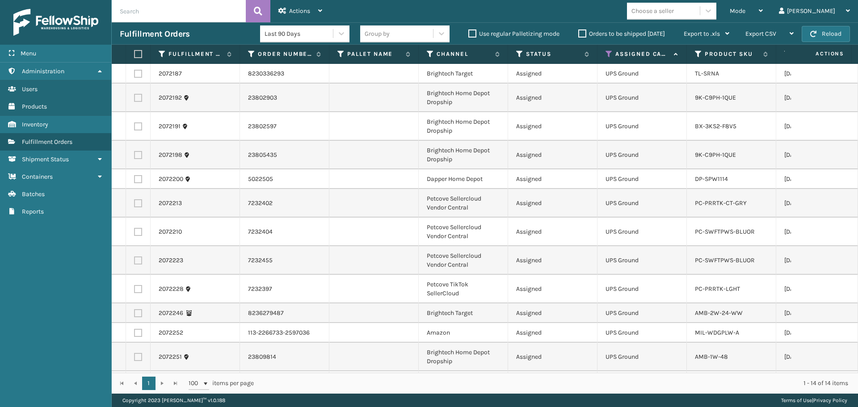
drag, startPoint x: 139, startPoint y: 55, endPoint x: 198, endPoint y: 38, distance: 61.6
click at [139, 55] on label at bounding box center [136, 54] width 5 height 8
click at [135, 55] on input "checkbox" at bounding box center [134, 54] width 0 height 6
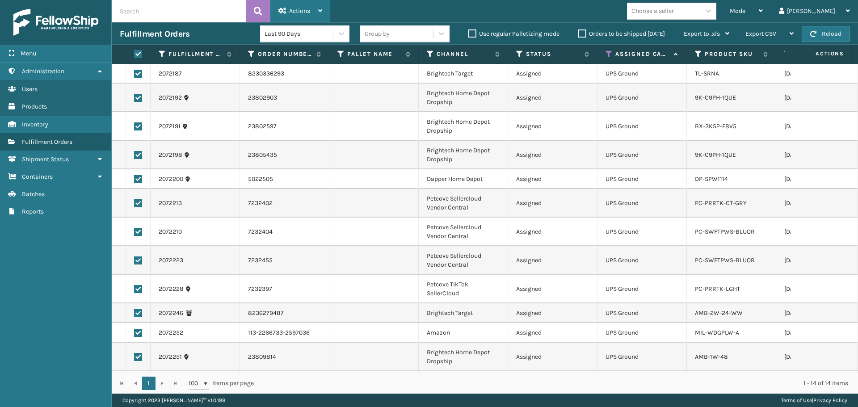
click at [304, 17] on div "Actions" at bounding box center [301, 11] width 44 height 22
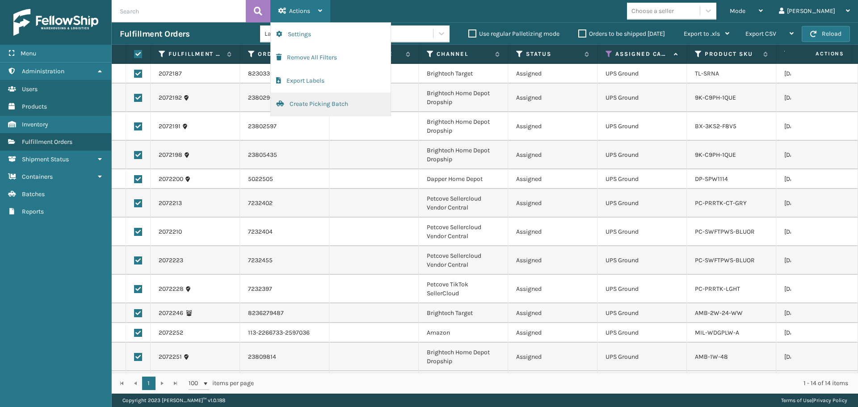
click at [312, 108] on button "Create Picking Batch" at bounding box center [331, 104] width 120 height 23
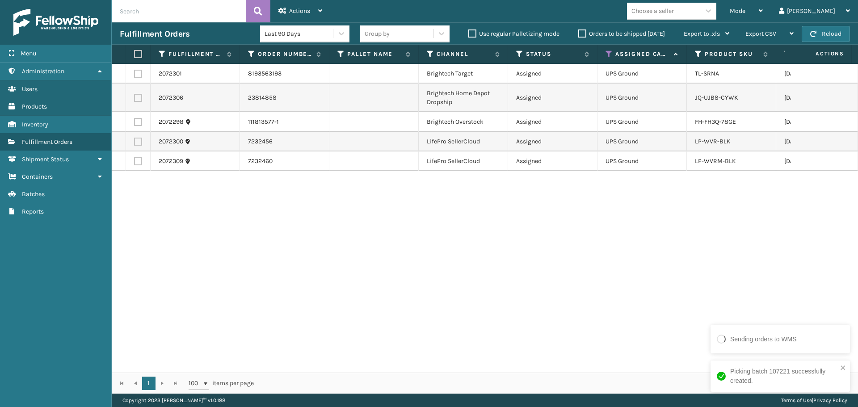
click at [137, 58] on th at bounding box center [138, 54] width 25 height 19
click at [135, 62] on th at bounding box center [138, 54] width 25 height 19
click at [133, 52] on th at bounding box center [138, 54] width 25 height 19
click at [139, 54] on label at bounding box center [136, 54] width 5 height 8
click at [135, 54] on input "checkbox" at bounding box center [134, 54] width 0 height 6
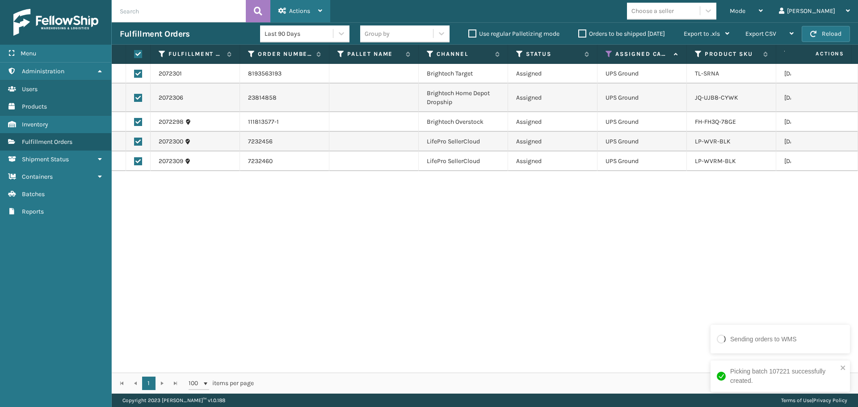
drag, startPoint x: 303, startPoint y: 0, endPoint x: 329, endPoint y: 55, distance: 61.0
click at [303, 1] on div "Actions" at bounding box center [301, 11] width 44 height 22
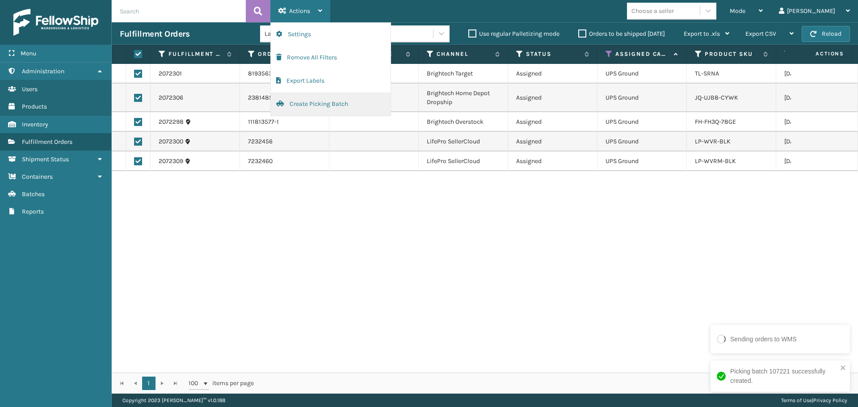
drag, startPoint x: 332, startPoint y: 106, endPoint x: 303, endPoint y: 112, distance: 29.3
click at [303, 112] on button "Create Picking Batch" at bounding box center [331, 104] width 120 height 23
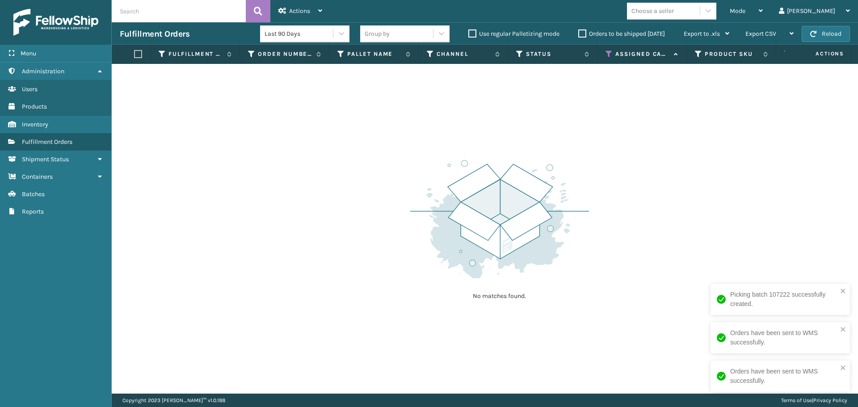
click at [610, 55] on icon at bounding box center [609, 54] width 7 height 8
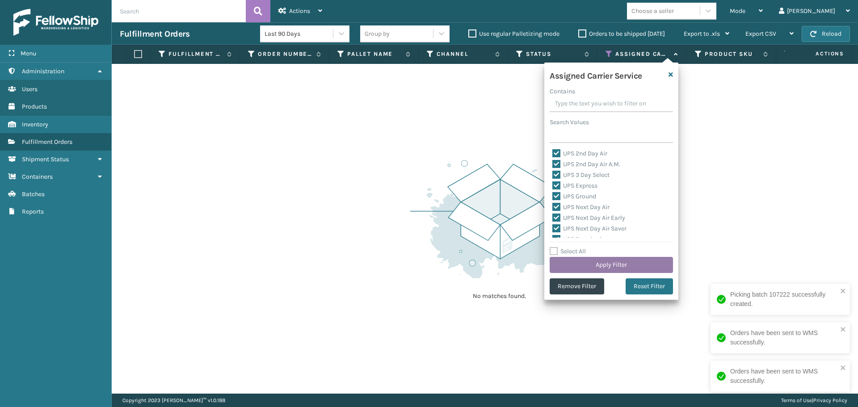
click at [612, 260] on button "Apply Filter" at bounding box center [611, 265] width 123 height 16
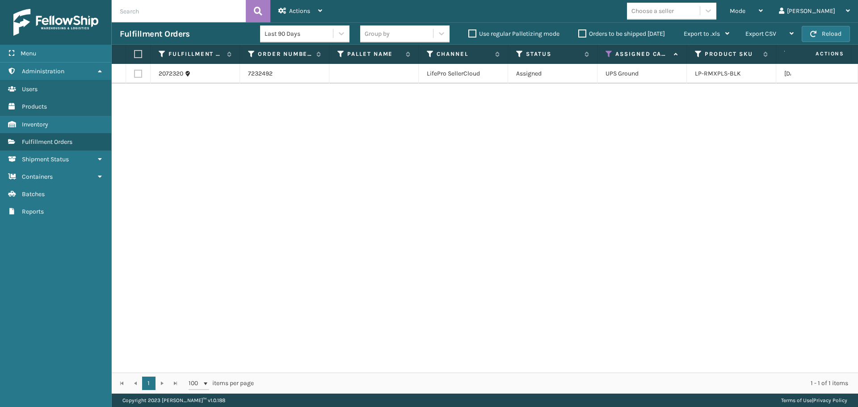
click at [138, 55] on label at bounding box center [136, 54] width 5 height 8
click at [135, 55] on input "checkbox" at bounding box center [134, 54] width 0 height 6
click at [292, 9] on span "Actions" at bounding box center [299, 11] width 21 height 8
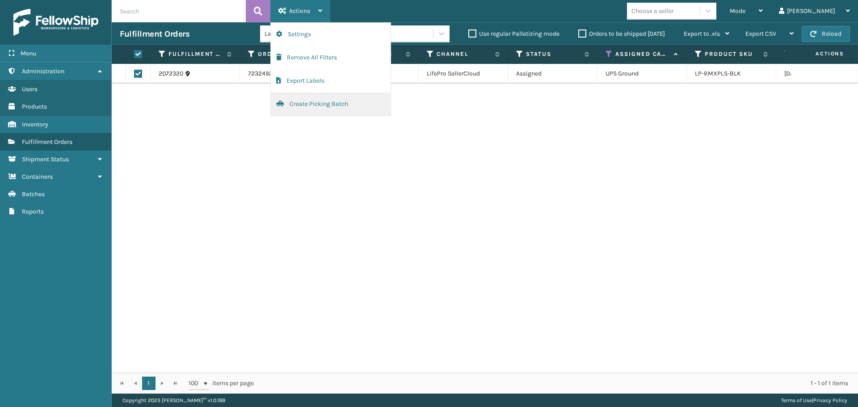
click at [330, 108] on button "Create Picking Batch" at bounding box center [331, 104] width 120 height 23
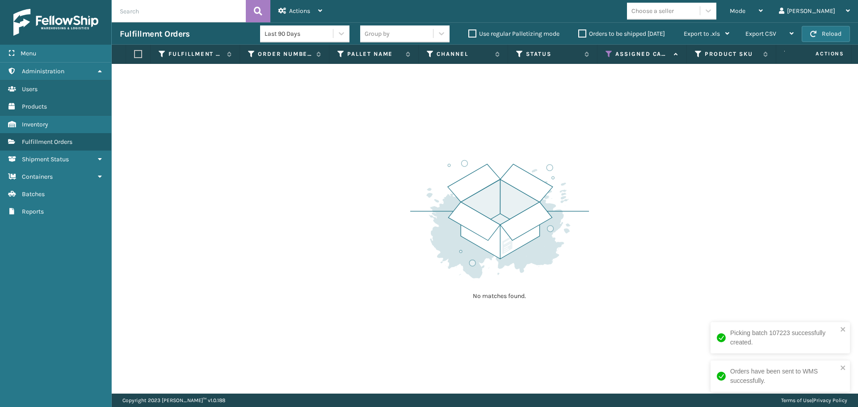
click at [612, 55] on icon at bounding box center [609, 54] width 7 height 8
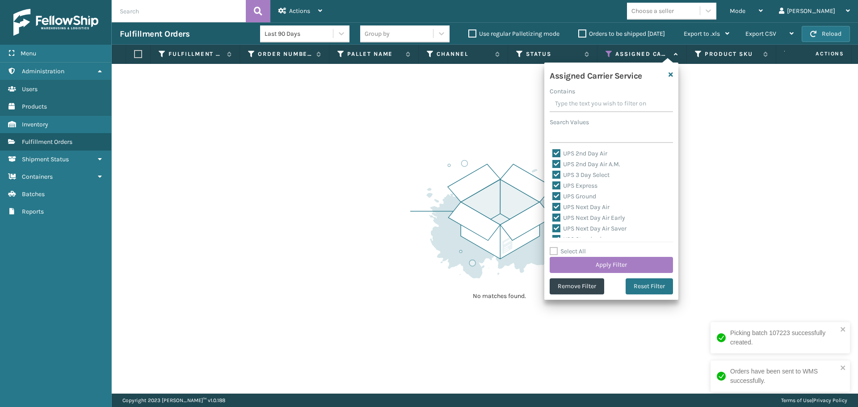
click at [564, 250] on label "Select All" at bounding box center [568, 252] width 36 height 8
click at [564, 247] on input "Select All" at bounding box center [617, 246] width 134 height 1
click at [564, 250] on label "Select All" at bounding box center [568, 252] width 36 height 8
click at [564, 247] on input "Select All" at bounding box center [617, 246] width 134 height 1
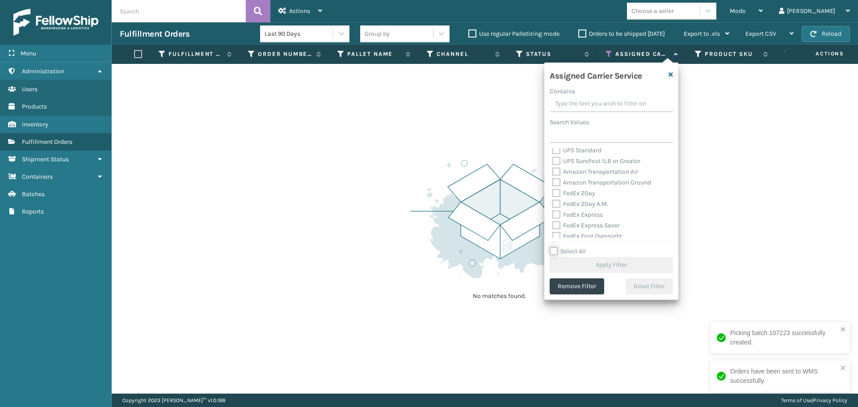
scroll to position [89, 0]
click at [556, 253] on label "Select All" at bounding box center [568, 252] width 36 height 8
click at [556, 247] on input "Select All" at bounding box center [617, 246] width 134 height 1
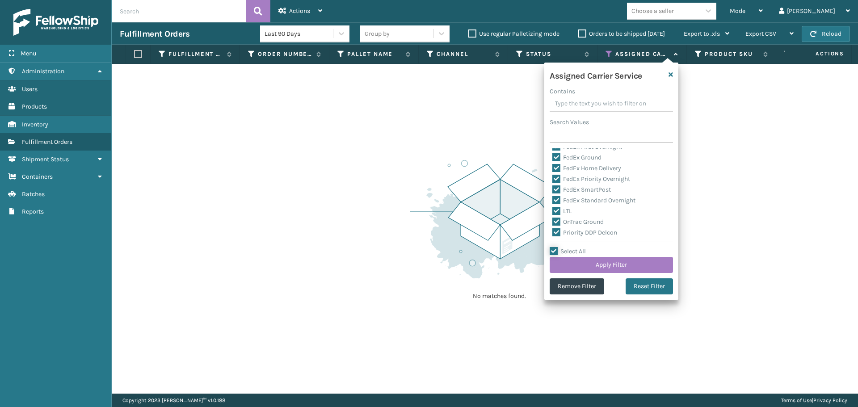
scroll to position [179, 0]
click at [556, 211] on label "LTL" at bounding box center [563, 211] width 20 height 8
click at [553, 211] on input "LTL" at bounding box center [553, 209] width 0 height 6
click at [579, 264] on button "Apply Filter" at bounding box center [611, 265] width 123 height 16
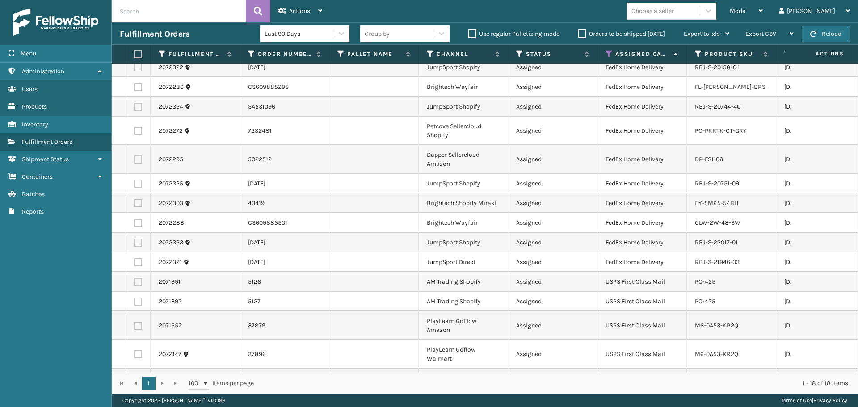
scroll to position [106, 0]
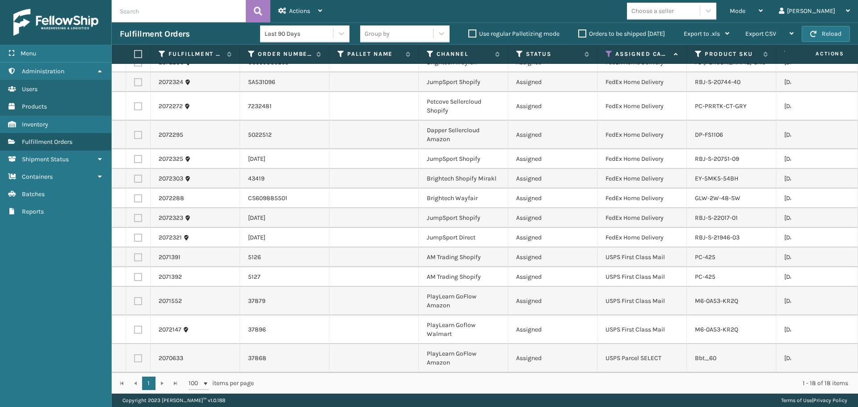
click at [139, 253] on label at bounding box center [138, 257] width 8 height 8
click at [135, 253] on input "checkbox" at bounding box center [134, 256] width 0 height 6
click at [139, 273] on label at bounding box center [138, 277] width 8 height 8
click at [135, 273] on input "checkbox" at bounding box center [134, 276] width 0 height 6
click at [138, 297] on label at bounding box center [138, 301] width 8 height 8
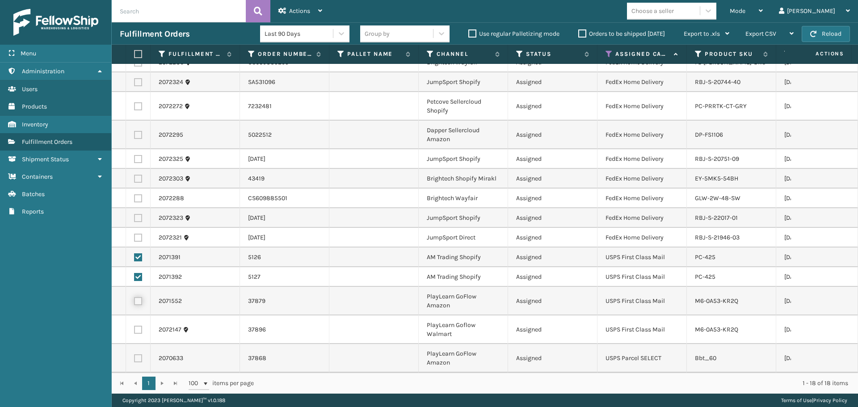
click at [135, 297] on input "checkbox" at bounding box center [134, 300] width 0 height 6
click at [139, 326] on label at bounding box center [138, 330] width 8 height 8
click at [135, 326] on input "checkbox" at bounding box center [134, 329] width 0 height 6
click at [138, 354] on label at bounding box center [138, 358] width 8 height 8
click at [135, 354] on input "checkbox" at bounding box center [134, 357] width 0 height 6
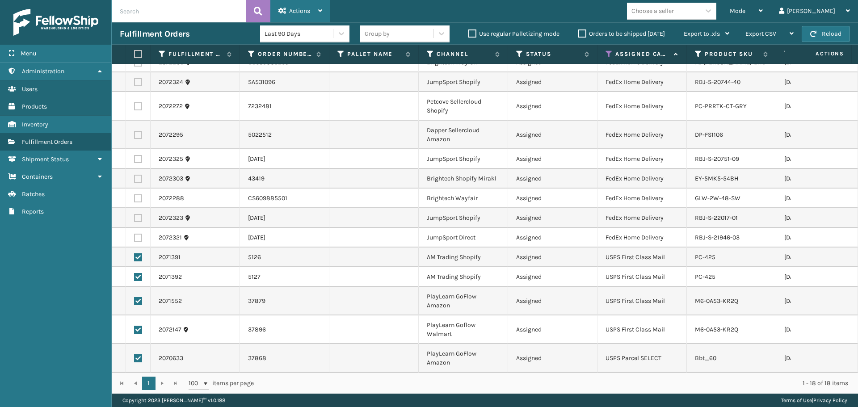
click at [290, 10] on span "Actions" at bounding box center [299, 11] width 21 height 8
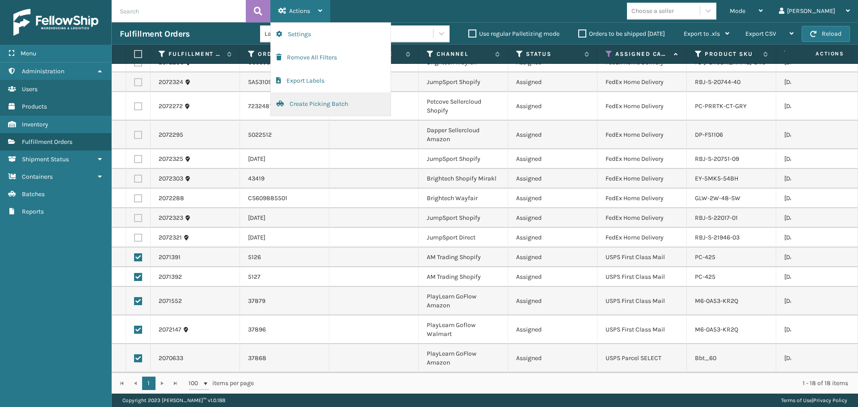
click at [314, 109] on button "Create Picking Batch" at bounding box center [331, 104] width 120 height 23
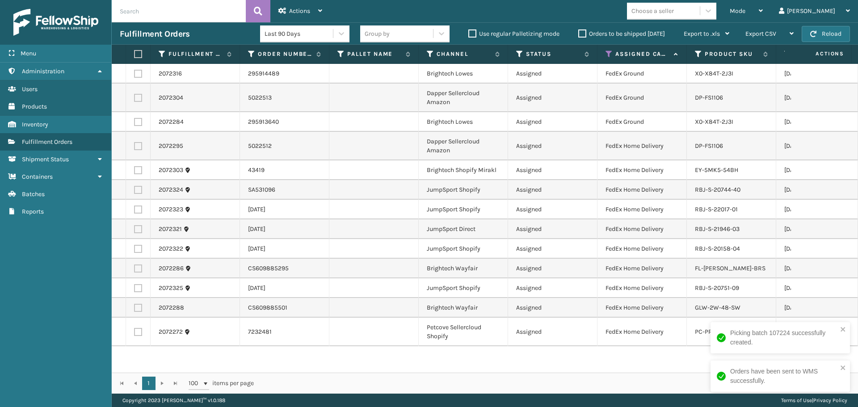
click at [137, 56] on label at bounding box center [136, 54] width 5 height 8
click at [135, 56] on input "checkbox" at bounding box center [134, 54] width 0 height 6
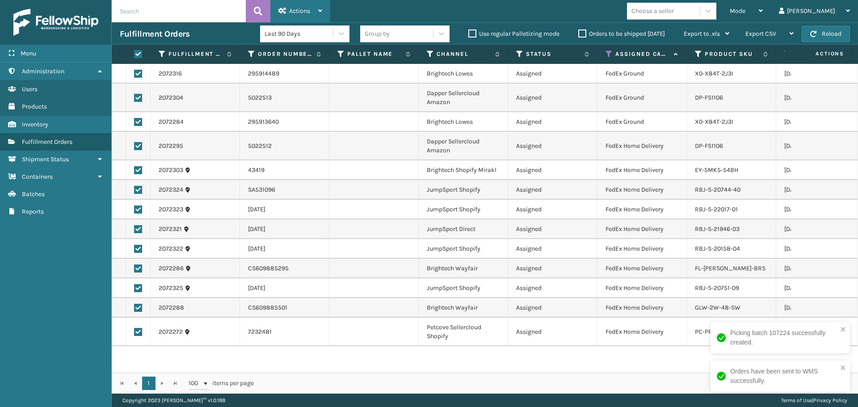
click at [291, 8] on span "Actions" at bounding box center [299, 11] width 21 height 8
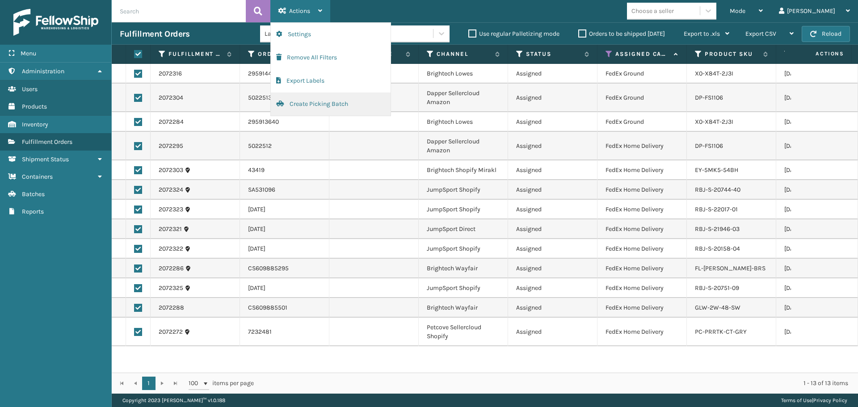
click at [330, 105] on button "Create Picking Batch" at bounding box center [331, 104] width 120 height 23
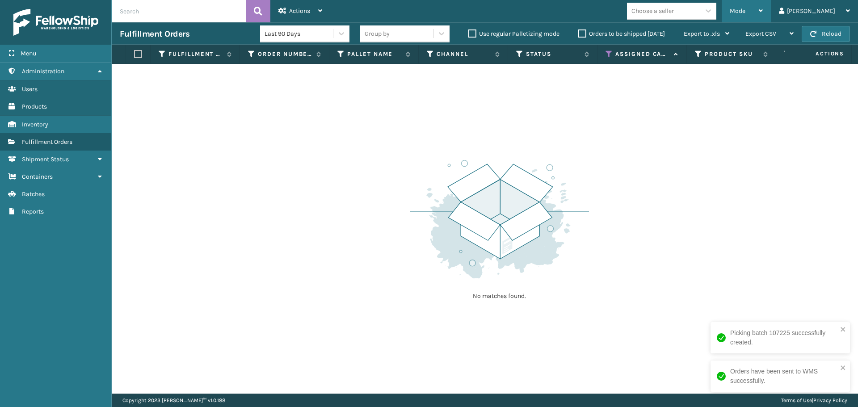
click at [761, 11] on div "Mode Regular Mode Picking Mode Labeling Mode Exit Scan Mode" at bounding box center [746, 11] width 49 height 22
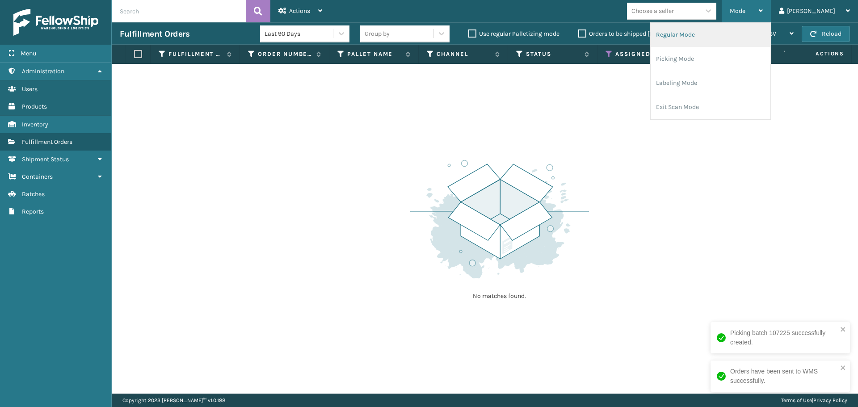
click at [731, 36] on li "Regular Mode" at bounding box center [711, 35] width 120 height 24
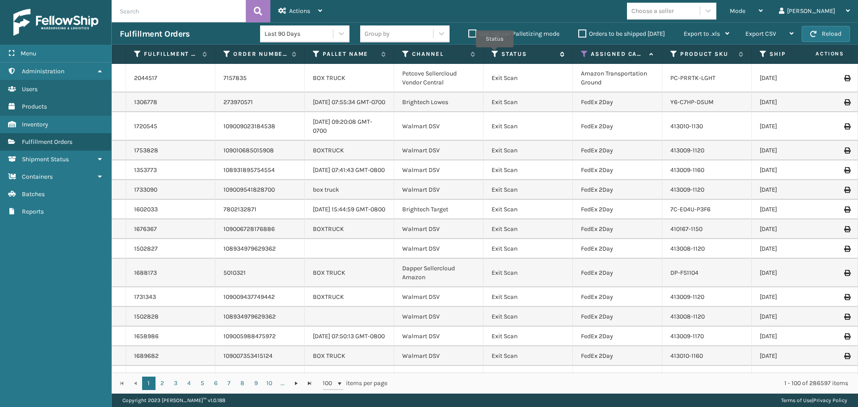
click at [495, 54] on icon at bounding box center [495, 54] width 7 height 8
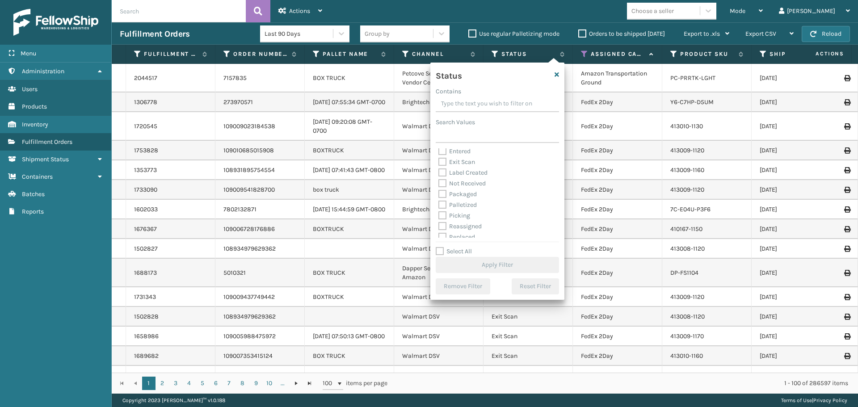
scroll to position [45, 0]
drag, startPoint x: 461, startPoint y: 191, endPoint x: 465, endPoint y: 196, distance: 5.7
click at [461, 191] on label "Picking" at bounding box center [455, 195] width 32 height 8
click at [439, 191] on input "Picking" at bounding box center [439, 193] width 0 height 6
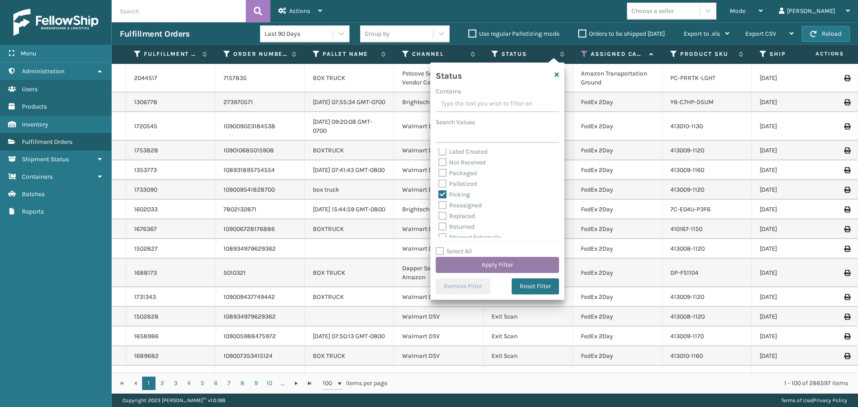
click at [485, 261] on button "Apply Filter" at bounding box center [497, 265] width 123 height 16
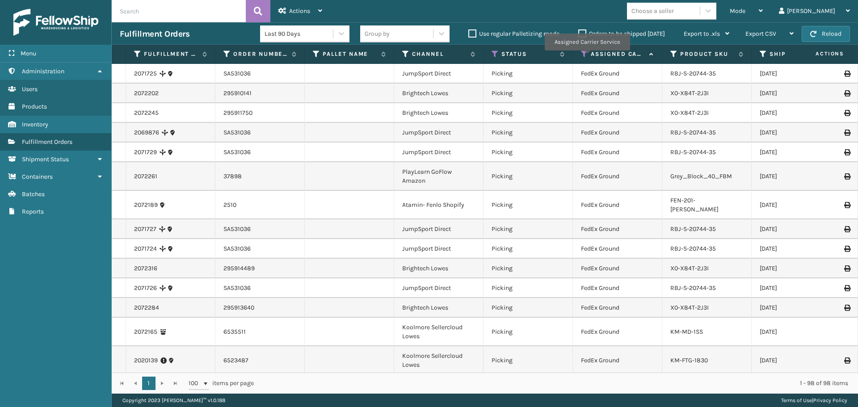
click at [587, 57] on icon at bounding box center [584, 54] width 7 height 8
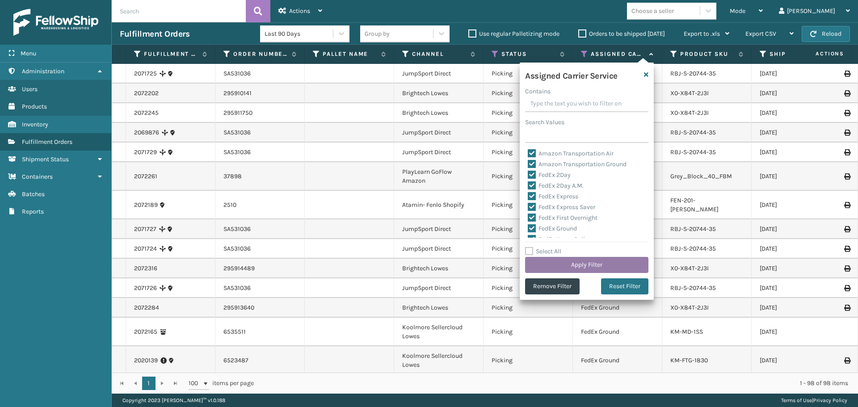
click at [599, 267] on button "Apply Filter" at bounding box center [586, 265] width 123 height 16
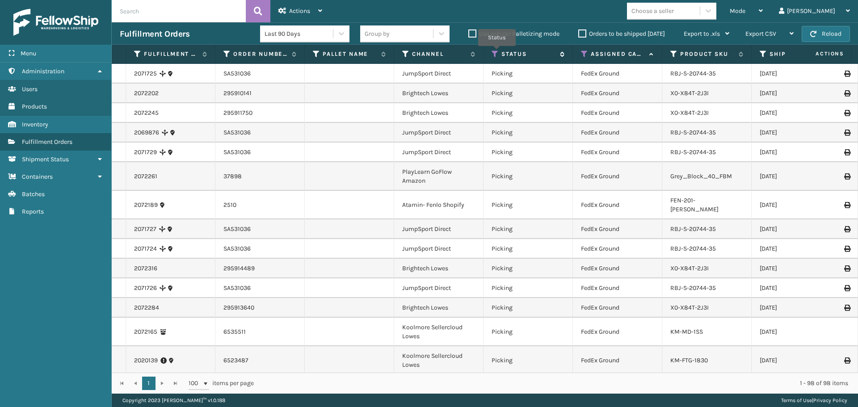
click at [497, 52] on icon at bounding box center [495, 54] width 7 height 8
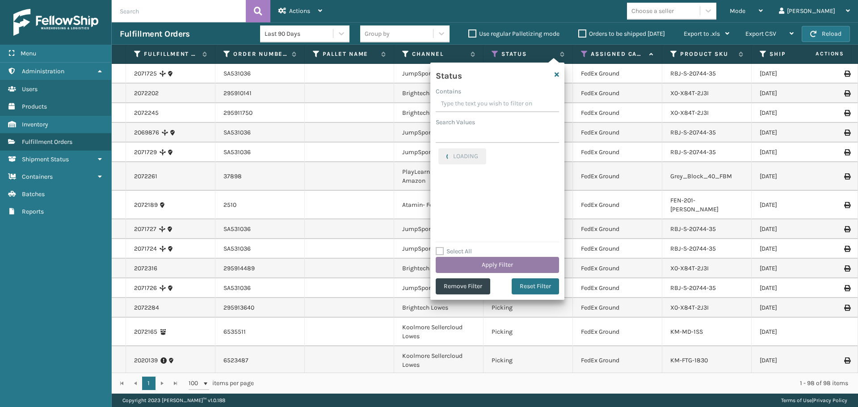
click at [498, 268] on button "Apply Filter" at bounding box center [497, 265] width 123 height 16
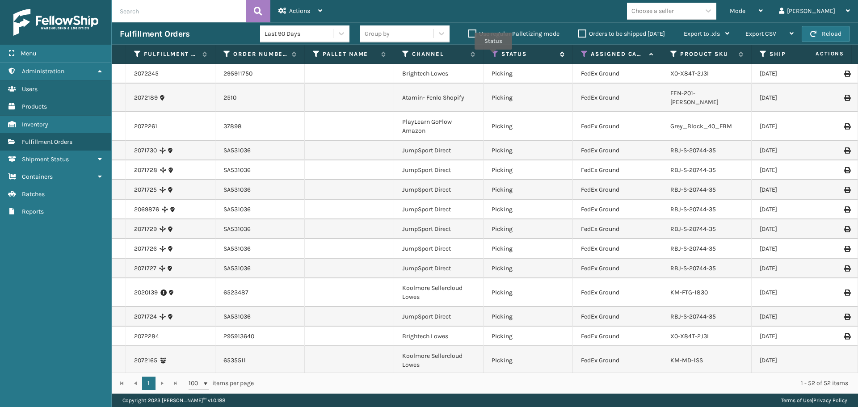
click at [494, 56] on icon at bounding box center [495, 54] width 7 height 8
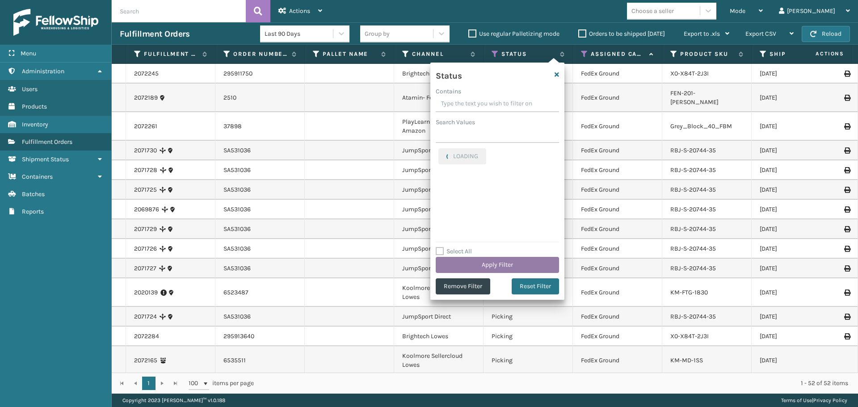
click at [521, 262] on button "Apply Filter" at bounding box center [497, 265] width 123 height 16
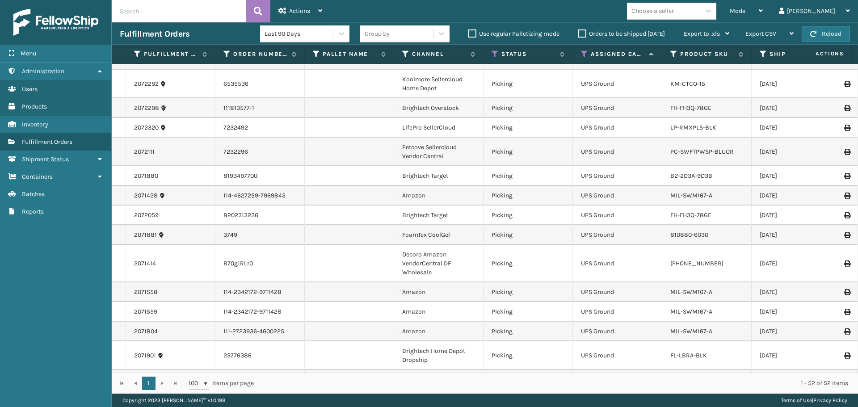
scroll to position [873, 0]
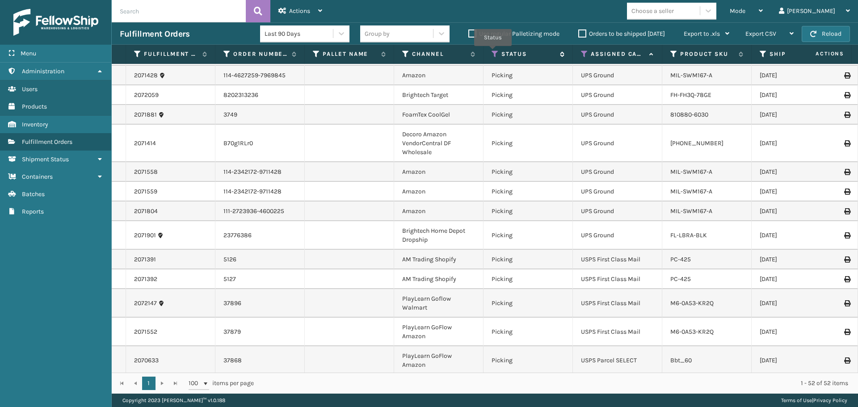
click at [493, 52] on icon at bounding box center [495, 54] width 7 height 8
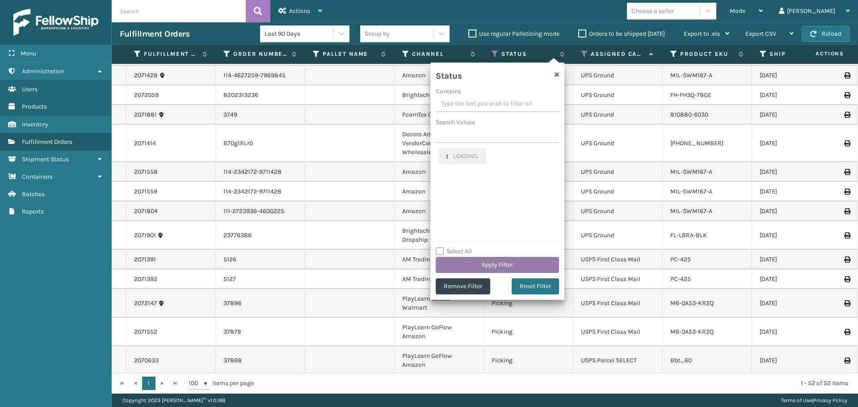
click at [501, 267] on button "Apply Filter" at bounding box center [497, 265] width 123 height 16
